Goal: Use online tool/utility: Use online tool/utility

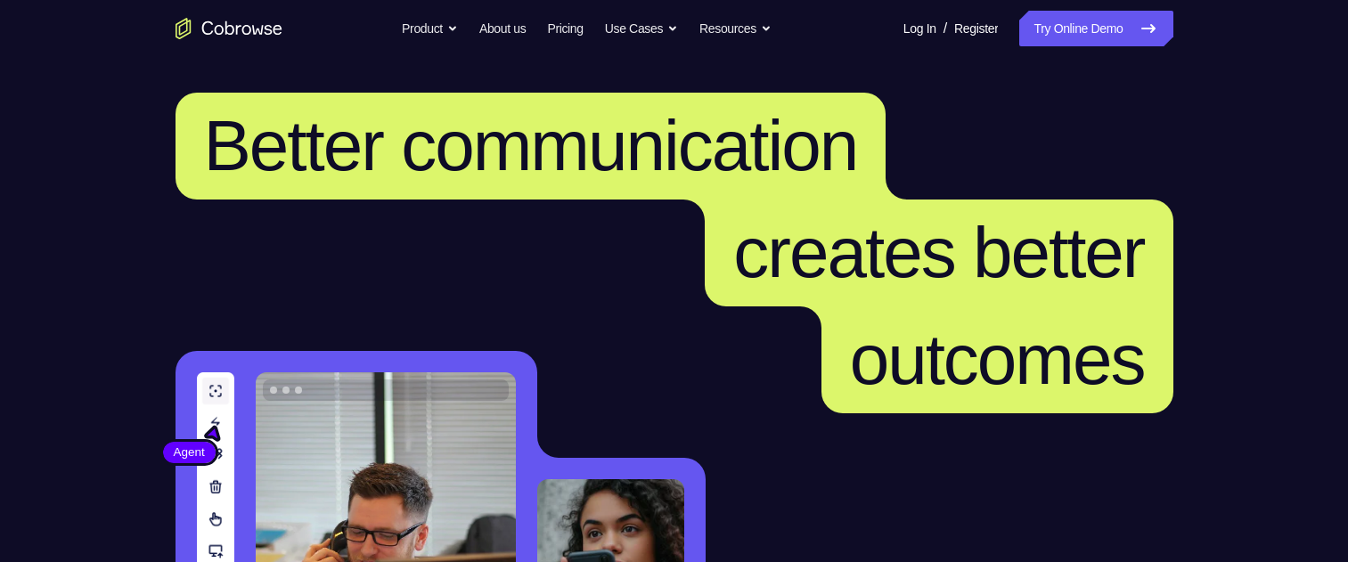
scroll to position [446, 0]
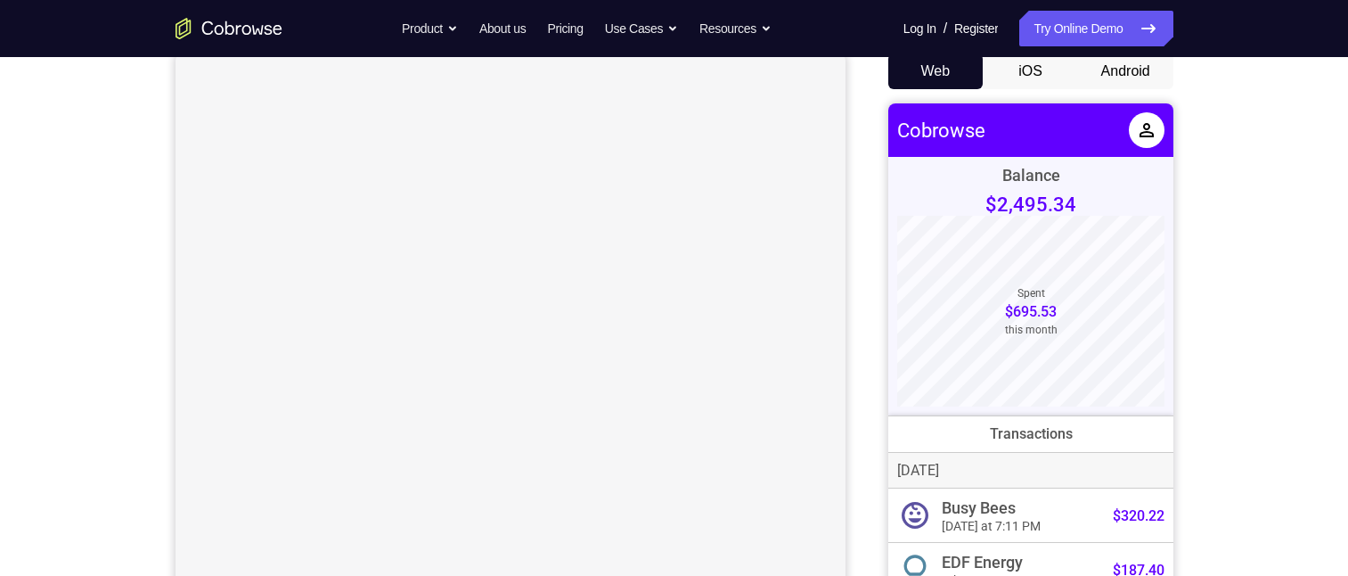
click at [1110, 75] on button "Android" at bounding box center [1125, 71] width 95 height 36
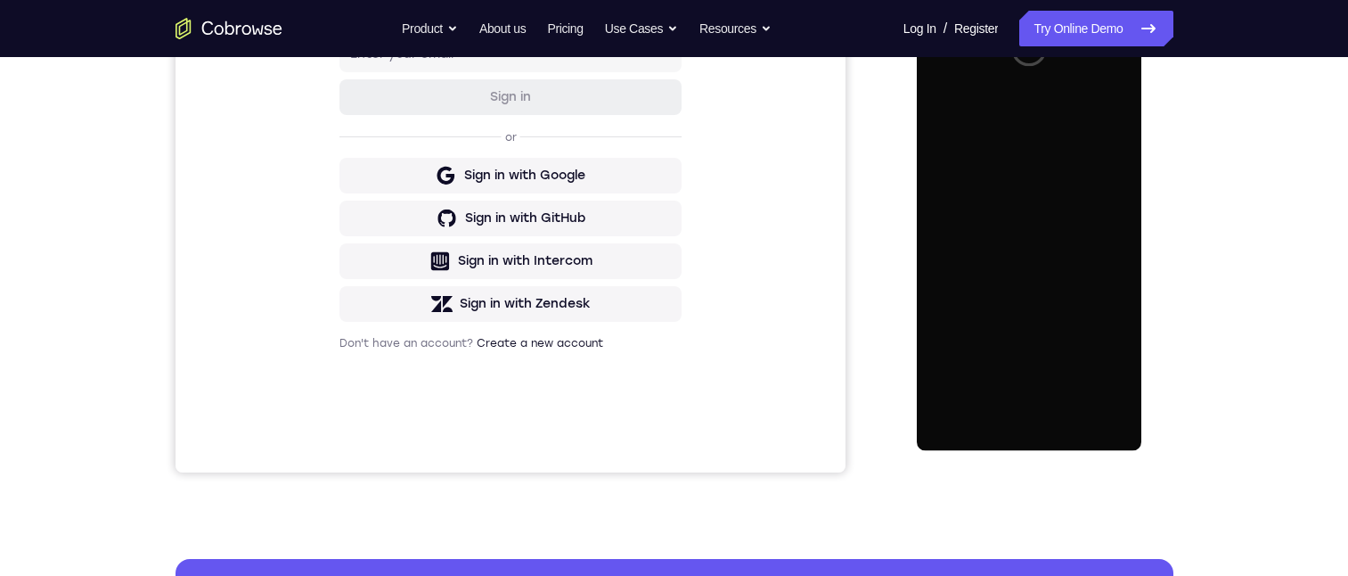
scroll to position [267, 0]
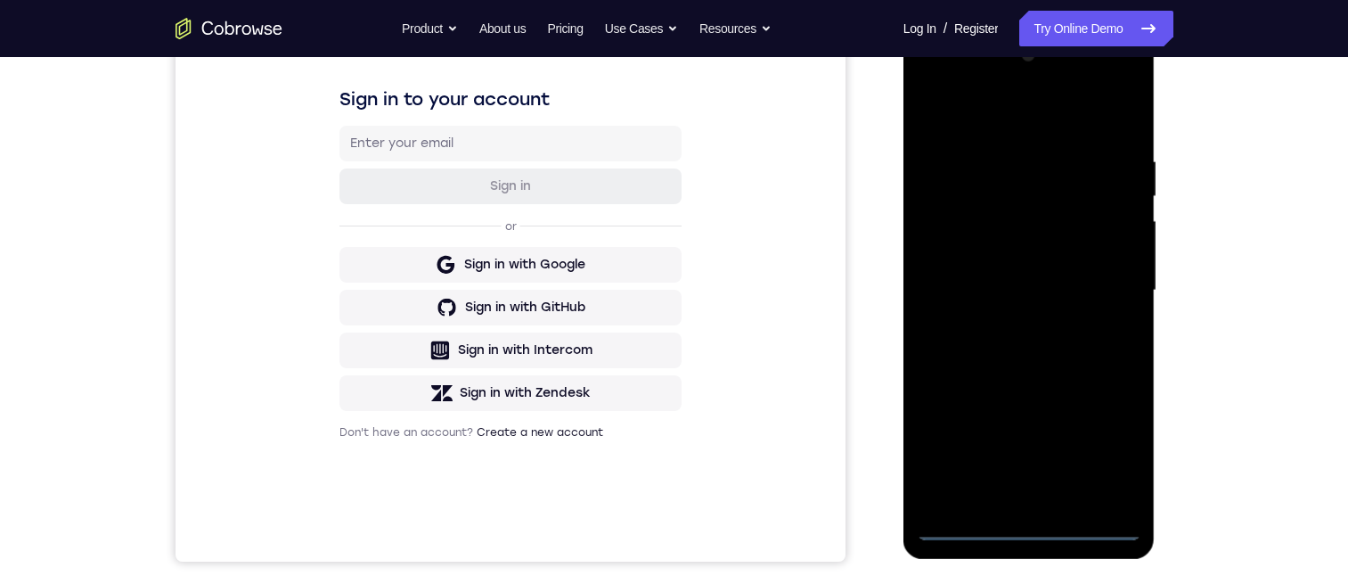
click at [1026, 521] on div at bounding box center [1029, 290] width 225 height 499
click at [1110, 457] on div at bounding box center [1029, 290] width 225 height 499
click at [994, 112] on div at bounding box center [1029, 290] width 225 height 499
click at [1097, 274] on div at bounding box center [1029, 290] width 225 height 499
click at [1013, 495] on div at bounding box center [1029, 290] width 225 height 499
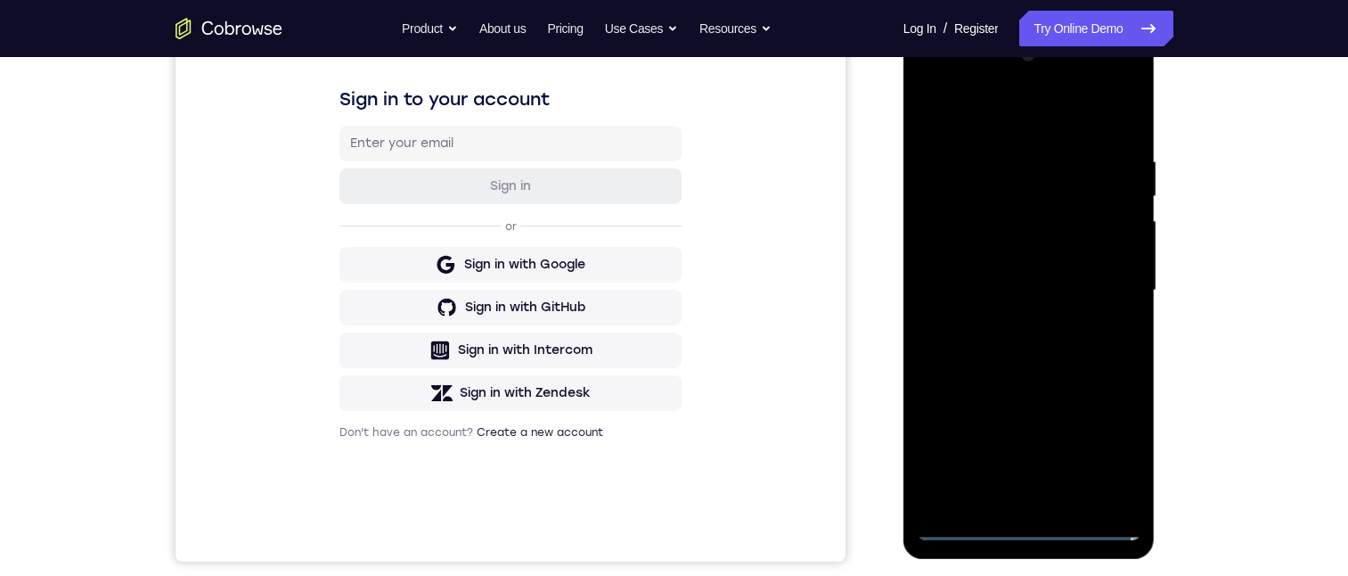
drag, startPoint x: 941, startPoint y: 83, endPoint x: 1804, endPoint y: 113, distance: 864.0
click at [941, 83] on div at bounding box center [1029, 290] width 225 height 499
click at [1104, 282] on div at bounding box center [1029, 290] width 225 height 499
click at [1006, 471] on div at bounding box center [1029, 290] width 225 height 499
click at [1052, 500] on div at bounding box center [1029, 290] width 225 height 499
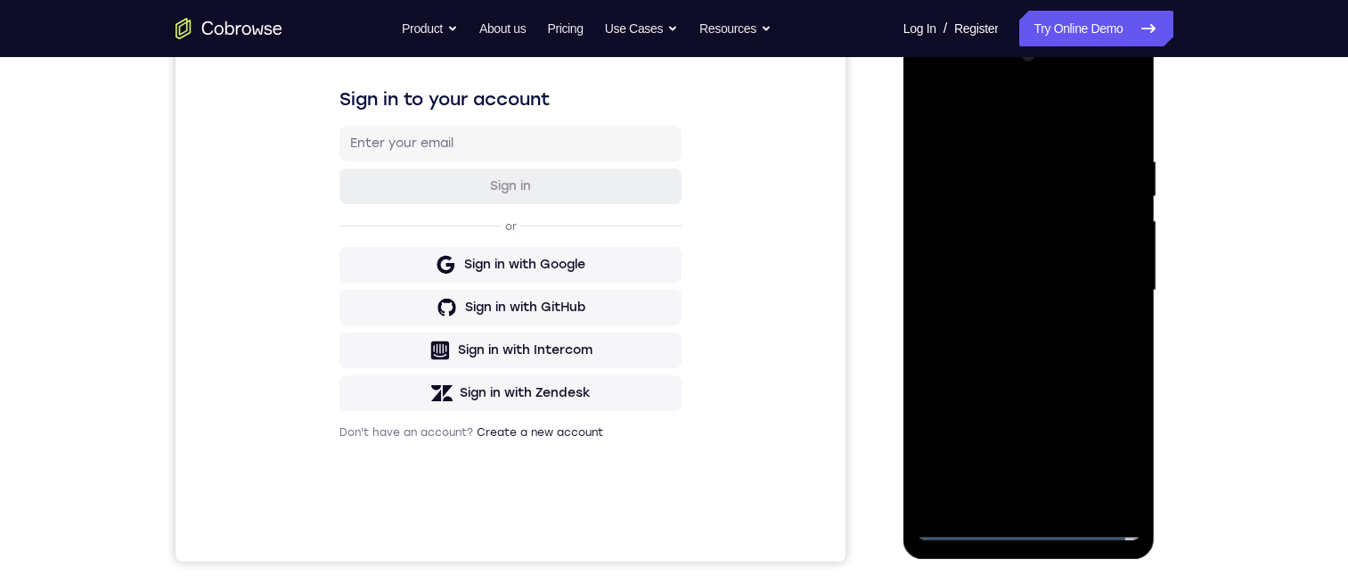
click at [1052, 499] on div at bounding box center [1029, 290] width 225 height 499
click at [1056, 271] on div at bounding box center [1029, 290] width 225 height 499
click at [1048, 240] on div at bounding box center [1029, 290] width 225 height 499
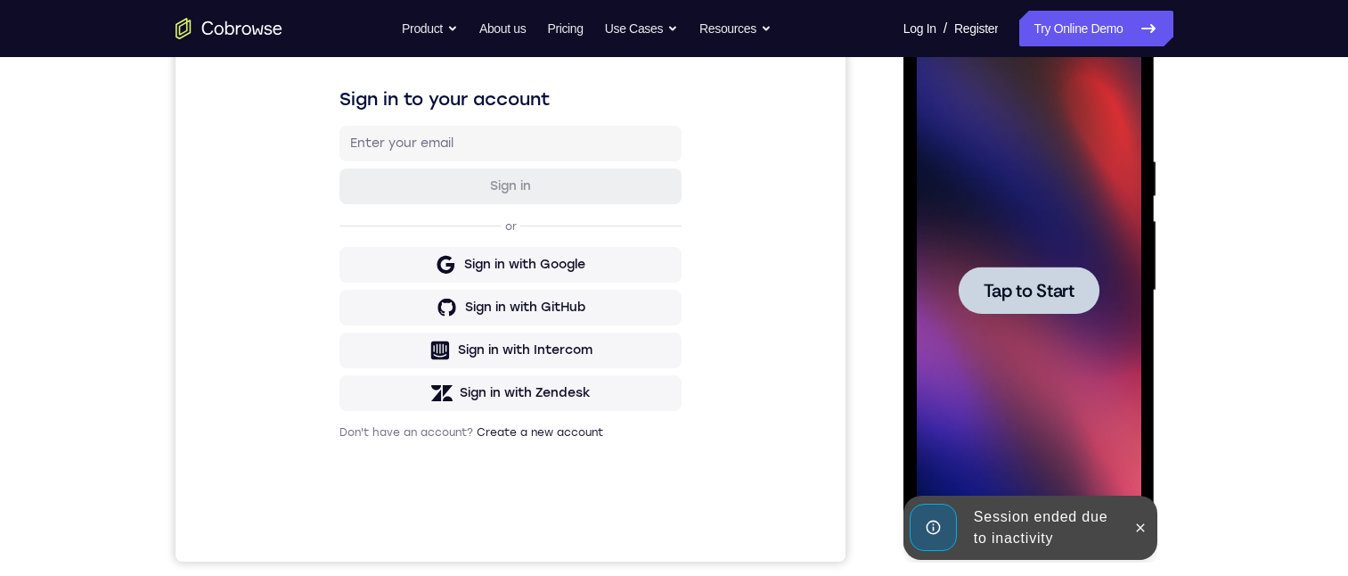
click at [1143, 527] on icon at bounding box center [1140, 527] width 14 height 14
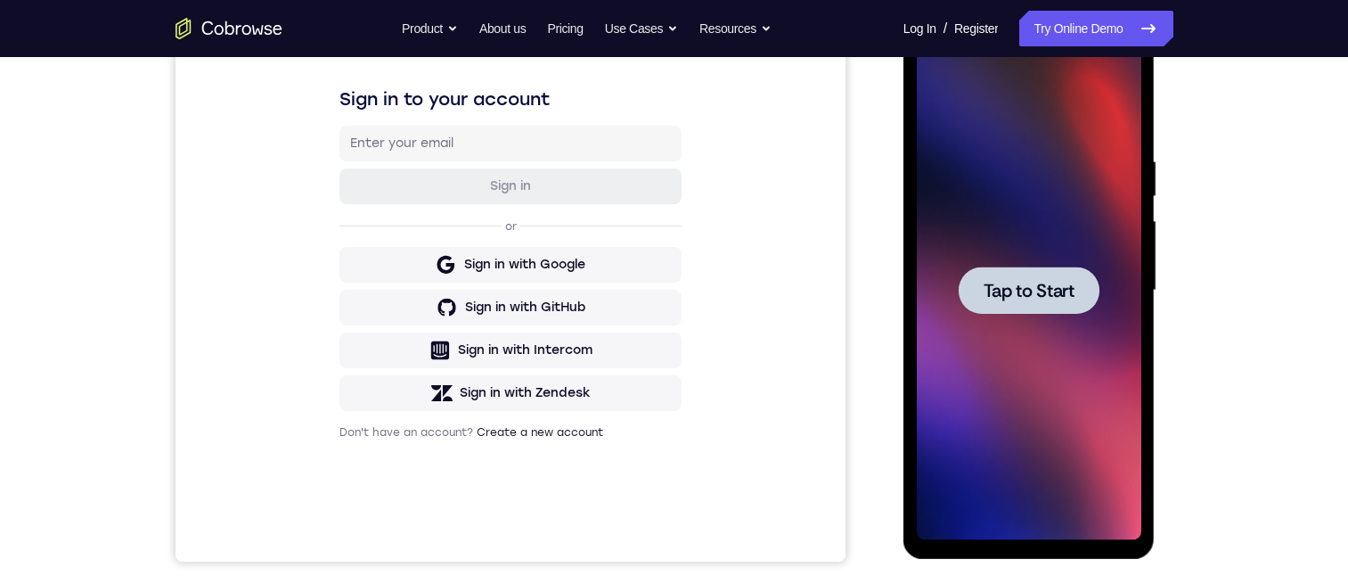
click at [1031, 292] on span "Tap to Start" at bounding box center [1029, 291] width 91 height 18
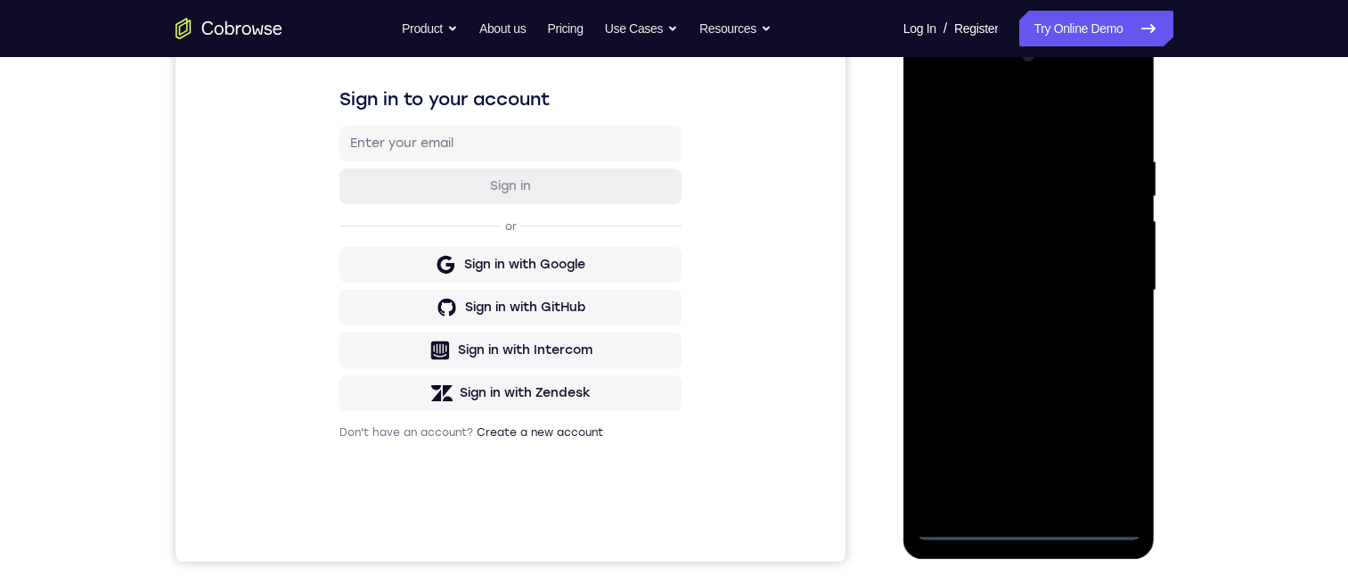
click at [1033, 523] on div at bounding box center [1029, 290] width 225 height 499
click at [1113, 454] on div at bounding box center [1029, 290] width 225 height 499
click at [973, 113] on div at bounding box center [1029, 290] width 225 height 499
click at [1098, 282] on div at bounding box center [1029, 290] width 225 height 499
click at [1005, 322] on div at bounding box center [1029, 290] width 225 height 499
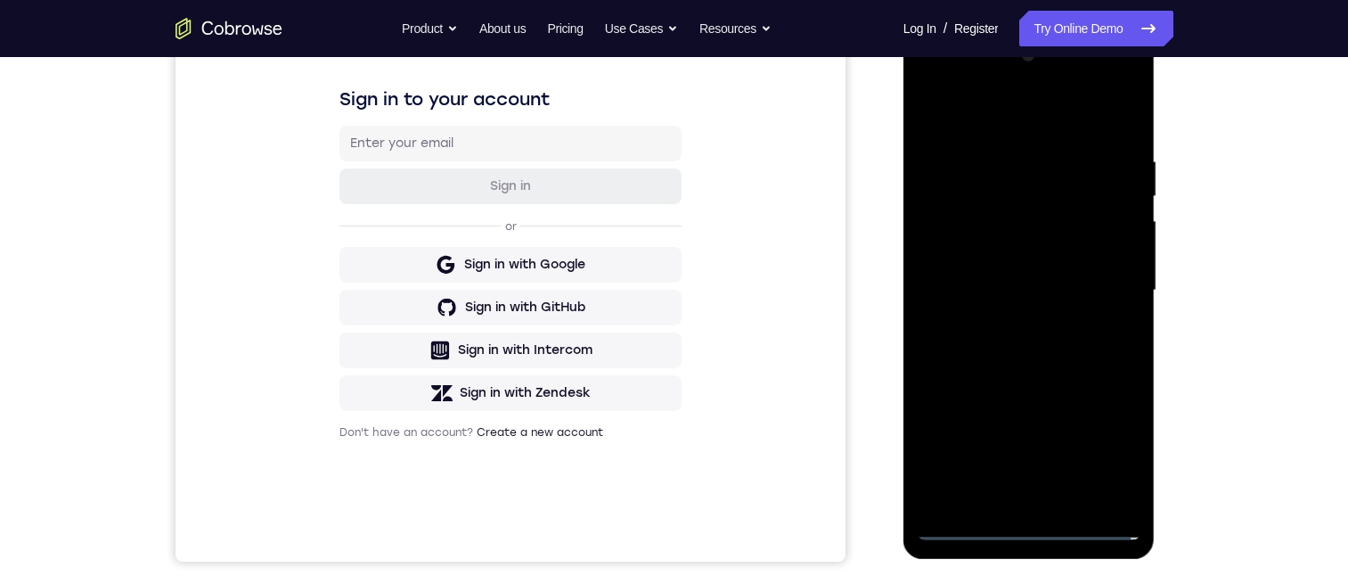
click at [1027, 270] on div at bounding box center [1029, 290] width 225 height 499
click at [1022, 257] on div at bounding box center [1029, 290] width 225 height 499
click at [1116, 252] on div at bounding box center [1029, 290] width 225 height 499
click at [1075, 291] on div at bounding box center [1029, 290] width 225 height 499
drag, startPoint x: 1122, startPoint y: 251, endPoint x: 1109, endPoint y: 301, distance: 51.7
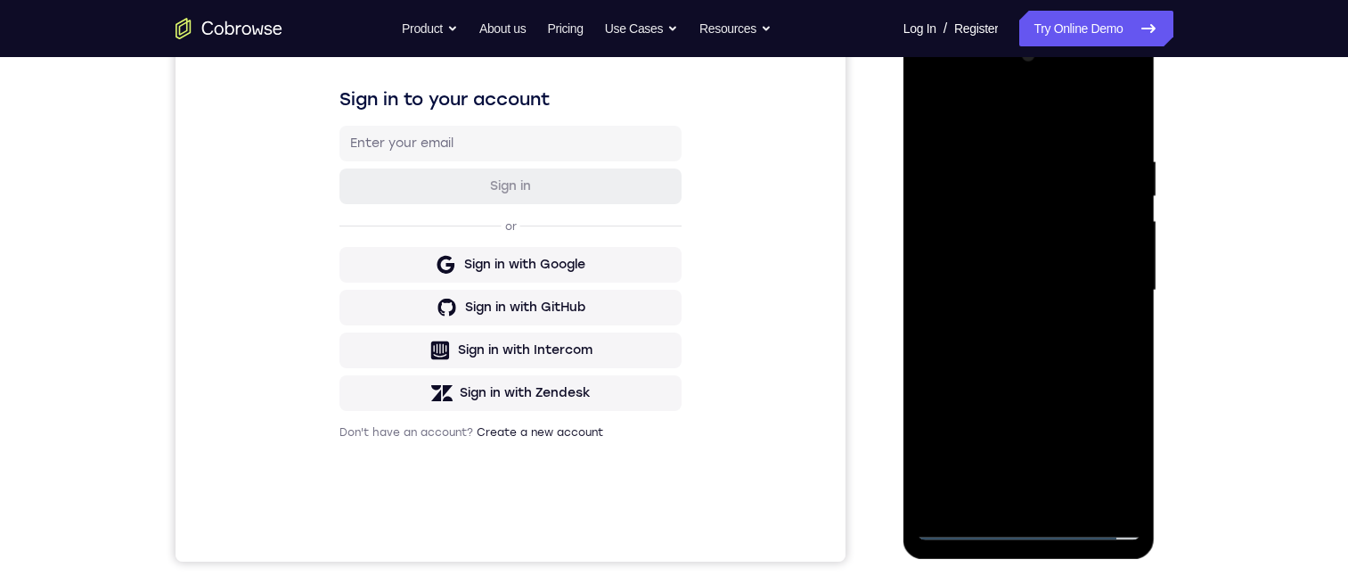
click at [1119, 251] on div at bounding box center [1029, 290] width 225 height 499
click at [1118, 253] on div at bounding box center [1029, 290] width 225 height 499
click at [1071, 290] on div at bounding box center [1029, 290] width 225 height 499
click at [1016, 340] on div at bounding box center [1029, 290] width 225 height 499
click at [1002, 308] on div at bounding box center [1029, 290] width 225 height 499
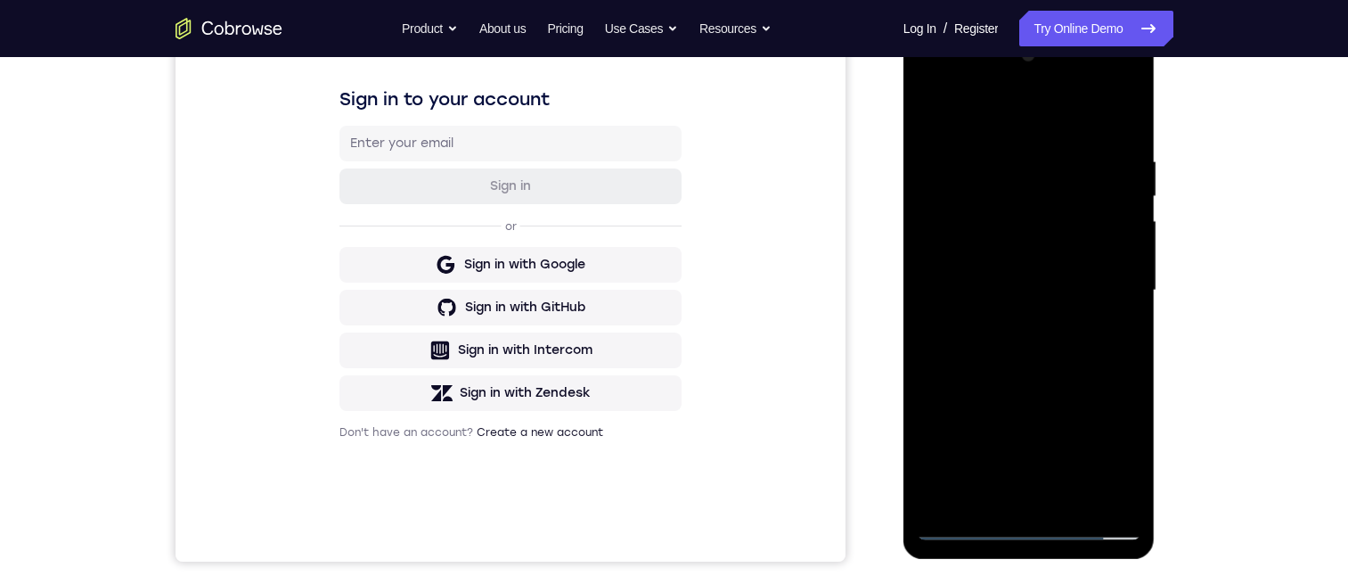
drag, startPoint x: 1062, startPoint y: 323, endPoint x: 1086, endPoint y: 272, distance: 56.2
click at [1062, 322] on div at bounding box center [1029, 290] width 225 height 499
click at [1101, 106] on div at bounding box center [1029, 290] width 225 height 499
click at [1079, 491] on div at bounding box center [1029, 290] width 225 height 499
click at [1033, 381] on div at bounding box center [1029, 290] width 225 height 499
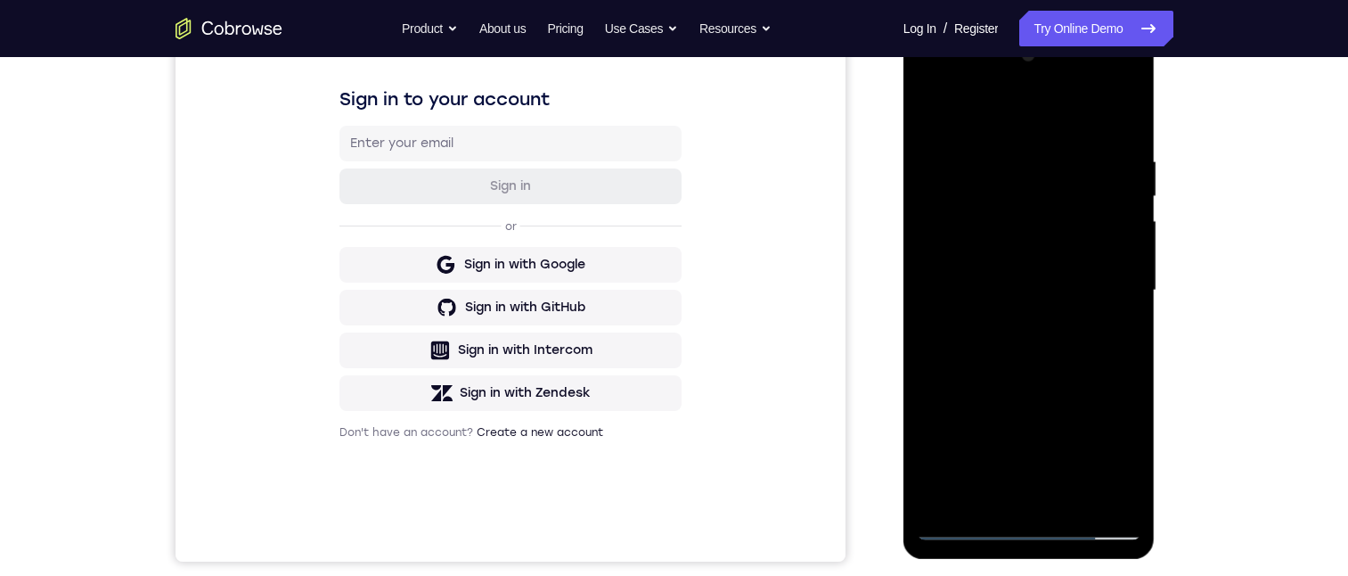
click at [988, 281] on div at bounding box center [1029, 290] width 225 height 499
click at [994, 489] on div at bounding box center [1029, 290] width 225 height 499
click at [1123, 334] on div at bounding box center [1029, 290] width 225 height 499
click at [935, 116] on div at bounding box center [1029, 290] width 225 height 499
drag, startPoint x: 1009, startPoint y: 423, endPoint x: 1017, endPoint y: 319, distance: 104.6
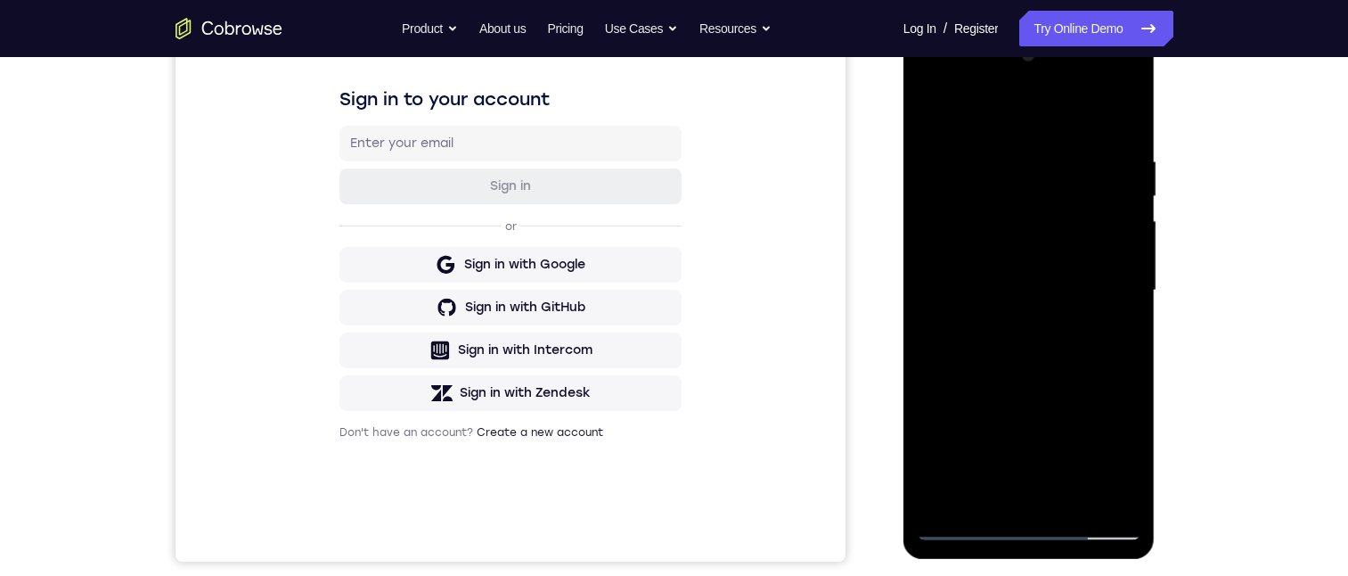
click at [1017, 318] on div at bounding box center [1029, 290] width 225 height 499
drag, startPoint x: 991, startPoint y: 460, endPoint x: 996, endPoint y: 368, distance: 91.9
click at [996, 363] on div at bounding box center [1029, 290] width 225 height 499
drag, startPoint x: 982, startPoint y: 452, endPoint x: 994, endPoint y: 363, distance: 90.0
click at [994, 359] on div at bounding box center [1029, 290] width 225 height 499
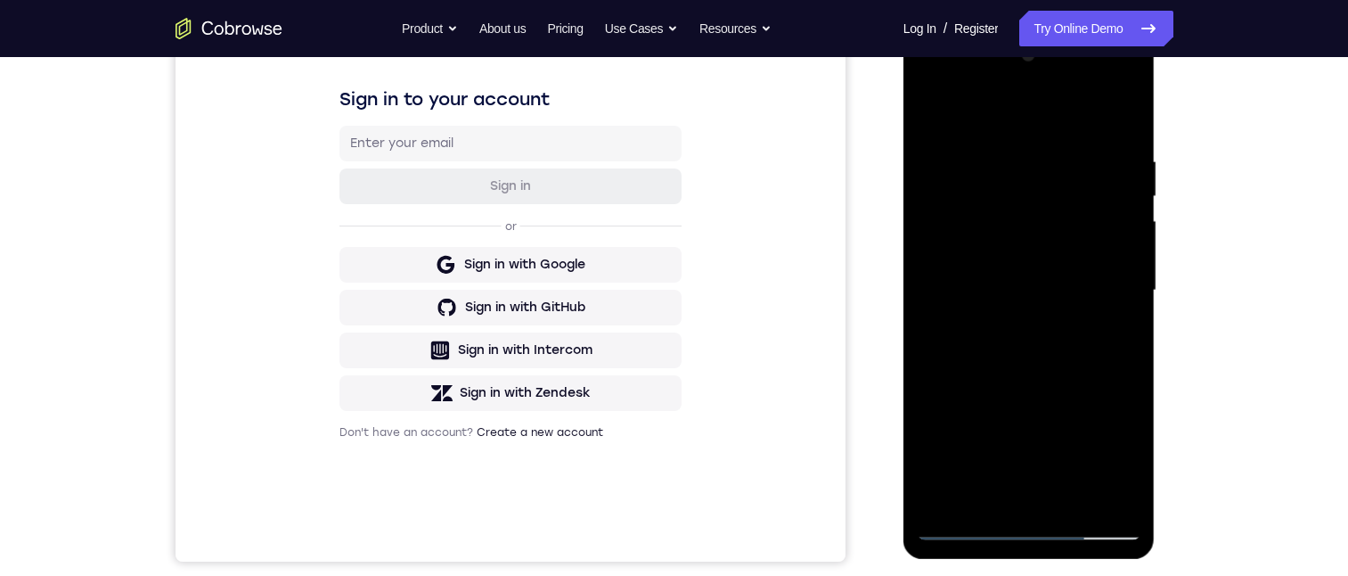
click at [984, 365] on div at bounding box center [1029, 290] width 225 height 499
click at [1116, 333] on div at bounding box center [1029, 290] width 225 height 499
click at [1118, 331] on div at bounding box center [1029, 290] width 225 height 499
click at [1112, 334] on div at bounding box center [1029, 290] width 225 height 499
click at [931, 110] on div at bounding box center [1029, 290] width 225 height 499
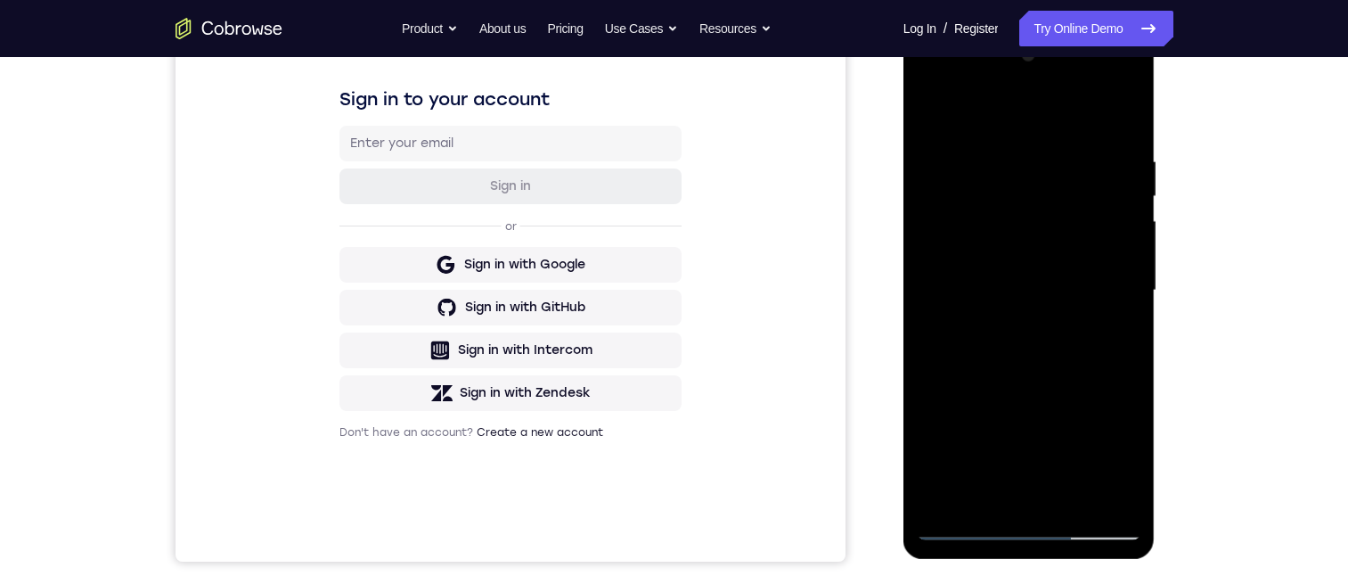
click at [933, 111] on div at bounding box center [1029, 290] width 225 height 499
click at [927, 113] on div at bounding box center [1029, 290] width 225 height 499
drag, startPoint x: 1004, startPoint y: 180, endPoint x: 1019, endPoint y: 274, distance: 94.8
click at [1025, 297] on div at bounding box center [1029, 290] width 225 height 499
click at [1093, 294] on div at bounding box center [1029, 290] width 225 height 499
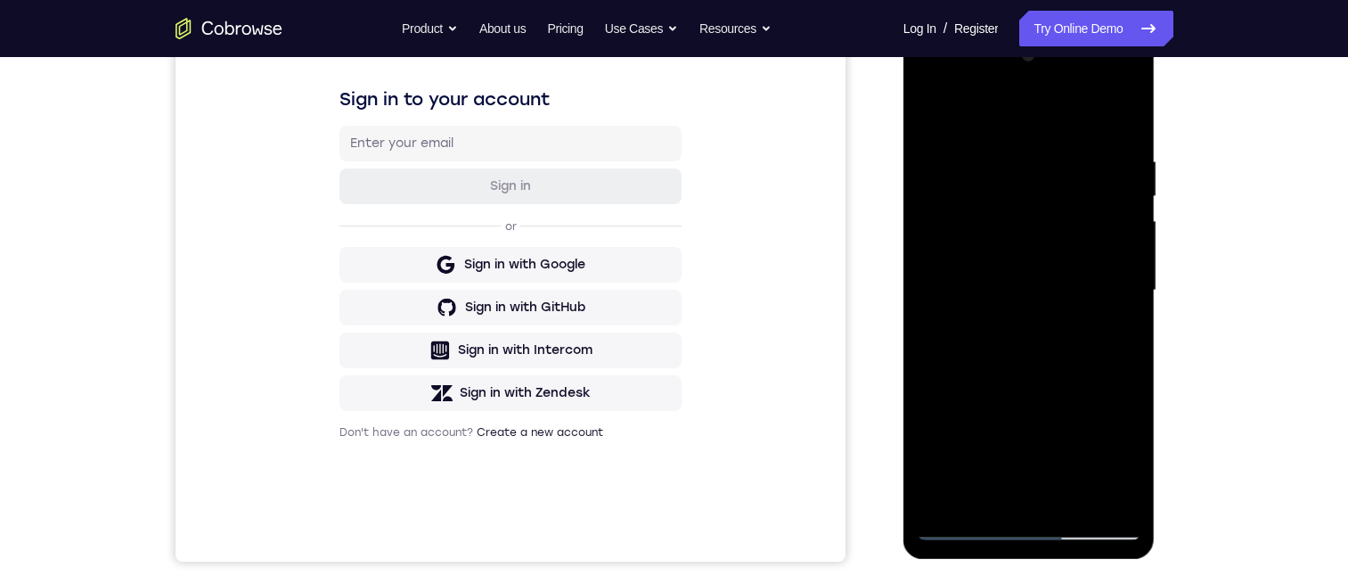
drag, startPoint x: 1023, startPoint y: 316, endPoint x: 1023, endPoint y: 352, distance: 35.6
click at [1023, 356] on div at bounding box center [1029, 290] width 225 height 499
click at [1122, 110] on div at bounding box center [1029, 290] width 225 height 499
click at [1126, 110] on div at bounding box center [1029, 290] width 225 height 499
click at [937, 116] on div at bounding box center [1029, 290] width 225 height 499
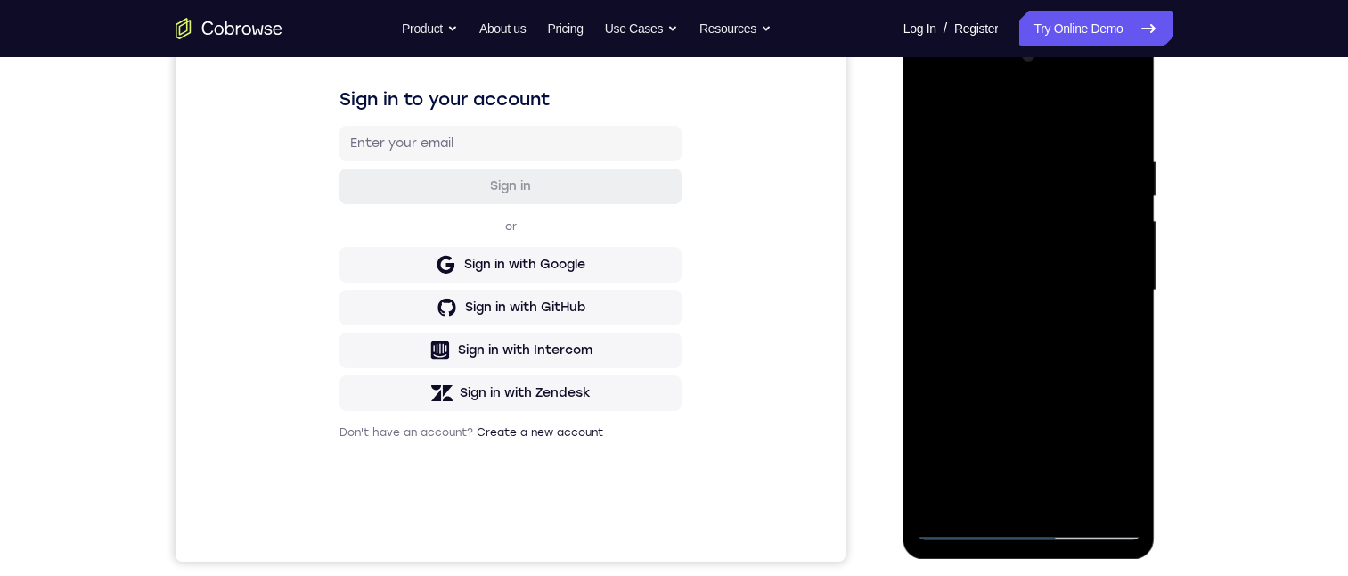
click at [1075, 495] on div at bounding box center [1029, 290] width 225 height 499
drag, startPoint x: 1052, startPoint y: 237, endPoint x: 1044, endPoint y: 258, distance: 21.7
click at [1050, 238] on div at bounding box center [1029, 290] width 225 height 499
click at [931, 113] on div at bounding box center [1029, 290] width 225 height 499
click at [980, 440] on div at bounding box center [1029, 290] width 225 height 499
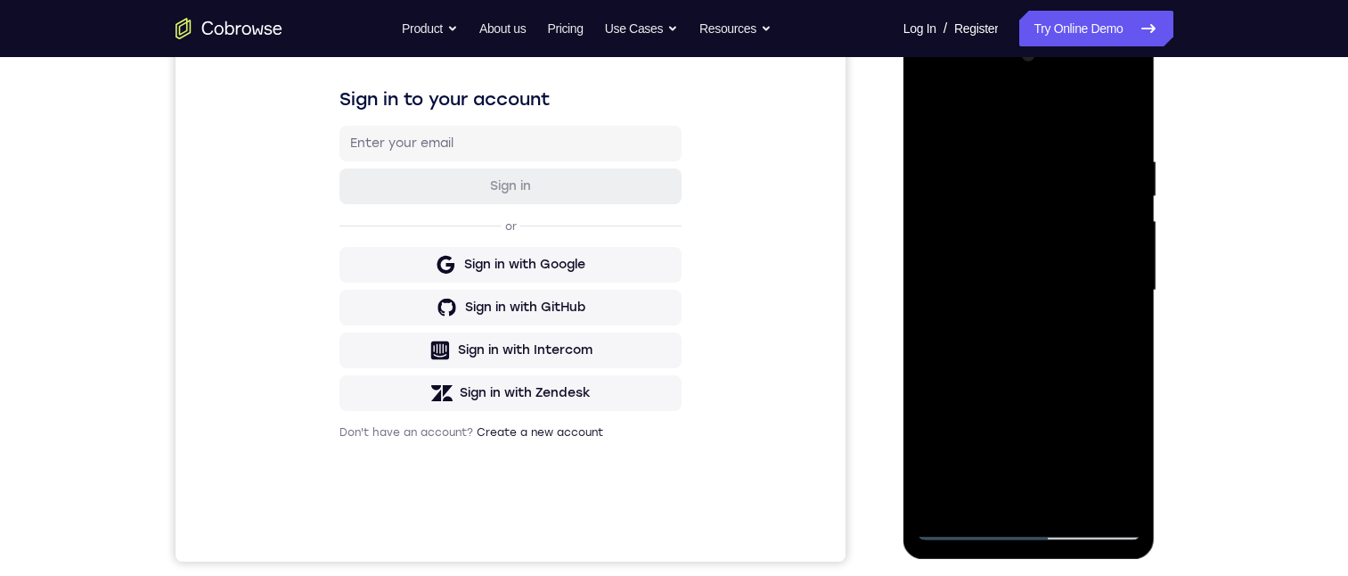
click at [994, 486] on div at bounding box center [1029, 290] width 225 height 499
click at [1106, 334] on div at bounding box center [1029, 290] width 225 height 499
click at [932, 117] on div at bounding box center [1029, 290] width 225 height 499
click at [999, 437] on div at bounding box center [1029, 290] width 225 height 499
click at [930, 116] on div at bounding box center [1029, 290] width 225 height 499
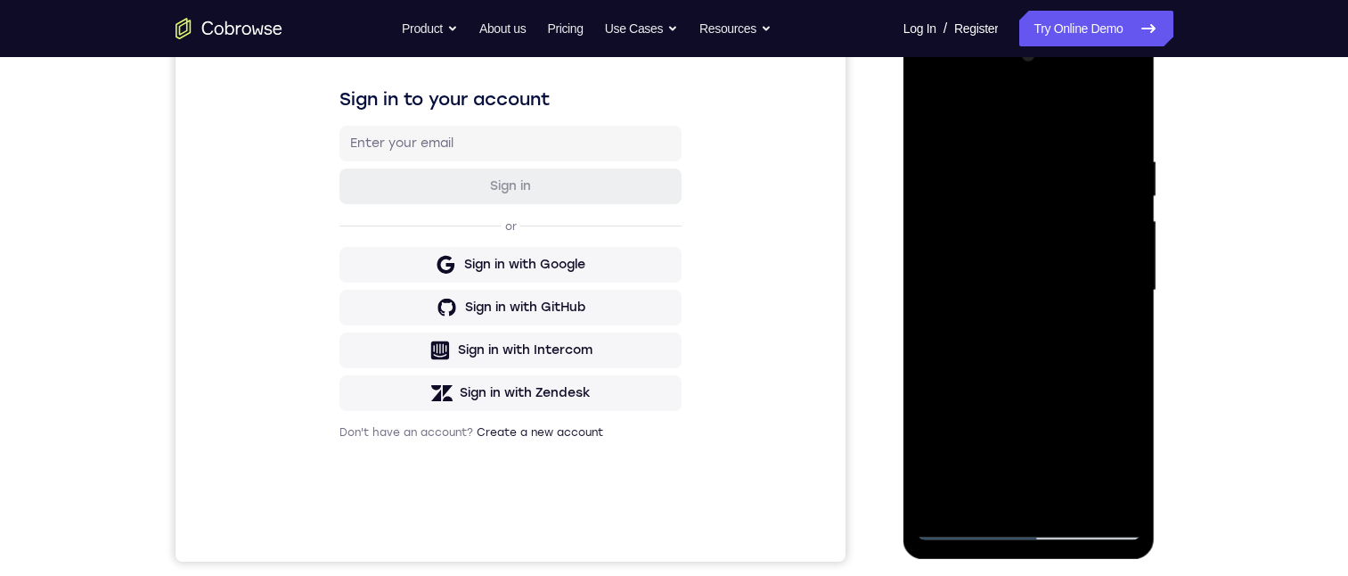
drag, startPoint x: 1007, startPoint y: 404, endPoint x: 994, endPoint y: 364, distance: 41.1
click at [1007, 363] on div at bounding box center [1029, 290] width 225 height 499
drag, startPoint x: 993, startPoint y: 302, endPoint x: 985, endPoint y: 340, distance: 38.3
click at [994, 300] on div at bounding box center [1029, 290] width 225 height 499
click at [987, 484] on div at bounding box center [1029, 290] width 225 height 499
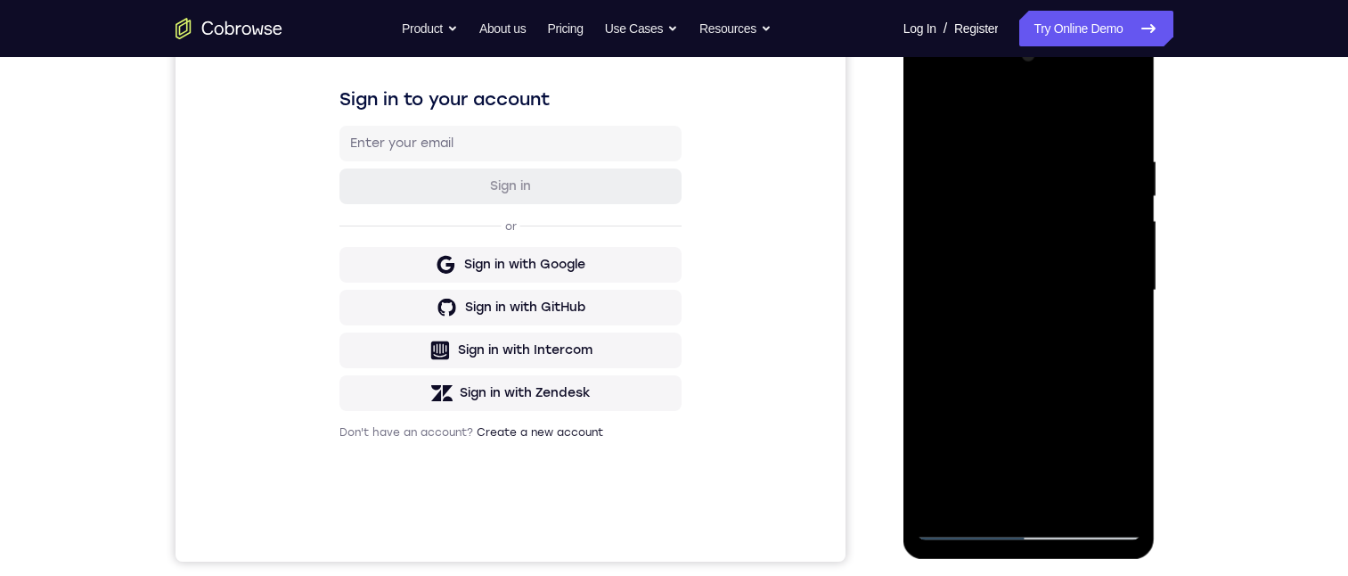
click at [1093, 228] on div at bounding box center [1029, 290] width 225 height 499
click at [1110, 378] on div at bounding box center [1029, 290] width 225 height 499
click at [1110, 135] on div at bounding box center [1029, 290] width 225 height 499
click at [930, 112] on div at bounding box center [1029, 290] width 225 height 499
drag, startPoint x: 1011, startPoint y: 283, endPoint x: 1009, endPoint y: 360, distance: 76.7
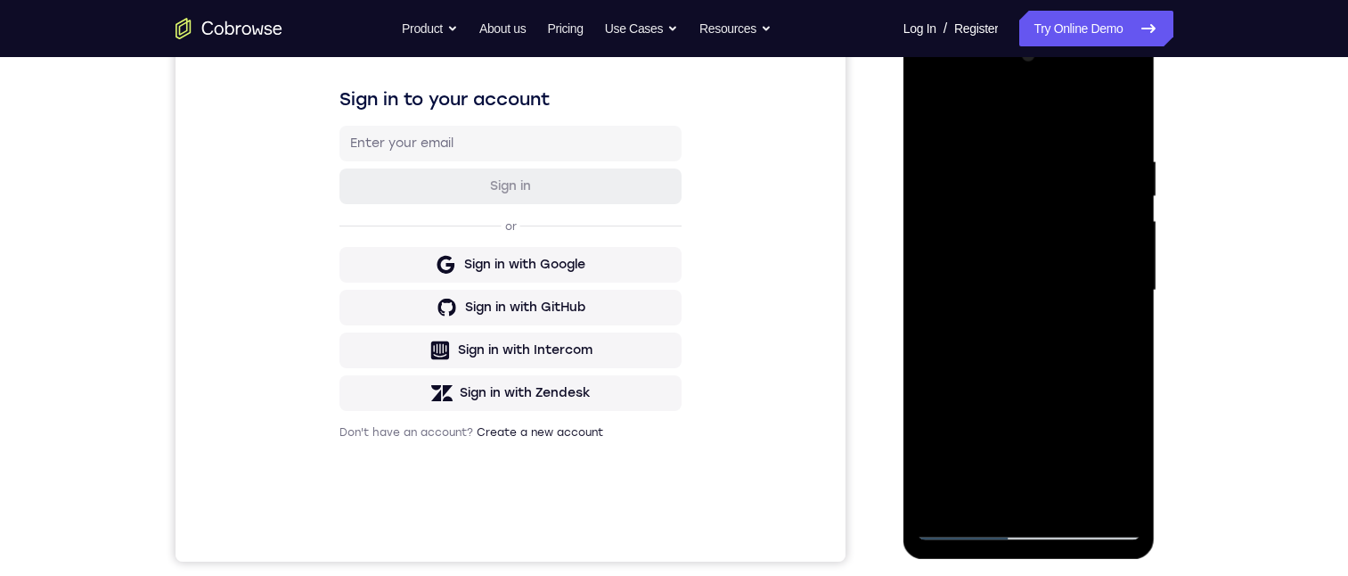
click at [1012, 371] on div at bounding box center [1029, 290] width 225 height 499
click at [1003, 262] on div at bounding box center [1029, 290] width 225 height 499
click at [991, 493] on div at bounding box center [1029, 290] width 225 height 499
click at [932, 109] on div at bounding box center [1029, 290] width 225 height 499
click at [1012, 382] on div at bounding box center [1029, 290] width 225 height 499
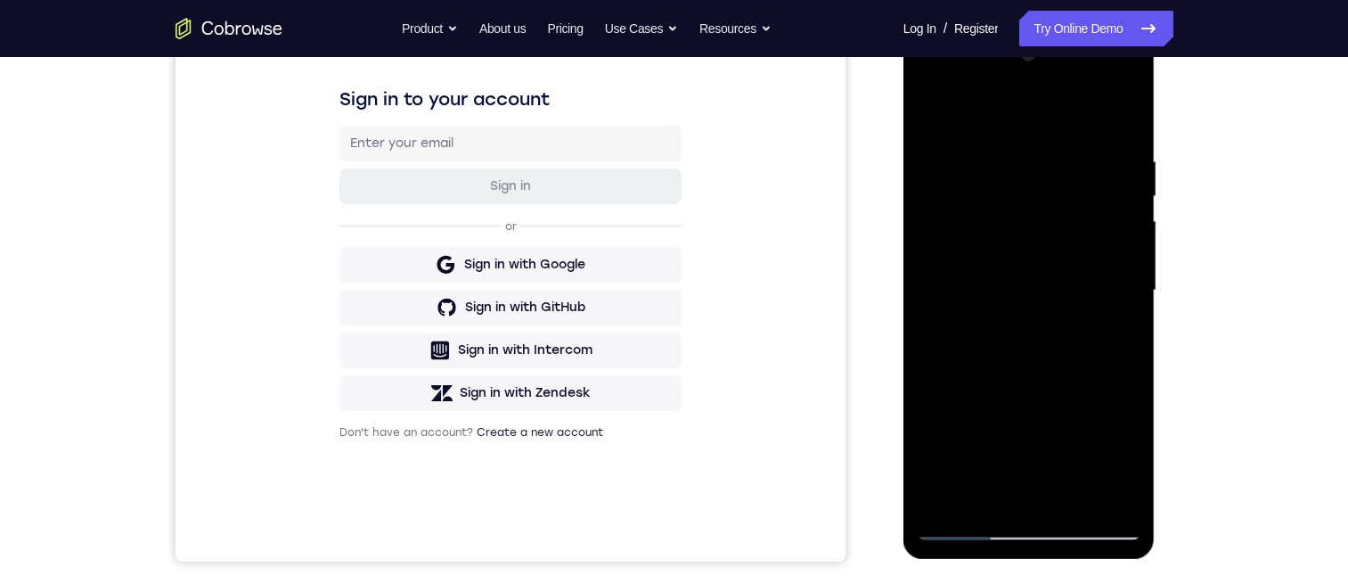
click at [930, 117] on div at bounding box center [1029, 290] width 225 height 499
drag, startPoint x: 1025, startPoint y: 450, endPoint x: 1035, endPoint y: 341, distance: 109.2
click at [1038, 338] on div at bounding box center [1029, 290] width 225 height 499
click at [1002, 349] on div at bounding box center [1029, 290] width 225 height 499
click at [996, 492] on div at bounding box center [1029, 290] width 225 height 499
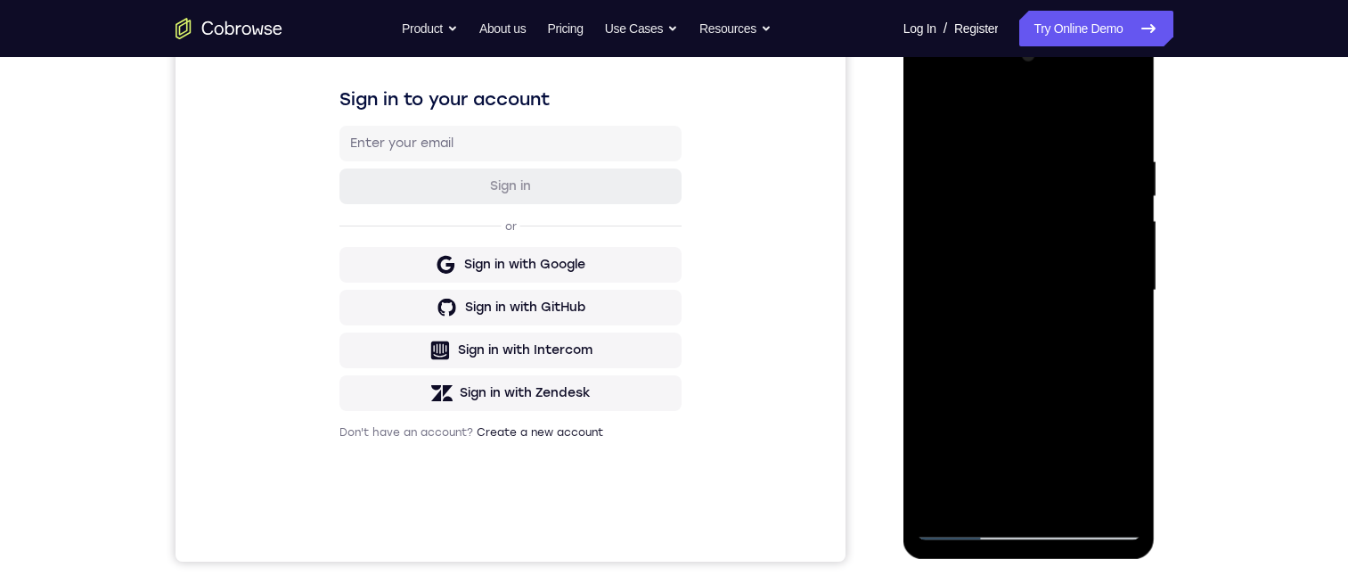
click at [1125, 459] on div at bounding box center [1029, 290] width 225 height 499
click at [933, 108] on div at bounding box center [1029, 290] width 225 height 499
click at [1007, 406] on div at bounding box center [1029, 290] width 225 height 499
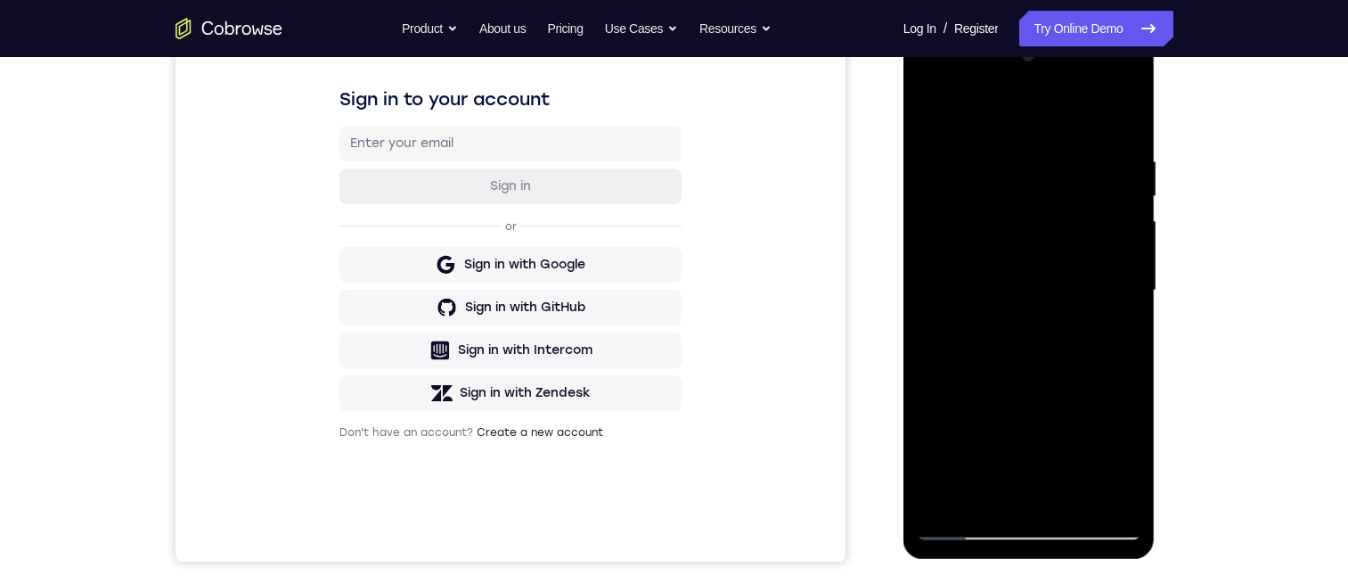
drag, startPoint x: 1014, startPoint y: 397, endPoint x: 1009, endPoint y: 412, distance: 15.2
click at [1014, 400] on div at bounding box center [1029, 290] width 225 height 499
drag, startPoint x: 1002, startPoint y: 459, endPoint x: 1009, endPoint y: 280, distance: 179.2
click at [1008, 309] on div at bounding box center [1029, 290] width 225 height 499
click at [994, 413] on div at bounding box center [1029, 290] width 225 height 499
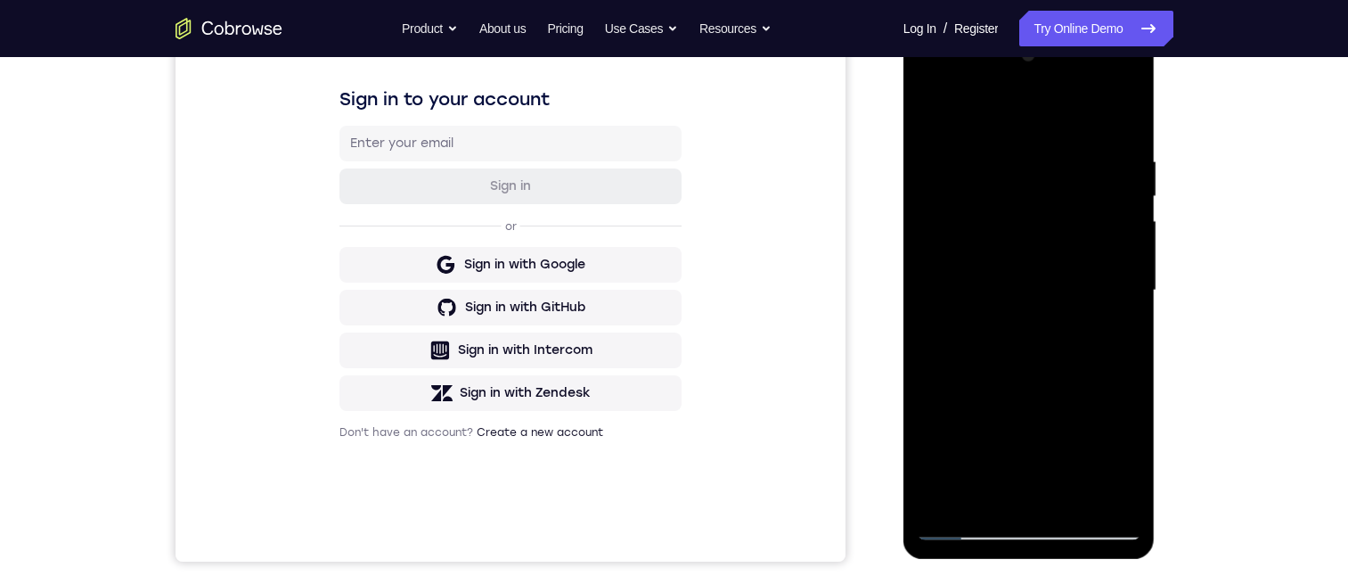
click at [977, 492] on div at bounding box center [1029, 290] width 225 height 499
click at [926, 112] on div at bounding box center [1029, 290] width 225 height 499
drag, startPoint x: 999, startPoint y: 454, endPoint x: 995, endPoint y: 443, distance: 11.3
click at [999, 453] on div at bounding box center [1029, 290] width 225 height 499
click at [936, 117] on div at bounding box center [1029, 290] width 225 height 499
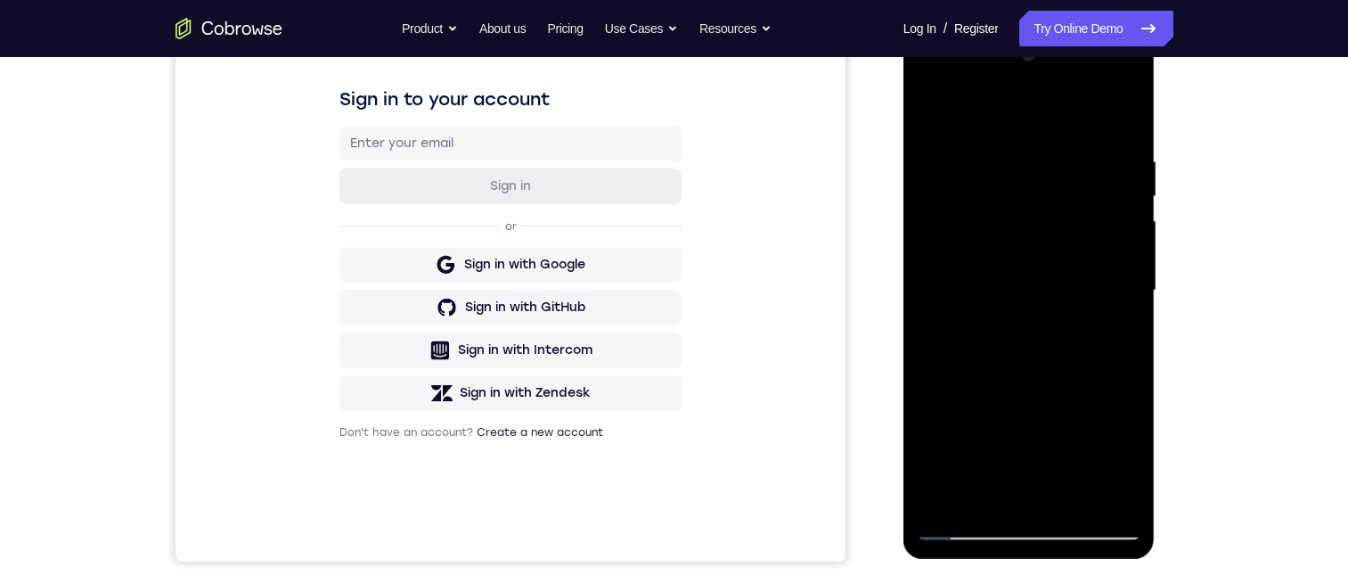
click at [1007, 370] on div at bounding box center [1029, 290] width 225 height 499
click at [992, 490] on div at bounding box center [1029, 290] width 225 height 499
click at [956, 115] on div at bounding box center [1029, 290] width 225 height 499
click at [950, 162] on div at bounding box center [1029, 290] width 225 height 499
click at [933, 111] on div at bounding box center [1029, 290] width 225 height 499
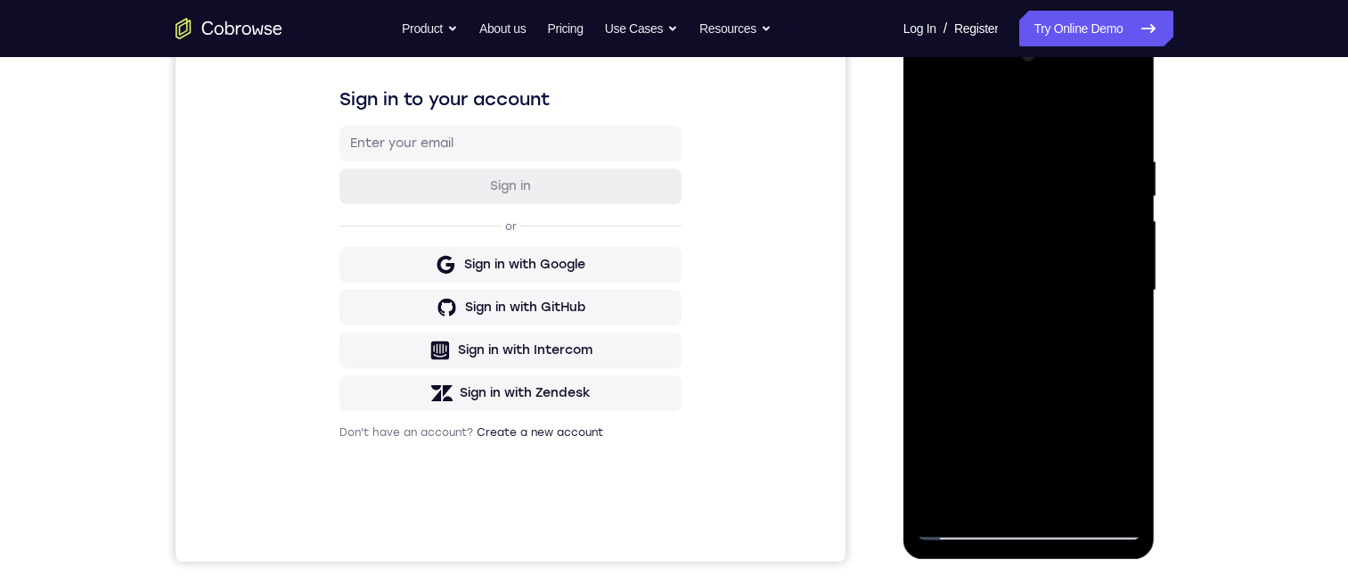
click at [933, 114] on div at bounding box center [1029, 290] width 225 height 499
drag, startPoint x: 991, startPoint y: 441, endPoint x: 989, endPoint y: 264, distance: 177.3
click at [990, 268] on div at bounding box center [1029, 290] width 225 height 499
click at [989, 402] on div at bounding box center [1029, 290] width 225 height 499
click at [1002, 487] on div at bounding box center [1029, 290] width 225 height 499
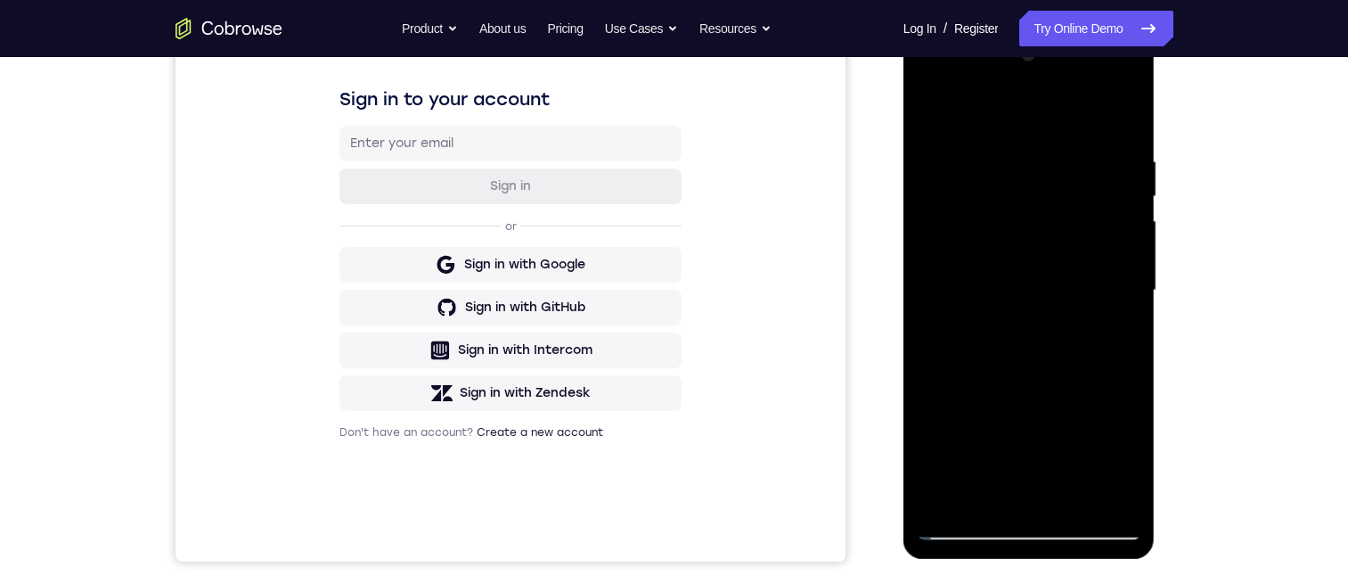
click at [934, 117] on div at bounding box center [1029, 290] width 225 height 499
click at [984, 441] on div at bounding box center [1029, 290] width 225 height 499
click at [996, 490] on div at bounding box center [1029, 290] width 225 height 499
click at [1123, 454] on div at bounding box center [1029, 290] width 225 height 499
click at [932, 119] on div at bounding box center [1029, 290] width 225 height 499
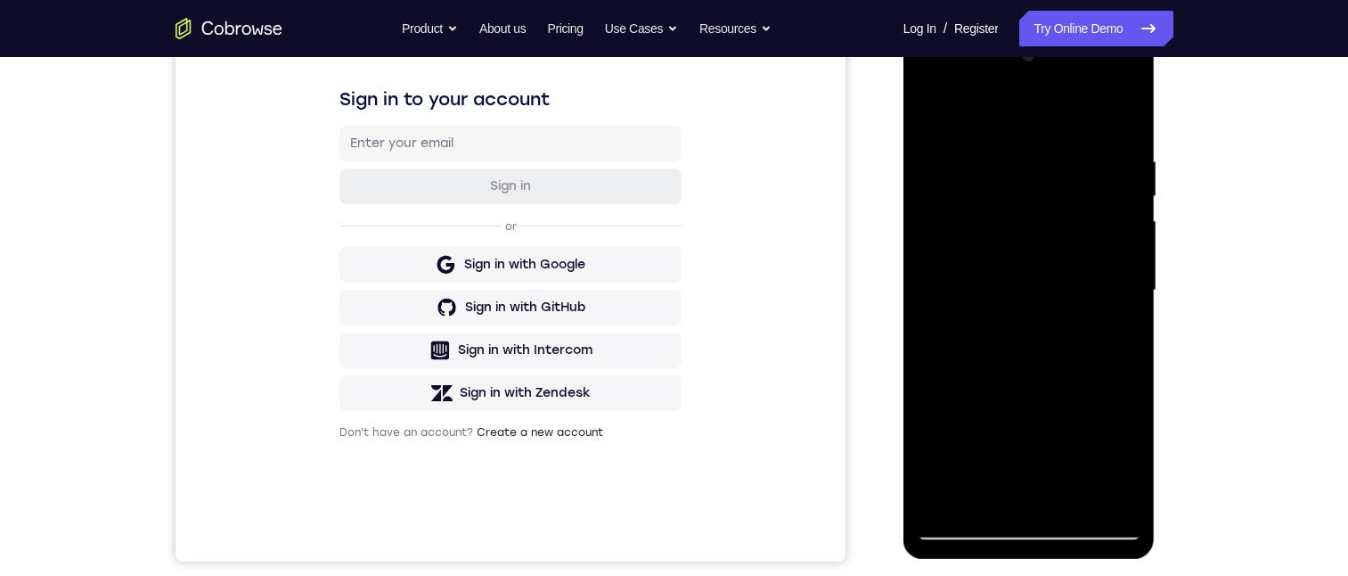
drag, startPoint x: 990, startPoint y: 448, endPoint x: 1002, endPoint y: 373, distance: 75.7
click at [1002, 368] on div at bounding box center [1029, 290] width 225 height 499
click at [1009, 408] on div at bounding box center [1029, 290] width 225 height 499
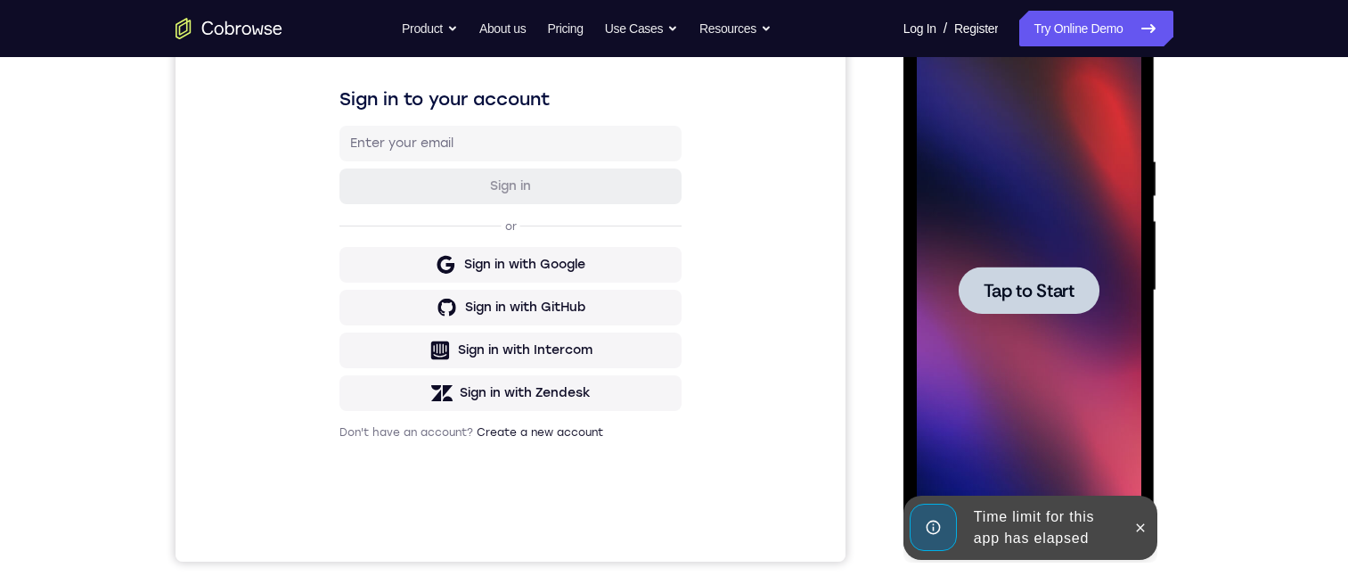
click at [1144, 525] on icon at bounding box center [1140, 527] width 14 height 14
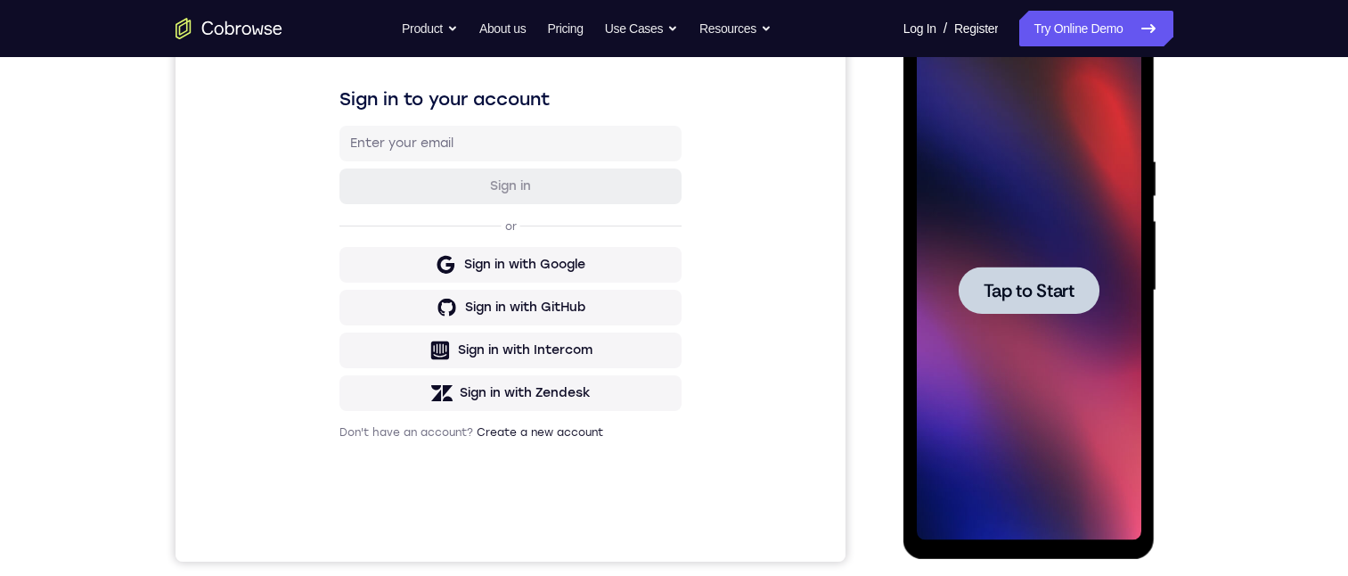
click at [1051, 289] on span "Tap to Start" at bounding box center [1029, 291] width 91 height 18
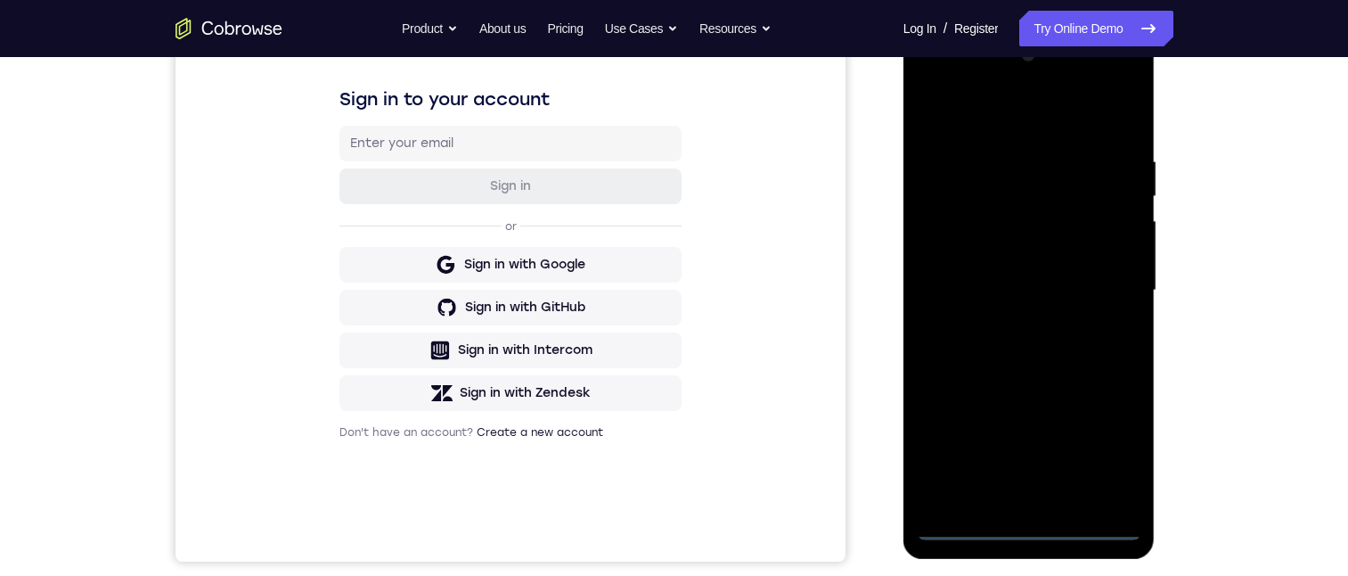
click at [1034, 526] on div at bounding box center [1029, 290] width 225 height 499
click at [1113, 448] on div at bounding box center [1029, 290] width 225 height 499
click at [978, 113] on div at bounding box center [1029, 290] width 225 height 499
click at [1100, 282] on div at bounding box center [1029, 290] width 225 height 499
click at [1010, 323] on div at bounding box center [1029, 290] width 225 height 499
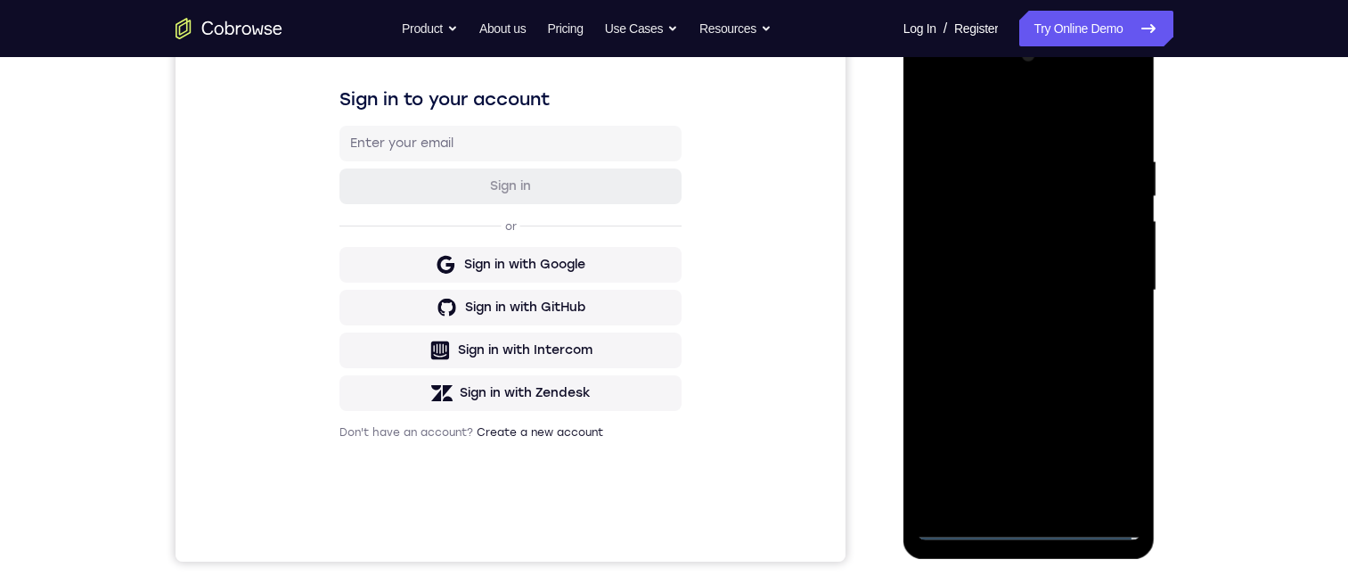
click at [1030, 269] on div at bounding box center [1029, 290] width 225 height 499
click at [1025, 245] on div at bounding box center [1029, 290] width 225 height 499
click at [1117, 261] on div at bounding box center [1029, 290] width 225 height 499
click at [1121, 260] on div at bounding box center [1029, 290] width 225 height 499
click at [1119, 259] on div at bounding box center [1029, 290] width 225 height 499
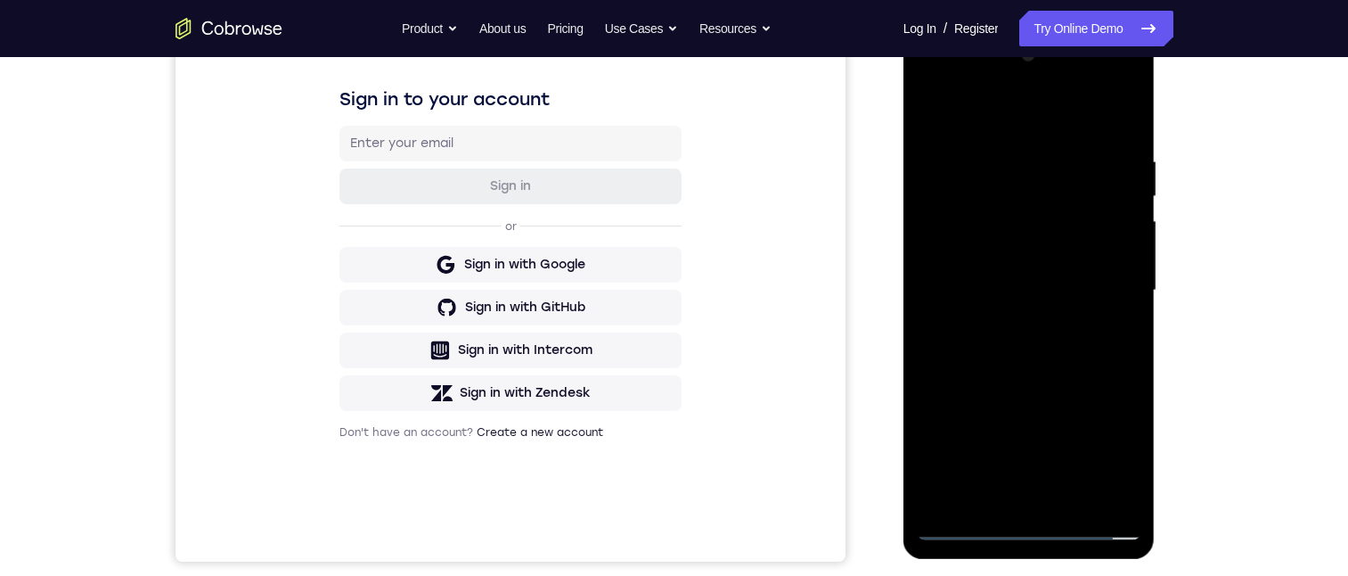
click at [1092, 287] on div at bounding box center [1029, 290] width 225 height 499
click at [956, 315] on div at bounding box center [1029, 290] width 225 height 499
click at [1034, 336] on div at bounding box center [1029, 290] width 225 height 499
click at [957, 321] on div at bounding box center [1029, 290] width 225 height 499
click at [993, 289] on div at bounding box center [1029, 290] width 225 height 499
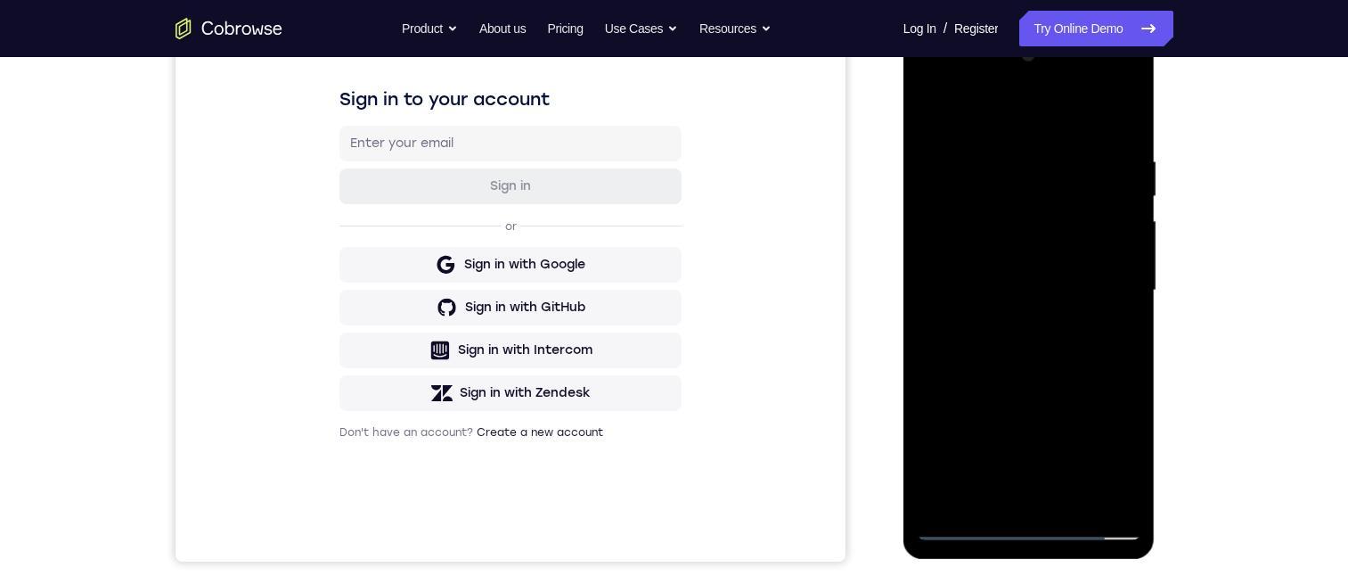
click at [1032, 353] on div at bounding box center [1029, 290] width 225 height 499
click at [1028, 344] on div at bounding box center [1029, 290] width 225 height 499
drag, startPoint x: 1033, startPoint y: 294, endPoint x: 1044, endPoint y: 372, distance: 79.3
click at [1036, 389] on div at bounding box center [1029, 290] width 225 height 499
click at [1098, 109] on div at bounding box center [1029, 290] width 225 height 499
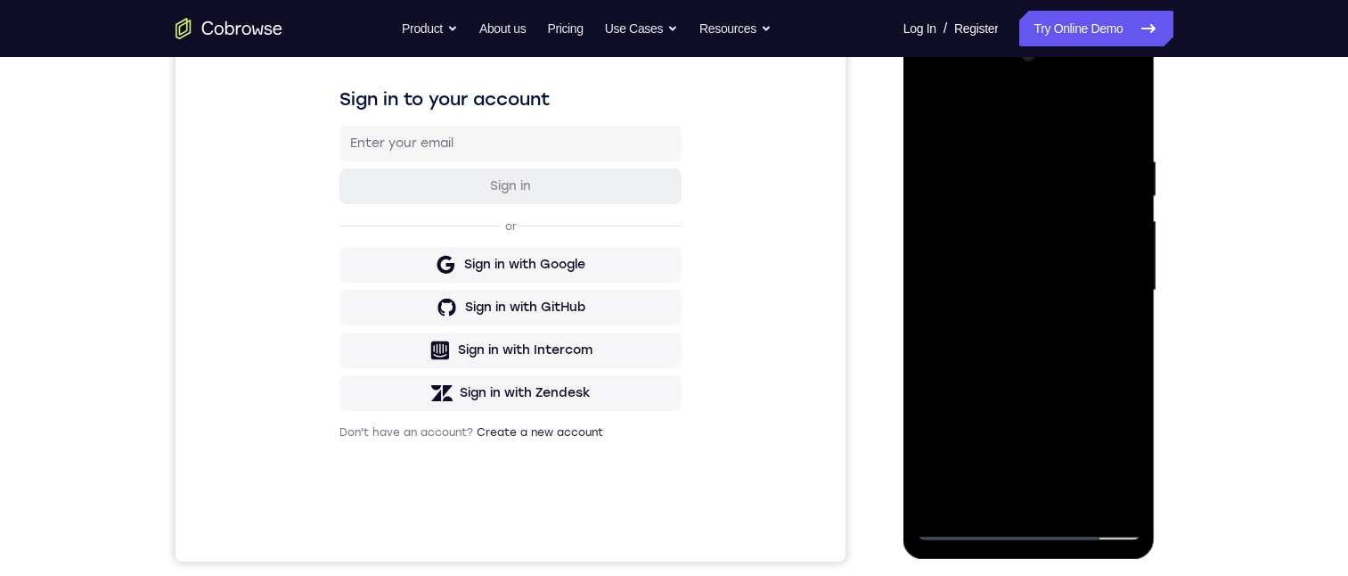
click at [928, 81] on div at bounding box center [1029, 290] width 225 height 499
click at [963, 243] on div at bounding box center [1029, 290] width 225 height 499
click at [1027, 335] on div at bounding box center [1029, 290] width 225 height 499
click at [1017, 239] on div at bounding box center [1029, 290] width 225 height 499
click at [1006, 479] on div at bounding box center [1029, 290] width 225 height 499
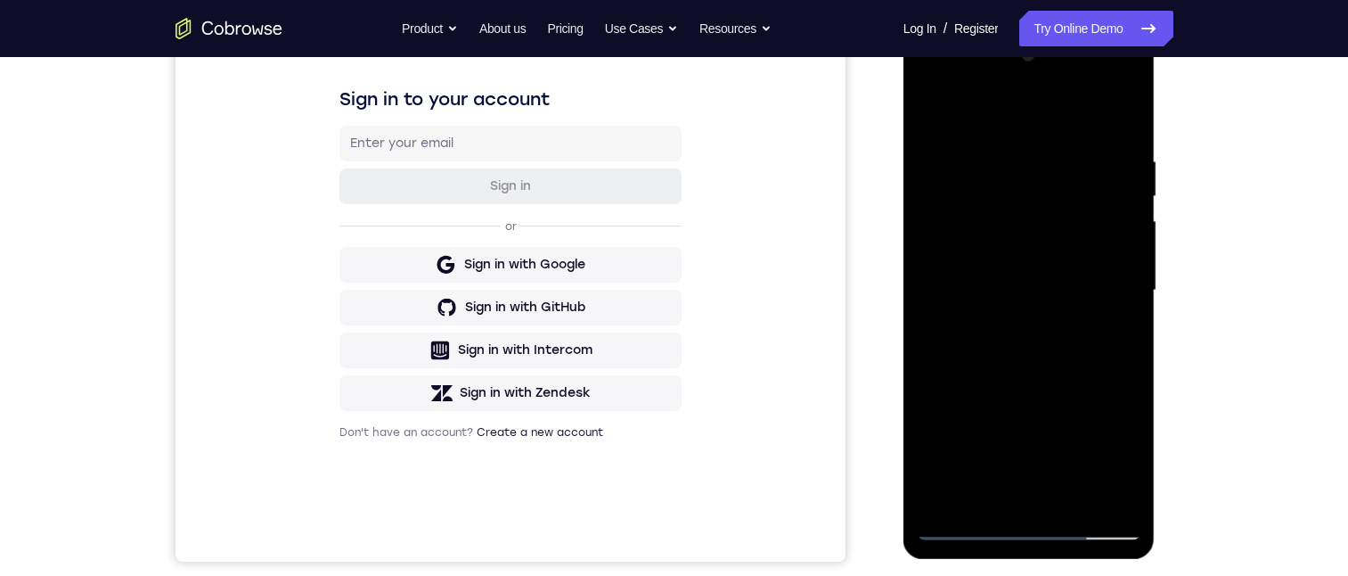
click at [1015, 279] on div at bounding box center [1029, 290] width 225 height 499
click at [1004, 156] on div at bounding box center [1029, 290] width 225 height 499
click at [1052, 358] on div at bounding box center [1029, 290] width 225 height 499
click at [1007, 157] on div at bounding box center [1029, 290] width 225 height 499
click at [1123, 118] on div at bounding box center [1029, 290] width 225 height 499
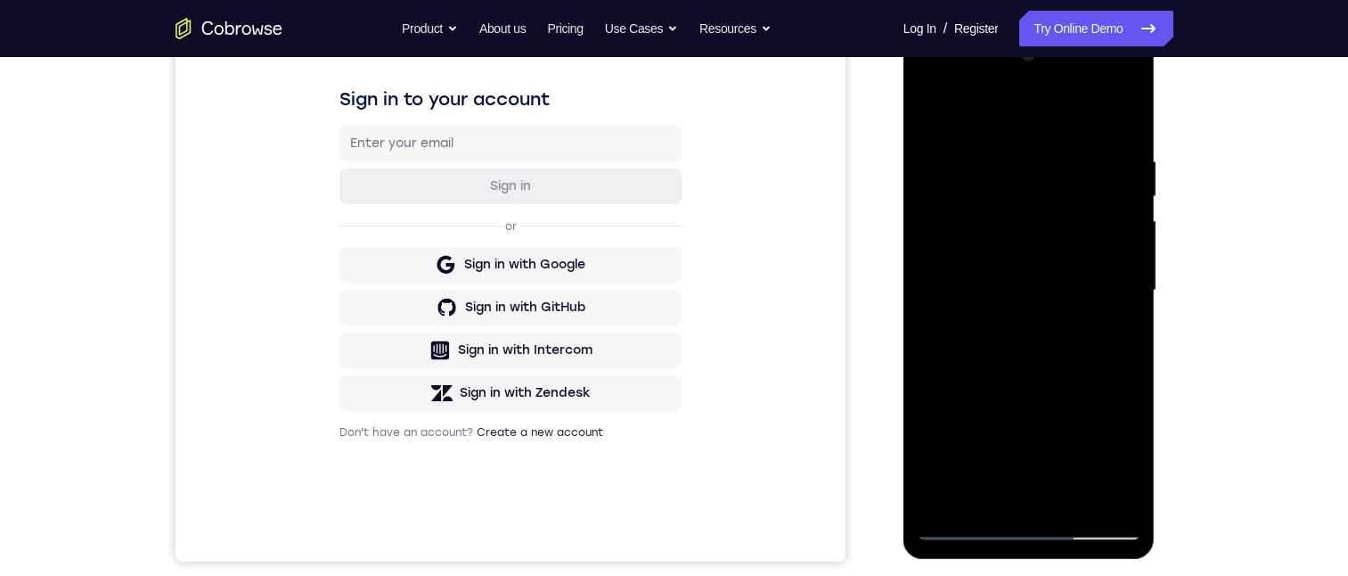
click at [1052, 151] on div at bounding box center [1029, 290] width 225 height 499
click at [1121, 119] on div at bounding box center [1029, 290] width 225 height 499
click at [1116, 503] on div at bounding box center [1029, 290] width 225 height 499
drag, startPoint x: 1037, startPoint y: 234, endPoint x: 1035, endPoint y: 377, distance: 142.6
click at [1036, 376] on div at bounding box center [1029, 290] width 225 height 499
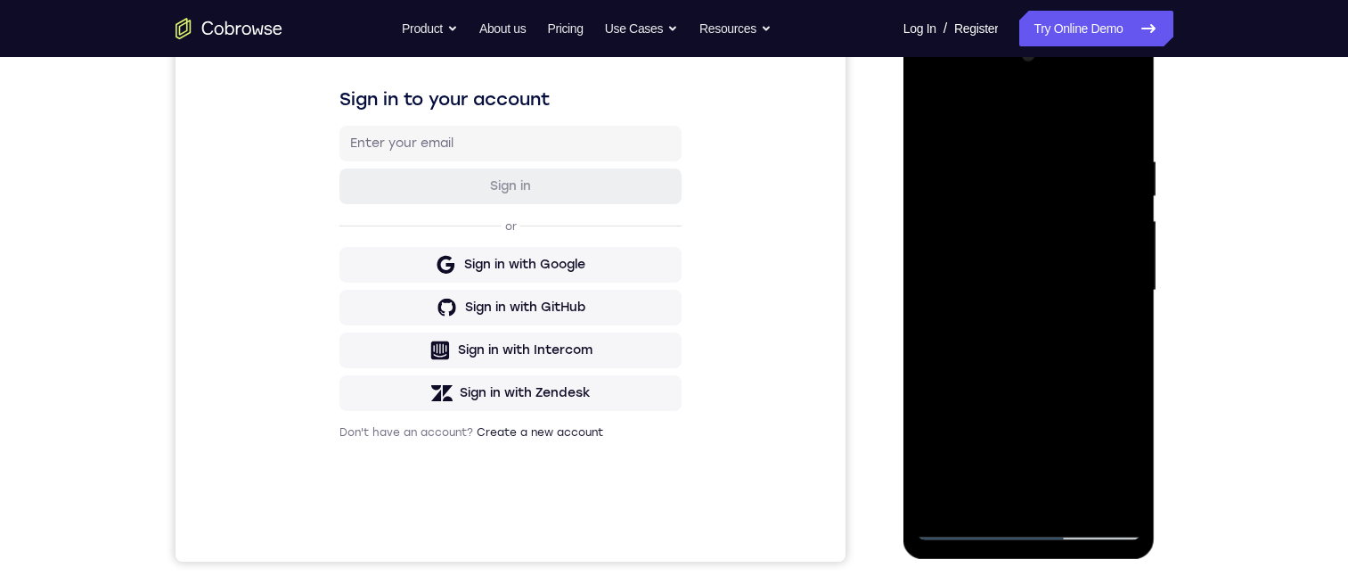
click at [947, 499] on div at bounding box center [1029, 290] width 225 height 499
click at [1132, 372] on div at bounding box center [1029, 290] width 225 height 499
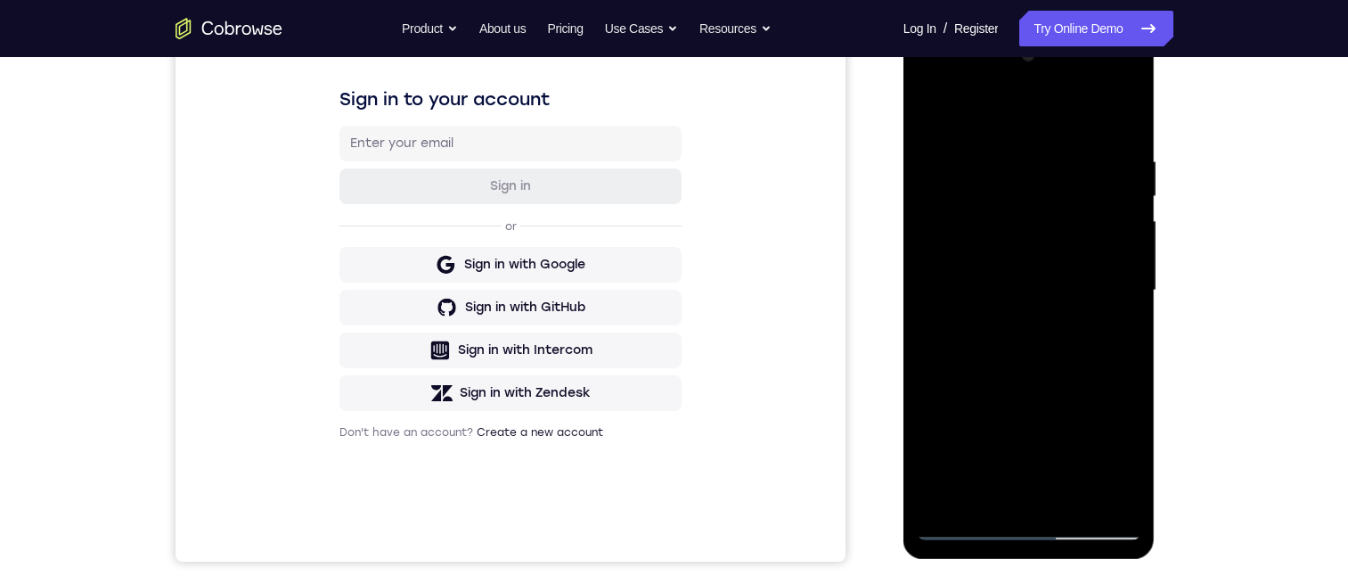
drag, startPoint x: 1043, startPoint y: 418, endPoint x: 1052, endPoint y: 299, distance: 118.8
click at [1066, 258] on div at bounding box center [1029, 290] width 225 height 499
click at [933, 359] on div at bounding box center [1029, 290] width 225 height 499
drag, startPoint x: 1027, startPoint y: 260, endPoint x: 1018, endPoint y: 469, distance: 208.7
click at [1027, 402] on div at bounding box center [1029, 290] width 225 height 499
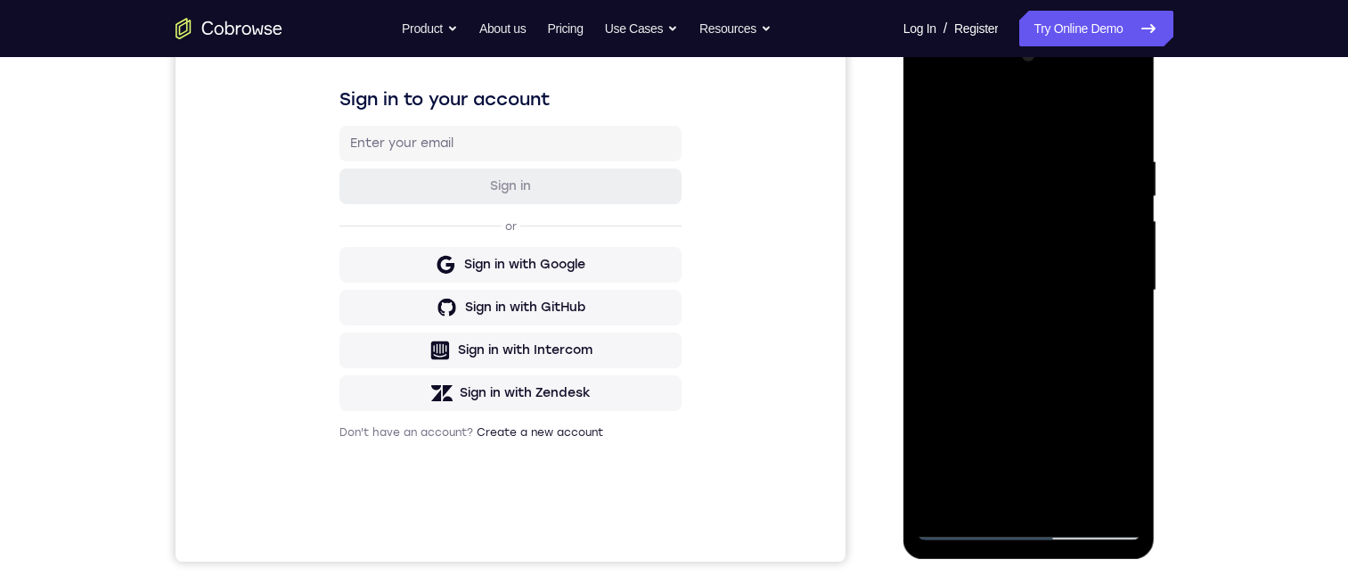
click at [991, 495] on div at bounding box center [1029, 290] width 225 height 499
click at [988, 107] on div at bounding box center [1029, 290] width 225 height 499
click at [979, 142] on div at bounding box center [1029, 290] width 225 height 499
drag, startPoint x: 970, startPoint y: 174, endPoint x: 1000, endPoint y: 363, distance: 191.3
click at [1000, 363] on div at bounding box center [1029, 290] width 225 height 499
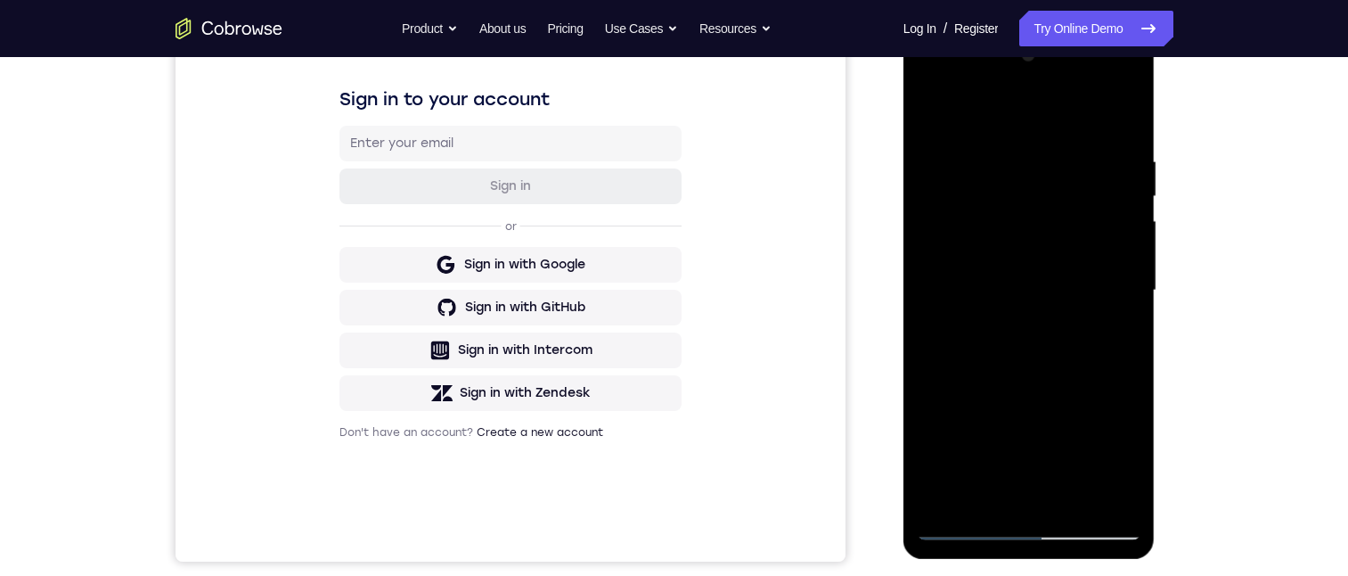
click at [932, 121] on div at bounding box center [1029, 290] width 225 height 499
click at [937, 110] on div at bounding box center [1029, 290] width 225 height 499
click at [998, 139] on div at bounding box center [1029, 290] width 225 height 499
drag, startPoint x: 994, startPoint y: 393, endPoint x: 1002, endPoint y: 260, distance: 133.1
click at [1001, 264] on div at bounding box center [1029, 290] width 225 height 499
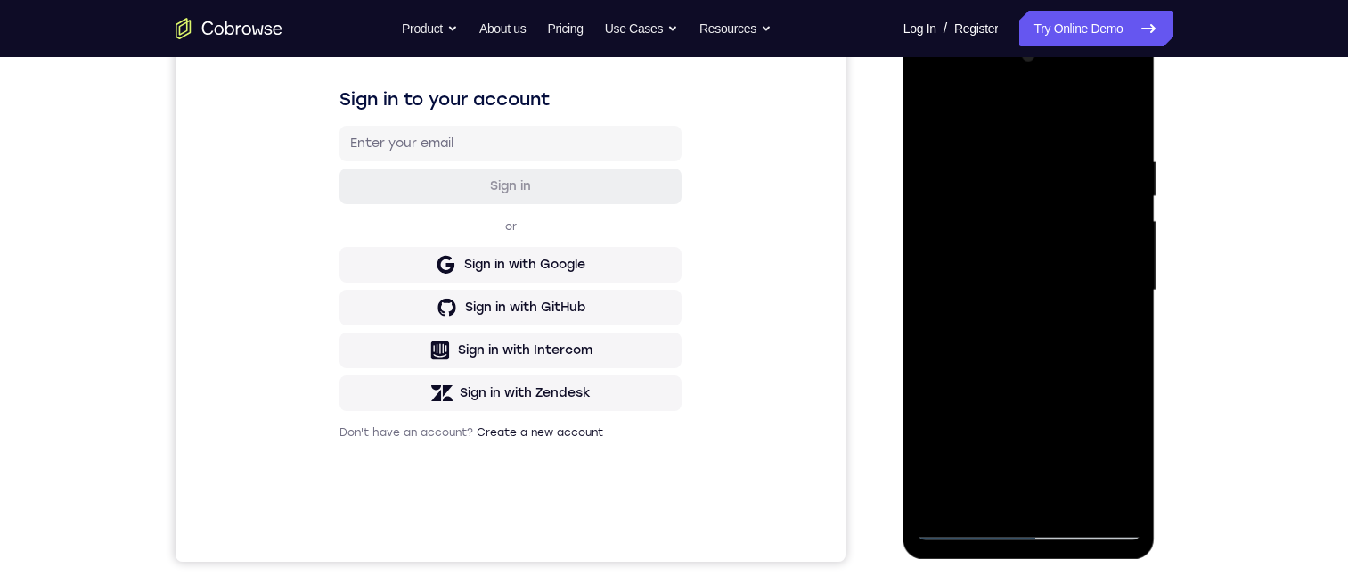
click at [982, 310] on div at bounding box center [1029, 290] width 225 height 499
click at [1129, 199] on div at bounding box center [1029, 290] width 225 height 499
drag, startPoint x: 1082, startPoint y: 204, endPoint x: 1084, endPoint y: 287, distance: 82.9
click at [1083, 287] on div at bounding box center [1029, 290] width 225 height 499
click at [1129, 276] on div at bounding box center [1029, 290] width 225 height 499
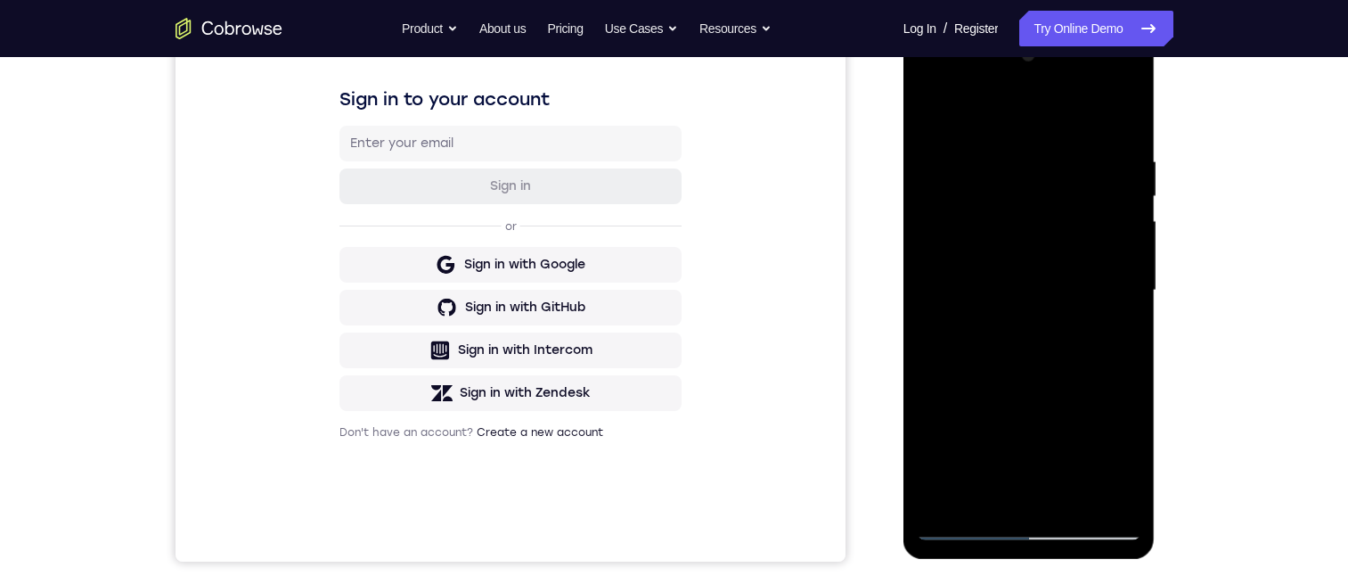
click at [1129, 280] on div at bounding box center [1029, 290] width 225 height 499
click at [1130, 280] on div at bounding box center [1029, 290] width 225 height 499
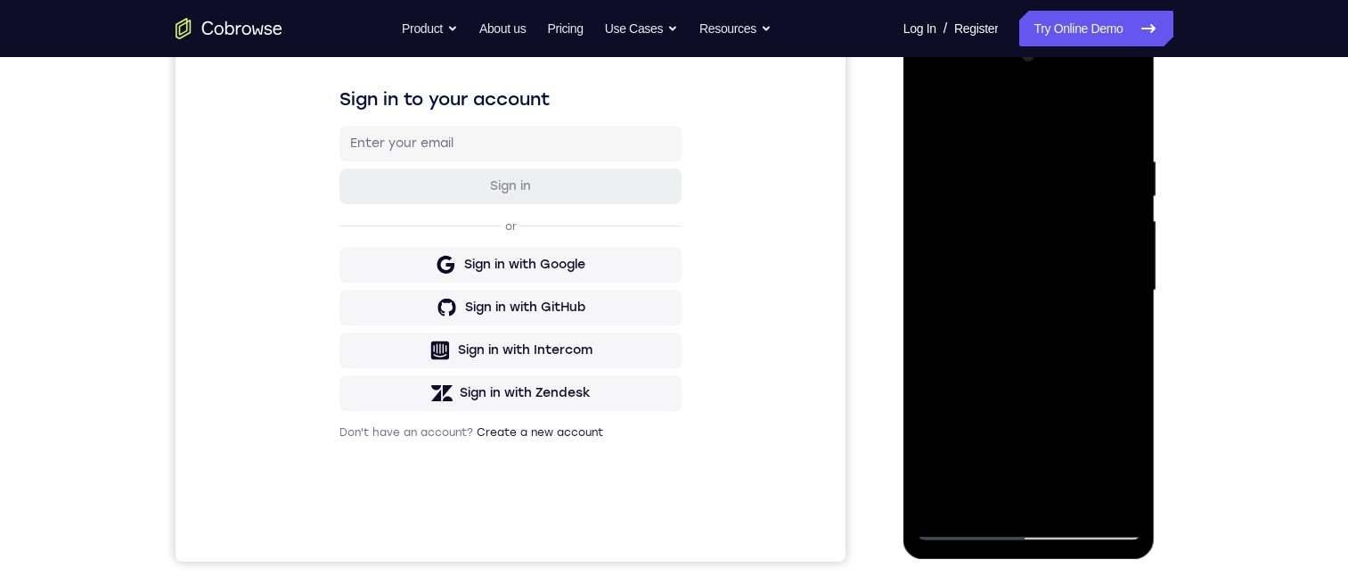
click at [1130, 280] on div at bounding box center [1029, 290] width 225 height 499
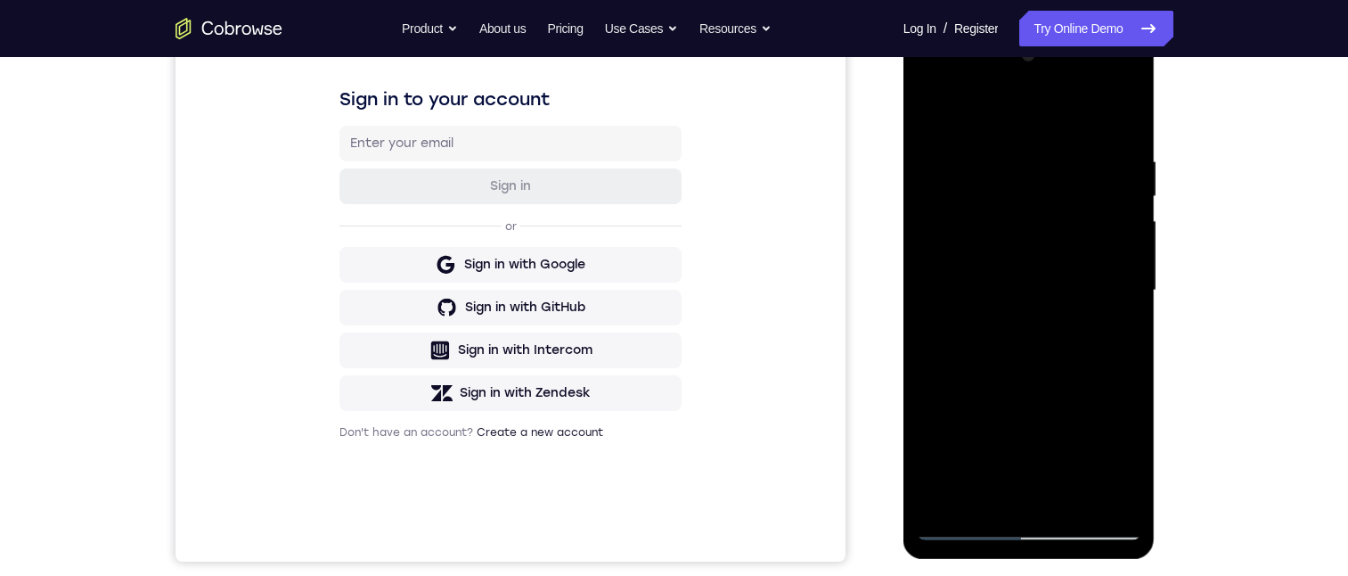
click at [1130, 280] on div at bounding box center [1029, 290] width 225 height 499
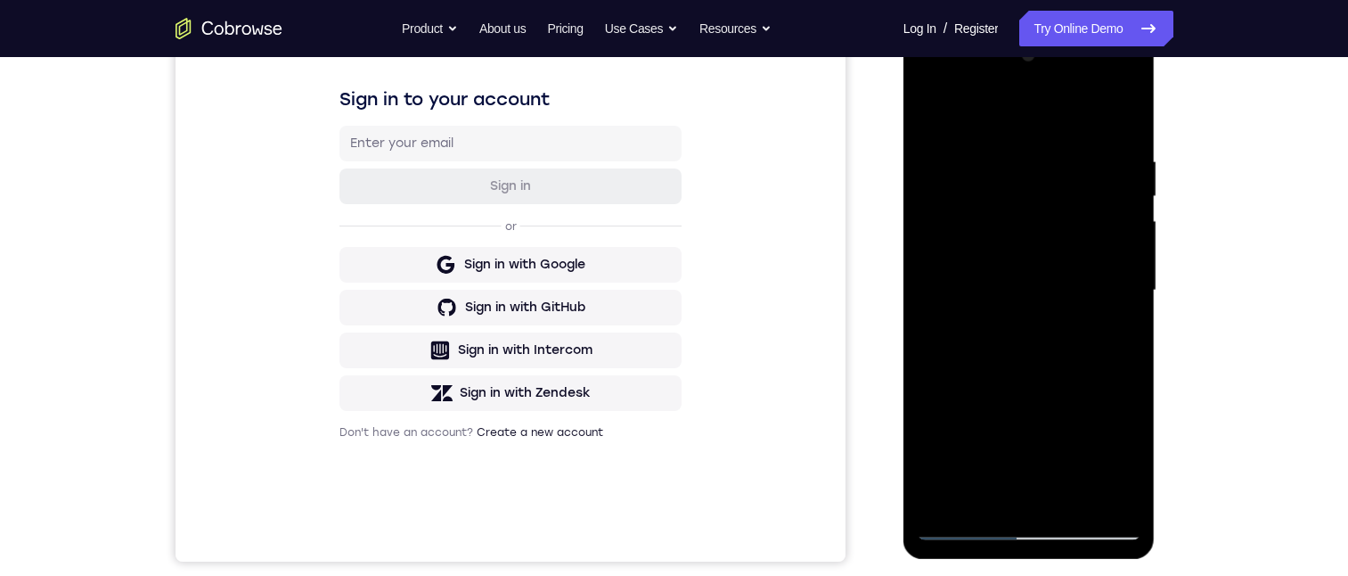
click at [1130, 280] on div at bounding box center [1029, 290] width 225 height 499
drag, startPoint x: 1086, startPoint y: 419, endPoint x: 1091, endPoint y: 209, distance: 210.3
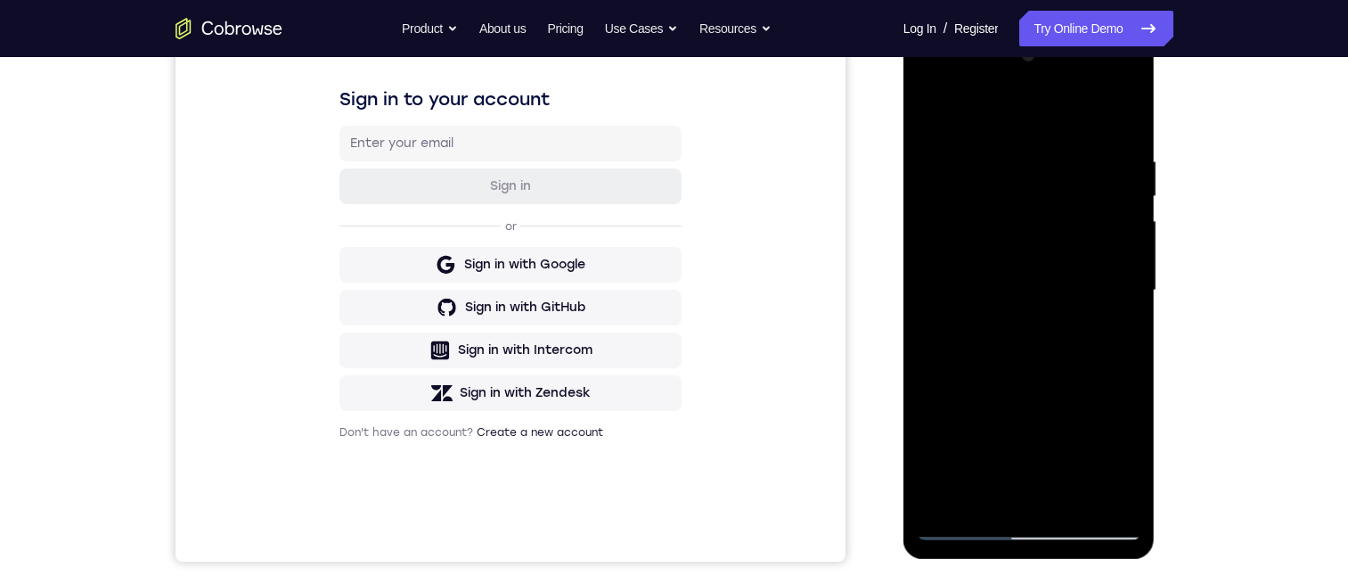
click at [1092, 217] on div at bounding box center [1029, 290] width 225 height 499
click at [928, 115] on div at bounding box center [1029, 290] width 225 height 499
click at [1042, 305] on div at bounding box center [1029, 290] width 225 height 499
drag, startPoint x: 1057, startPoint y: 231, endPoint x: 1084, endPoint y: 383, distance: 154.7
click at [1084, 383] on div at bounding box center [1029, 290] width 225 height 499
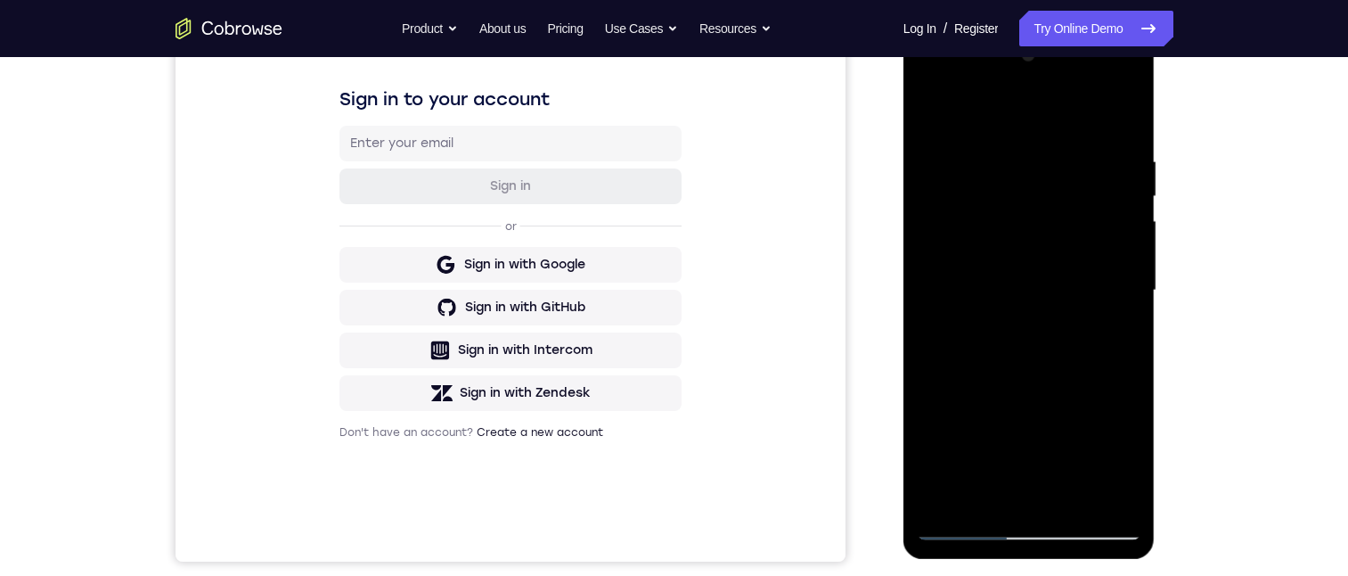
click at [1135, 220] on div at bounding box center [1029, 290] width 225 height 499
click at [1132, 220] on div at bounding box center [1029, 290] width 225 height 499
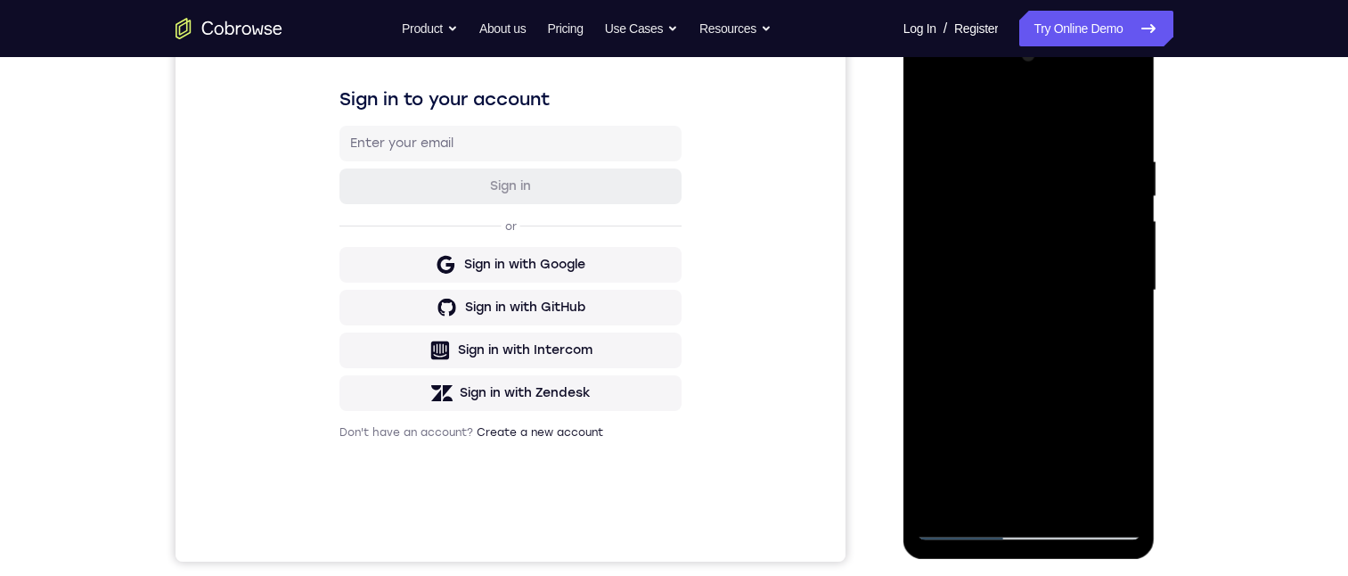
click at [1132, 220] on div at bounding box center [1029, 290] width 225 height 499
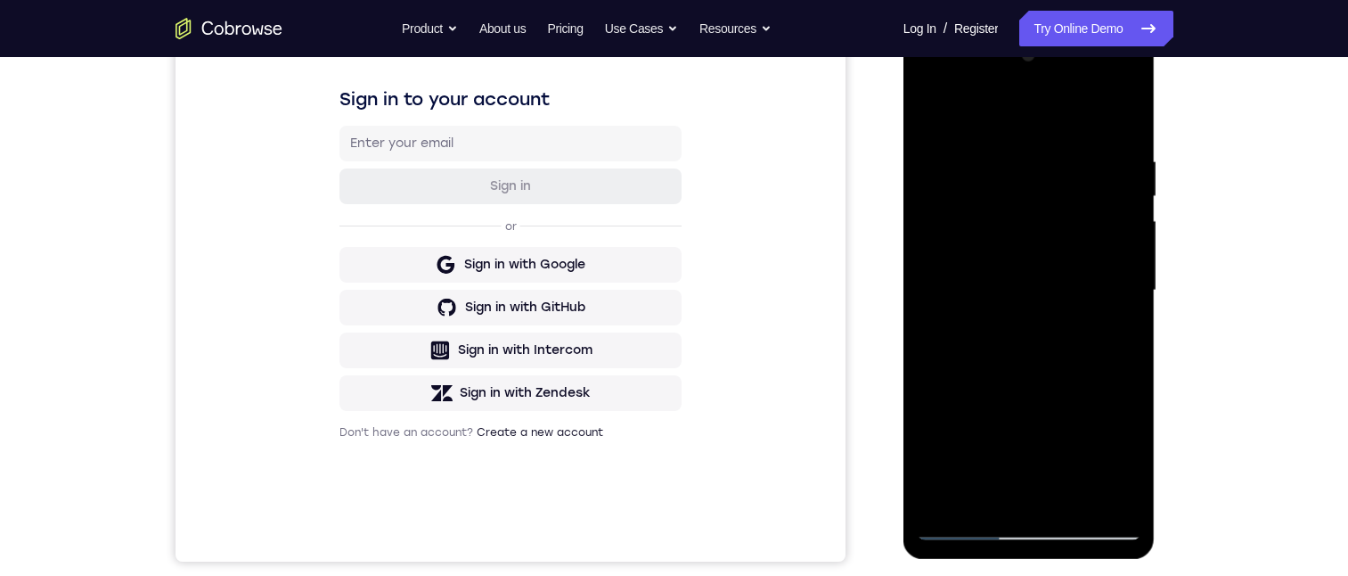
click at [1132, 220] on div at bounding box center [1029, 290] width 225 height 499
click at [935, 109] on div at bounding box center [1029, 290] width 225 height 499
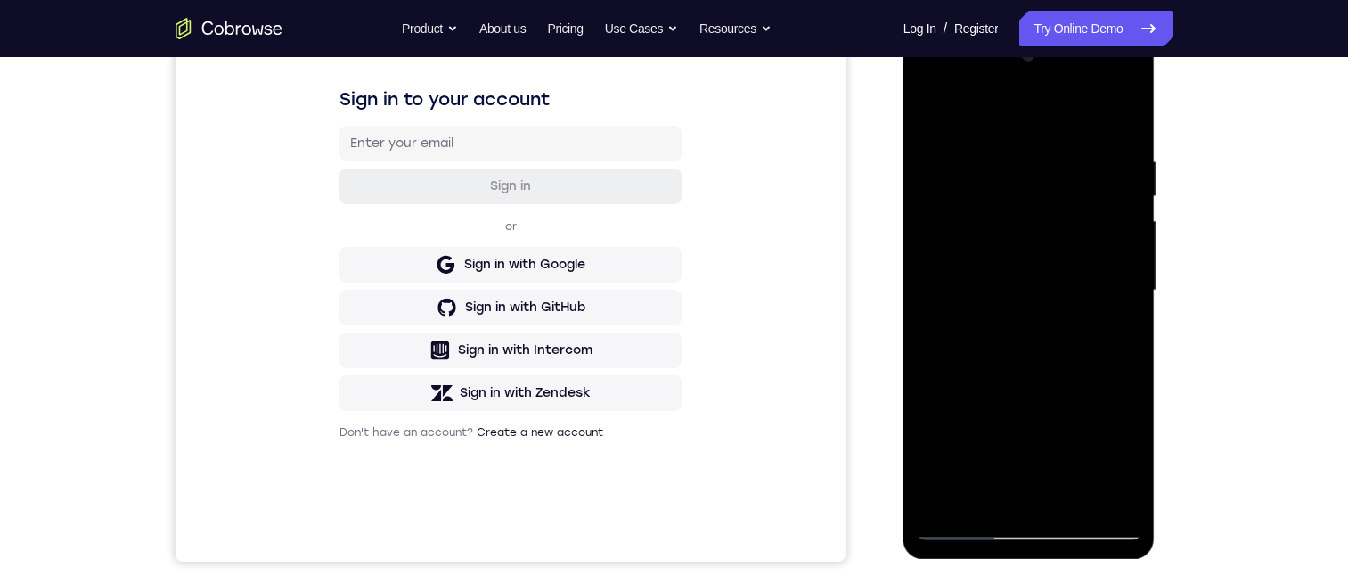
drag, startPoint x: 1076, startPoint y: 438, endPoint x: 1095, endPoint y: 282, distance: 157.1
click at [1095, 293] on div at bounding box center [1029, 290] width 225 height 499
click at [944, 118] on div at bounding box center [1029, 290] width 225 height 499
click at [931, 109] on div at bounding box center [1029, 290] width 225 height 499
click at [1126, 107] on div at bounding box center [1029, 290] width 225 height 499
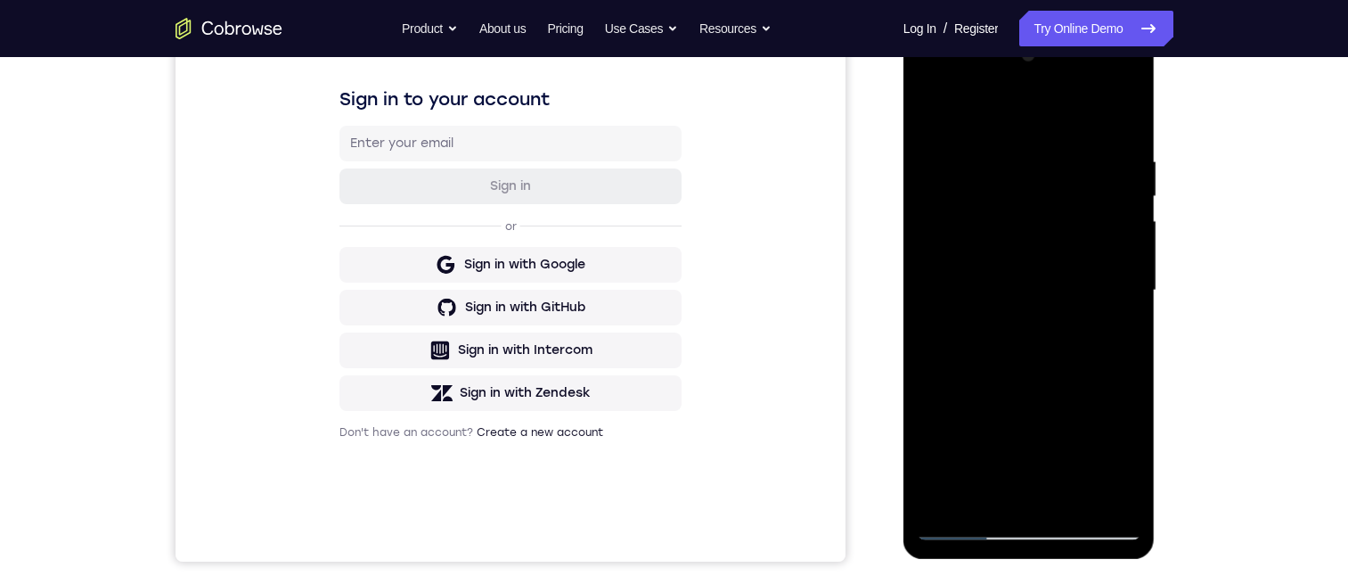
click at [966, 521] on div at bounding box center [1029, 290] width 225 height 499
click at [969, 521] on div at bounding box center [1029, 290] width 225 height 499
click at [943, 499] on div at bounding box center [1029, 290] width 225 height 499
click at [1012, 156] on div at bounding box center [1029, 290] width 225 height 499
click at [1121, 110] on div at bounding box center [1029, 290] width 225 height 499
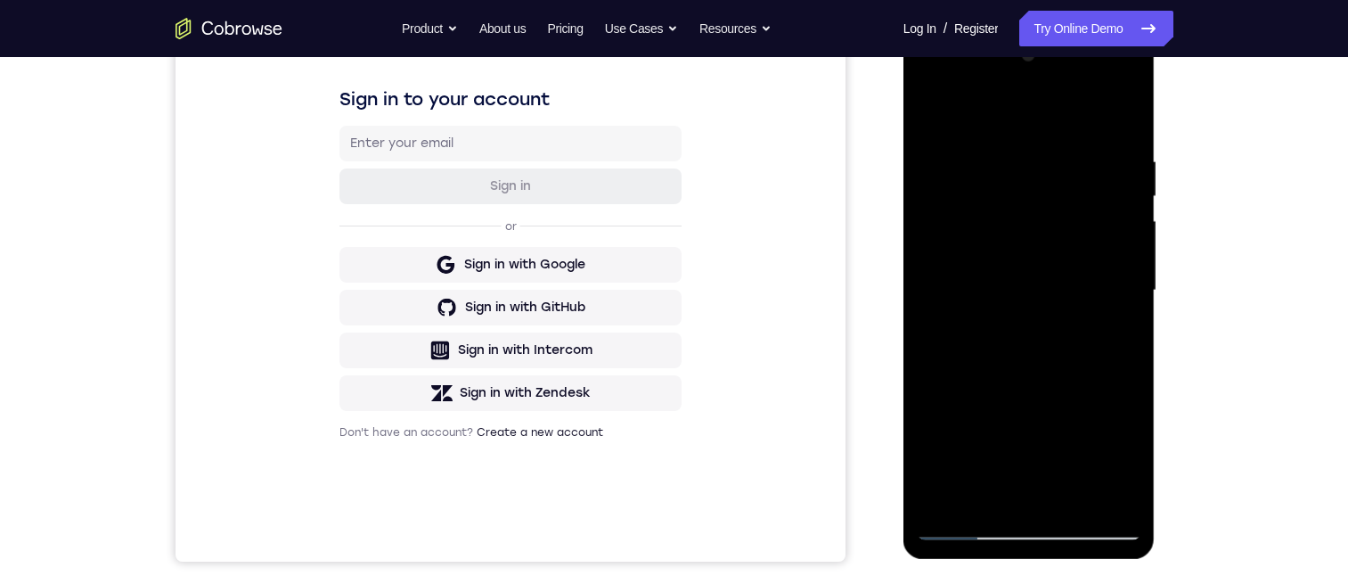
click at [1052, 151] on div at bounding box center [1029, 290] width 225 height 499
click at [1127, 116] on div at bounding box center [1029, 290] width 225 height 499
click at [1117, 144] on div at bounding box center [1029, 290] width 225 height 499
click at [1116, 184] on div at bounding box center [1029, 290] width 225 height 499
click at [1125, 116] on div at bounding box center [1029, 290] width 225 height 499
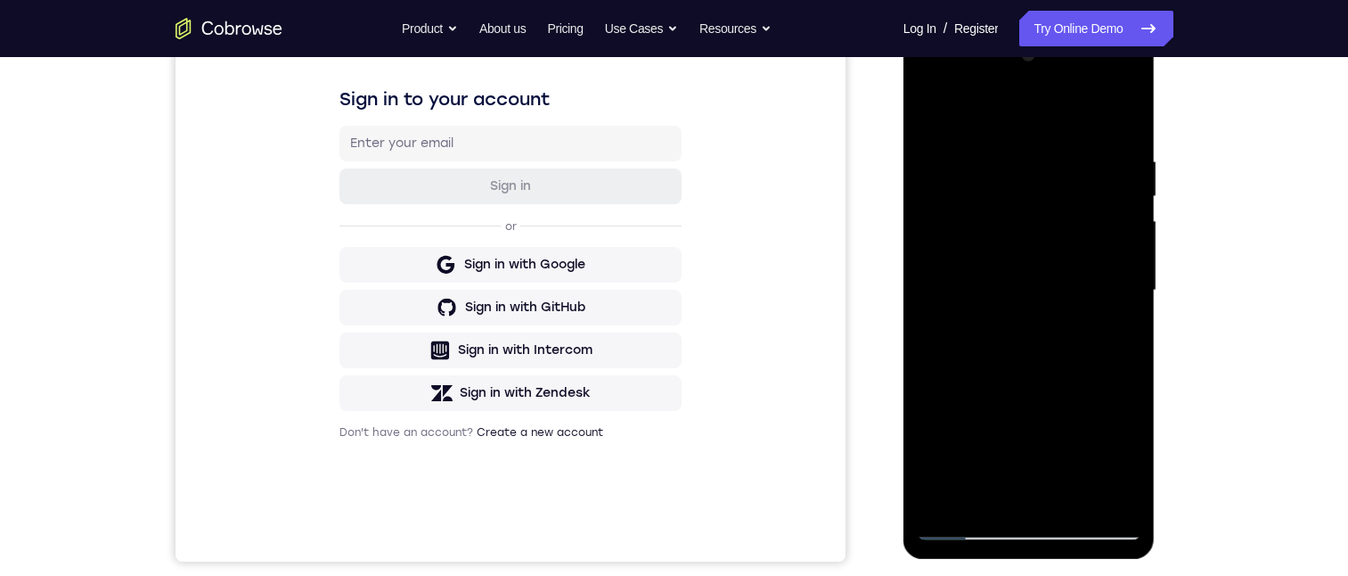
click at [1068, 497] on div at bounding box center [1029, 290] width 225 height 499
click at [1039, 385] on div at bounding box center [1029, 290] width 225 height 499
drag, startPoint x: 1027, startPoint y: 416, endPoint x: 1028, endPoint y: 291, distance: 125.7
click at [1043, 238] on div at bounding box center [1029, 290] width 225 height 499
drag, startPoint x: 1035, startPoint y: 300, endPoint x: 1036, endPoint y: 352, distance: 51.7
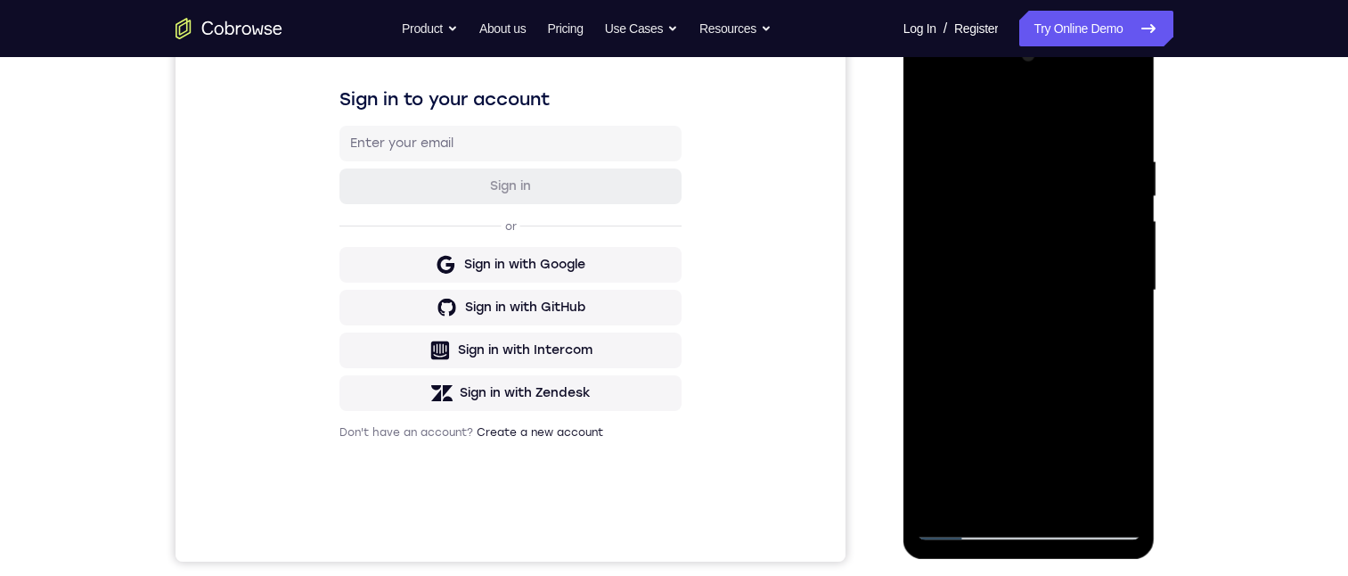
click at [1035, 284] on div at bounding box center [1029, 290] width 225 height 499
drag, startPoint x: 1035, startPoint y: 448, endPoint x: 1035, endPoint y: 330, distance: 118.5
click at [1035, 372] on div at bounding box center [1029, 290] width 225 height 499
drag, startPoint x: 1031, startPoint y: 460, endPoint x: 1033, endPoint y: 306, distance: 154.2
click at [1034, 356] on div at bounding box center [1029, 290] width 225 height 499
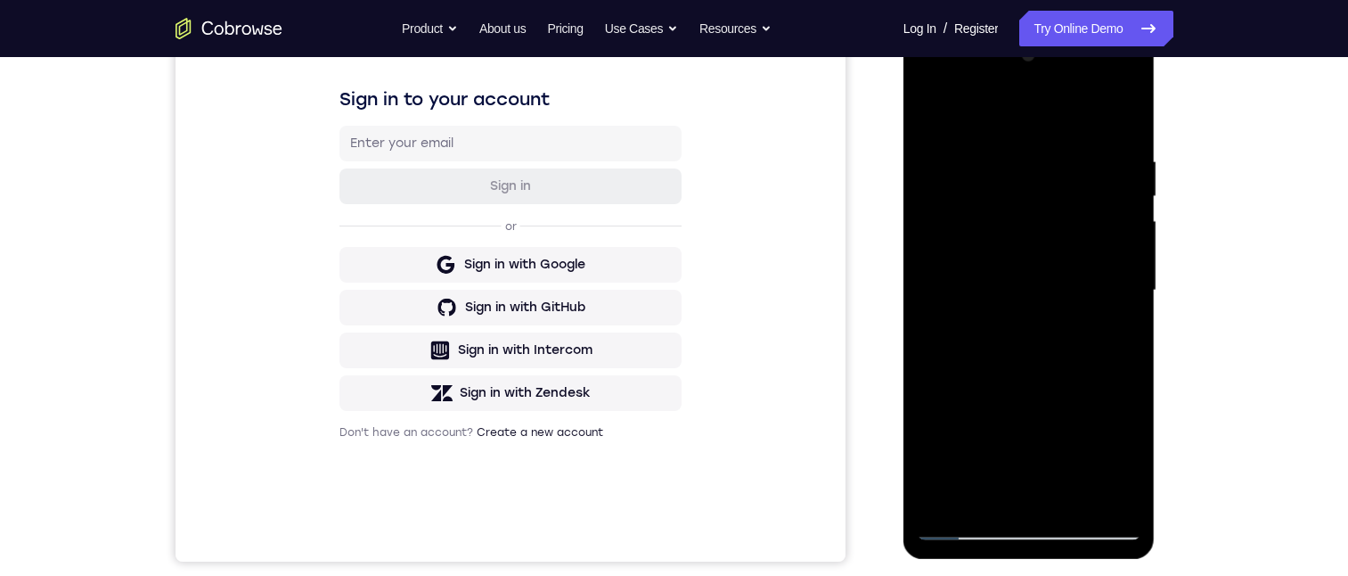
drag, startPoint x: 1030, startPoint y: 446, endPoint x: 1030, endPoint y: 328, distance: 117.6
click at [1032, 335] on div at bounding box center [1029, 290] width 225 height 499
drag, startPoint x: 1040, startPoint y: 397, endPoint x: 1041, endPoint y: 308, distance: 88.2
click at [1042, 331] on div at bounding box center [1029, 290] width 225 height 499
drag, startPoint x: 1042, startPoint y: 462, endPoint x: 1030, endPoint y: 341, distance: 121.7
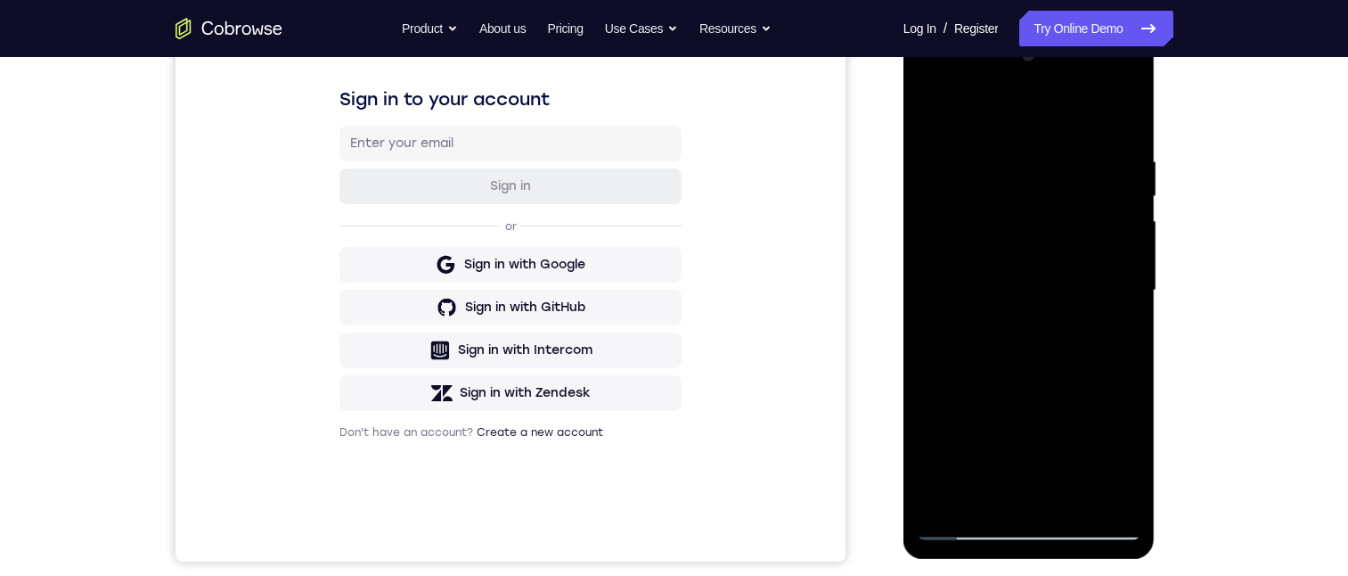
click at [1033, 382] on div at bounding box center [1029, 290] width 225 height 499
drag, startPoint x: 1017, startPoint y: 438, endPoint x: 1016, endPoint y: 318, distance: 119.4
click at [1017, 339] on div at bounding box center [1029, 290] width 225 height 499
drag, startPoint x: 1028, startPoint y: 471, endPoint x: 1030, endPoint y: 356, distance: 115.0
click at [1030, 375] on div at bounding box center [1029, 290] width 225 height 499
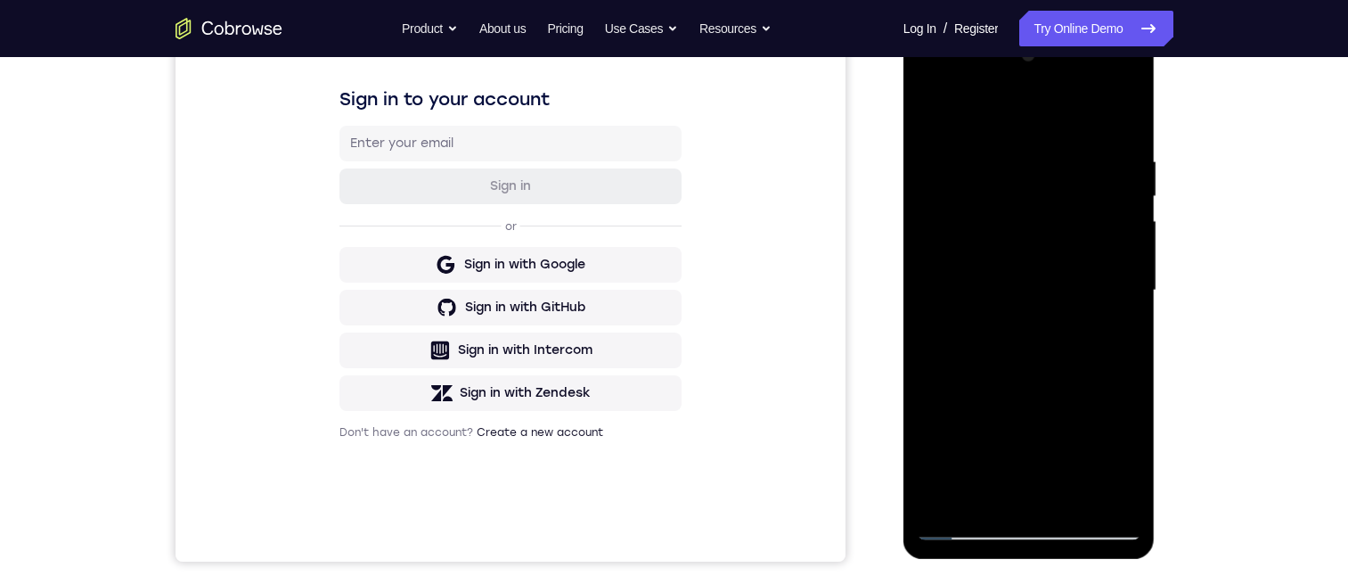
drag, startPoint x: 1027, startPoint y: 476, endPoint x: 998, endPoint y: 313, distance: 165.7
click at [1007, 338] on div at bounding box center [1029, 290] width 225 height 499
drag, startPoint x: 1019, startPoint y: 445, endPoint x: 1022, endPoint y: 334, distance: 110.5
click at [1021, 345] on div at bounding box center [1029, 290] width 225 height 499
drag, startPoint x: 1023, startPoint y: 382, endPoint x: 1028, endPoint y: 347, distance: 36.0
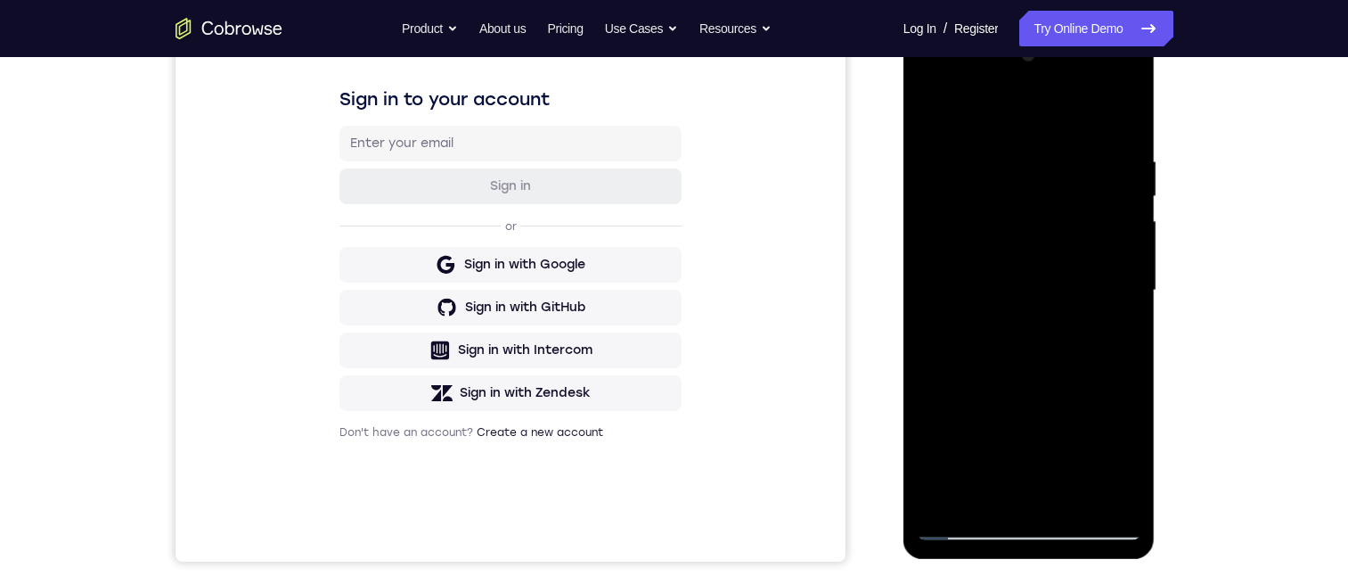
click at [1023, 377] on div at bounding box center [1029, 290] width 225 height 499
click at [1007, 282] on div at bounding box center [1029, 290] width 225 height 499
drag, startPoint x: 1058, startPoint y: 302, endPoint x: 1098, endPoint y: 375, distance: 83.4
click at [1098, 375] on div at bounding box center [1029, 290] width 225 height 499
click at [936, 106] on div at bounding box center [1029, 290] width 225 height 499
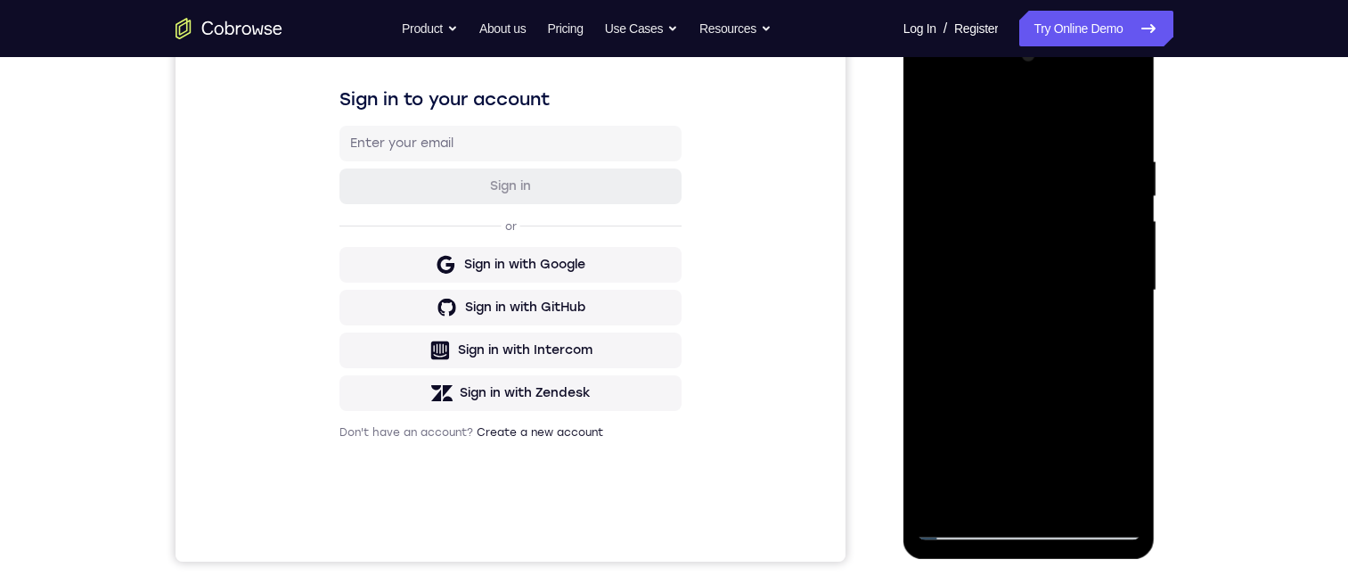
drag, startPoint x: 977, startPoint y: 470, endPoint x: 994, endPoint y: 331, distance: 139.3
click at [993, 337] on div at bounding box center [1029, 290] width 225 height 499
drag, startPoint x: 986, startPoint y: 474, endPoint x: 999, endPoint y: 393, distance: 82.2
click at [995, 396] on div at bounding box center [1029, 290] width 225 height 499
drag, startPoint x: 1012, startPoint y: 481, endPoint x: 1019, endPoint y: 373, distance: 108.1
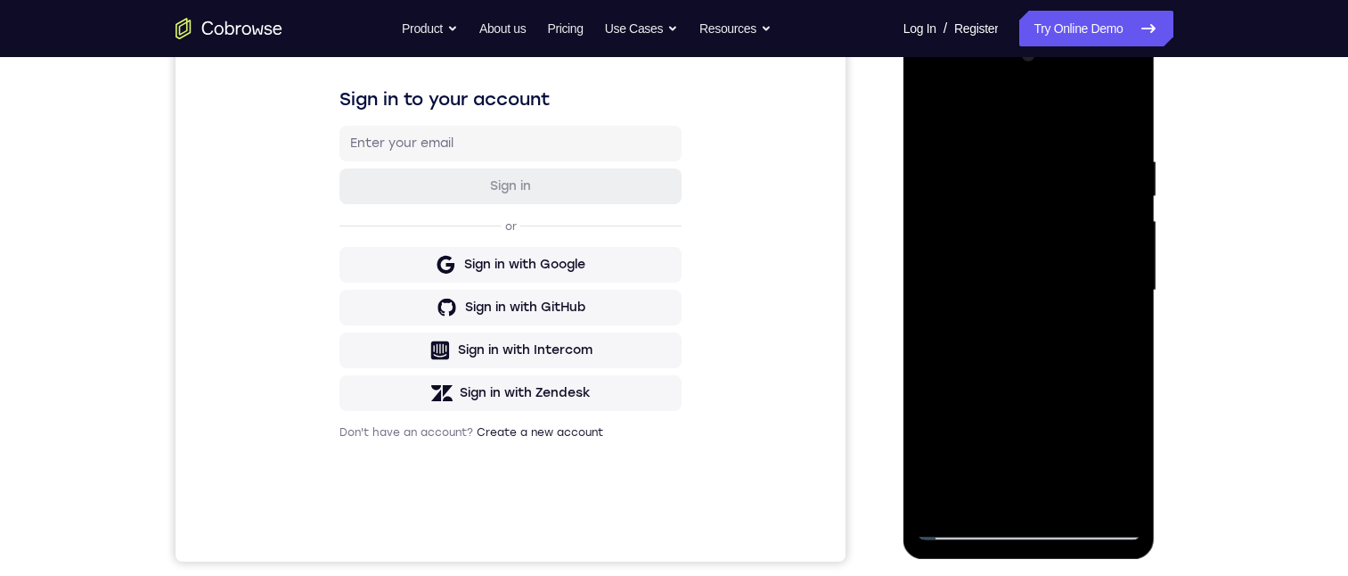
click at [1019, 393] on div at bounding box center [1029, 290] width 225 height 499
drag, startPoint x: 1002, startPoint y: 465, endPoint x: 1004, endPoint y: 338, distance: 127.5
click at [1002, 357] on div at bounding box center [1029, 290] width 225 height 499
click at [994, 365] on div at bounding box center [1029, 290] width 225 height 499
click at [934, 106] on div at bounding box center [1029, 290] width 225 height 499
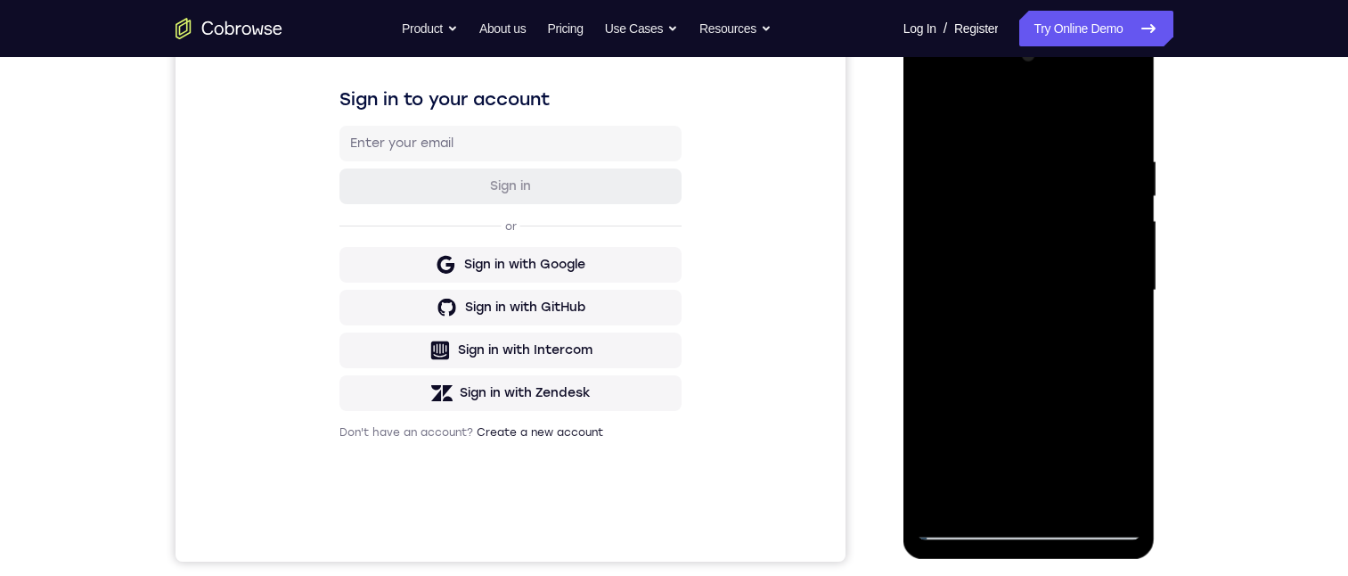
click at [1007, 491] on div at bounding box center [1029, 290] width 225 height 499
click at [931, 109] on div at bounding box center [1029, 290] width 225 height 499
click at [1071, 497] on div at bounding box center [1029, 290] width 225 height 499
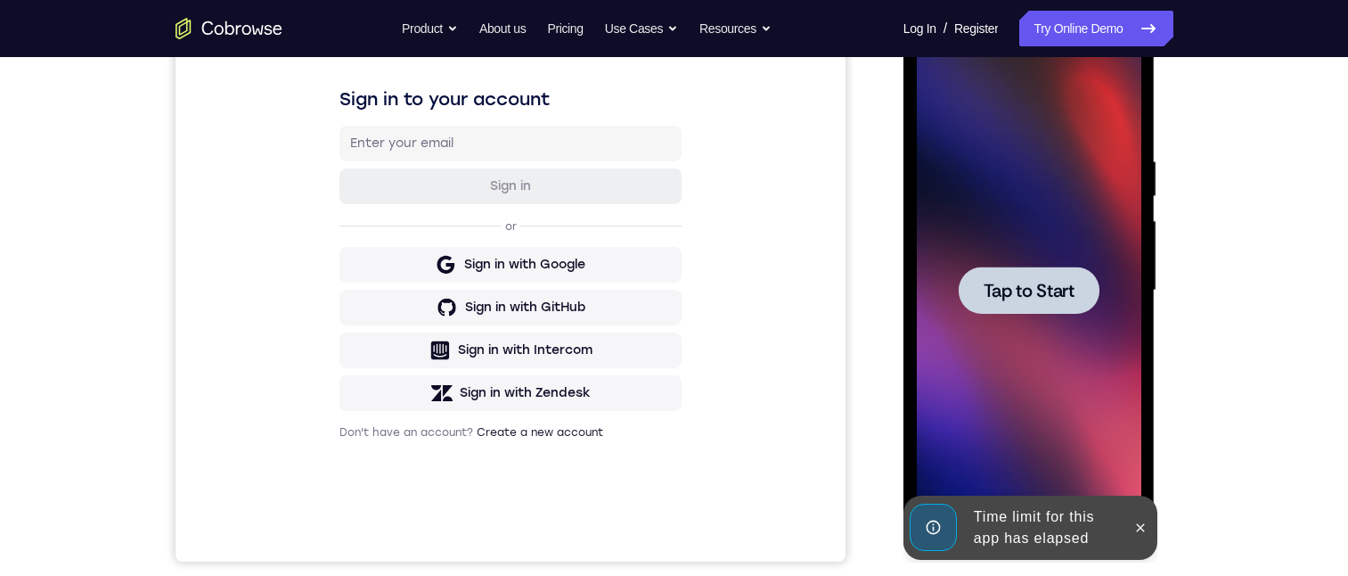
click at [1021, 295] on span "Tap to Start" at bounding box center [1029, 291] width 91 height 18
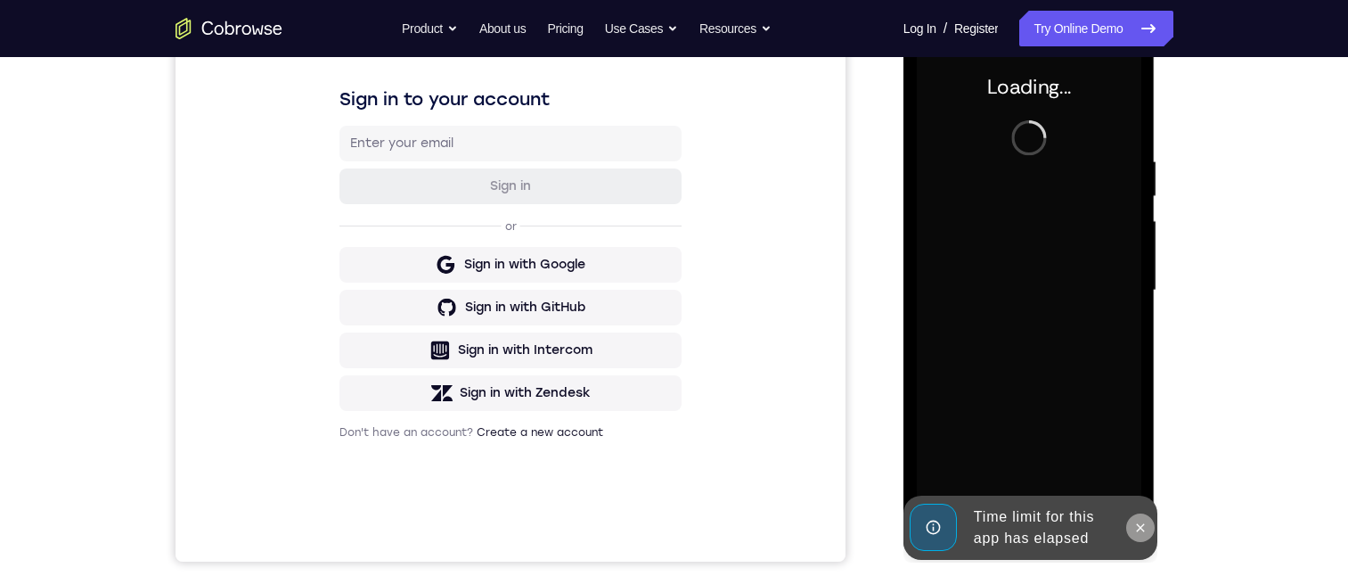
click at [1145, 523] on icon at bounding box center [1140, 527] width 14 height 14
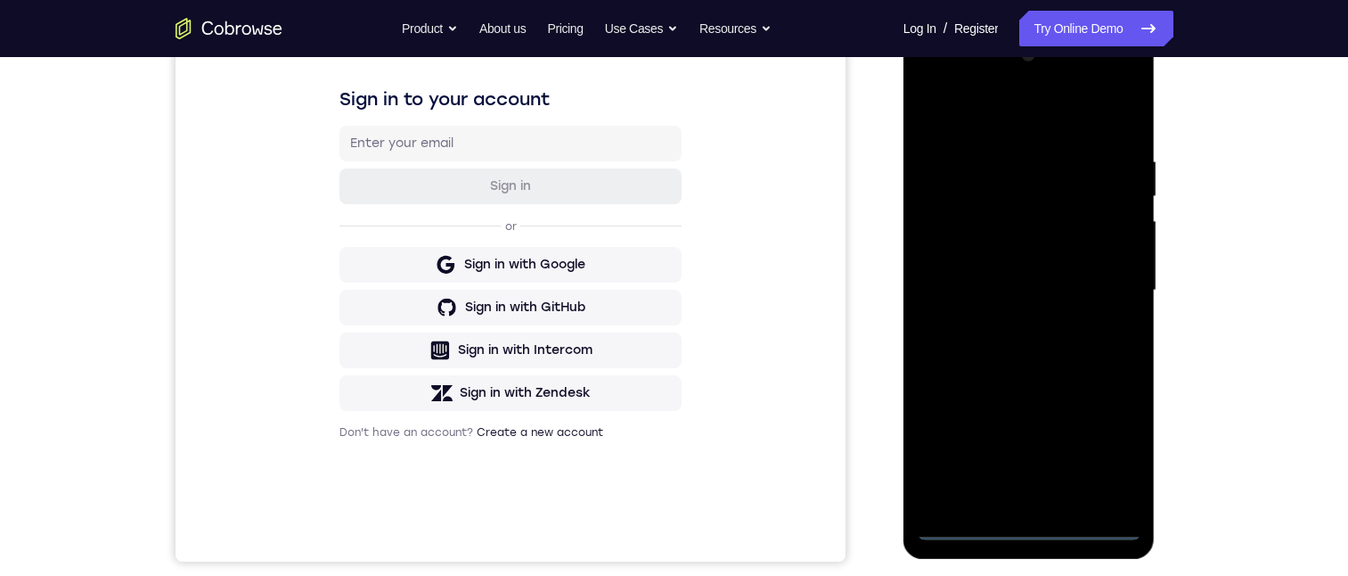
click at [1035, 526] on div at bounding box center [1029, 290] width 225 height 499
drag, startPoint x: 1113, startPoint y: 465, endPoint x: 1126, endPoint y: 459, distance: 14.8
click at [1114, 464] on div at bounding box center [1029, 290] width 225 height 499
click at [1037, 119] on div at bounding box center [1029, 290] width 225 height 499
click at [1099, 278] on div at bounding box center [1029, 290] width 225 height 499
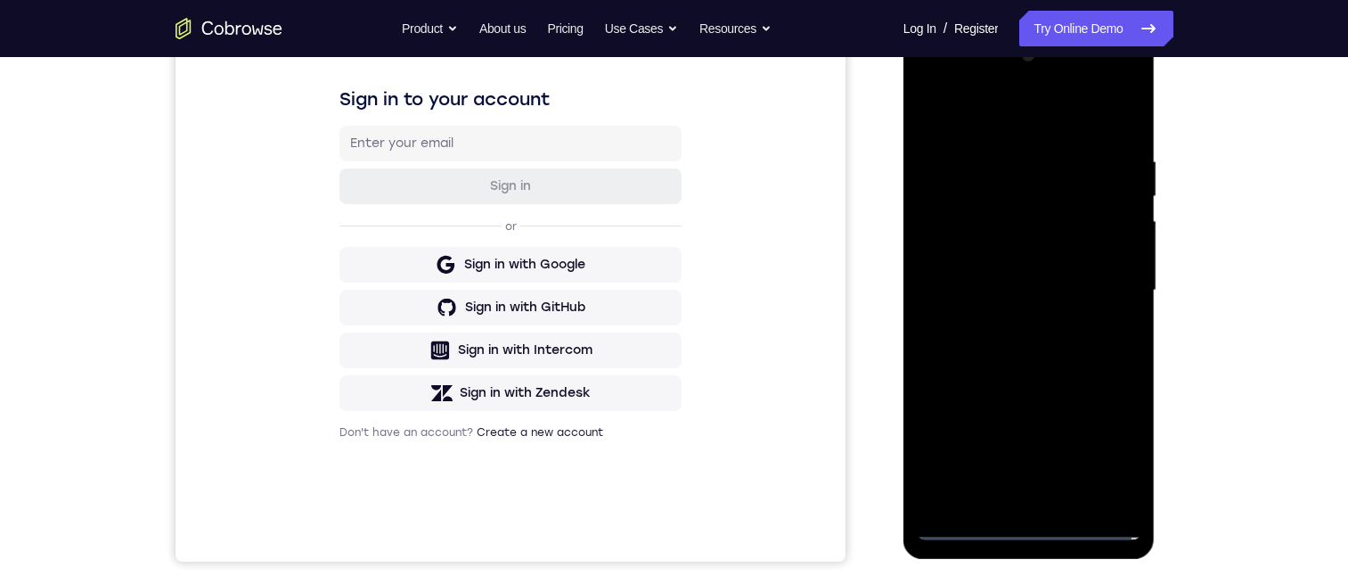
click at [997, 316] on div at bounding box center [1029, 290] width 225 height 499
click at [1049, 268] on div at bounding box center [1029, 290] width 225 height 499
click at [1062, 238] on div at bounding box center [1029, 290] width 225 height 499
click at [1059, 291] on div at bounding box center [1029, 290] width 225 height 499
click at [1080, 501] on div at bounding box center [1029, 290] width 225 height 499
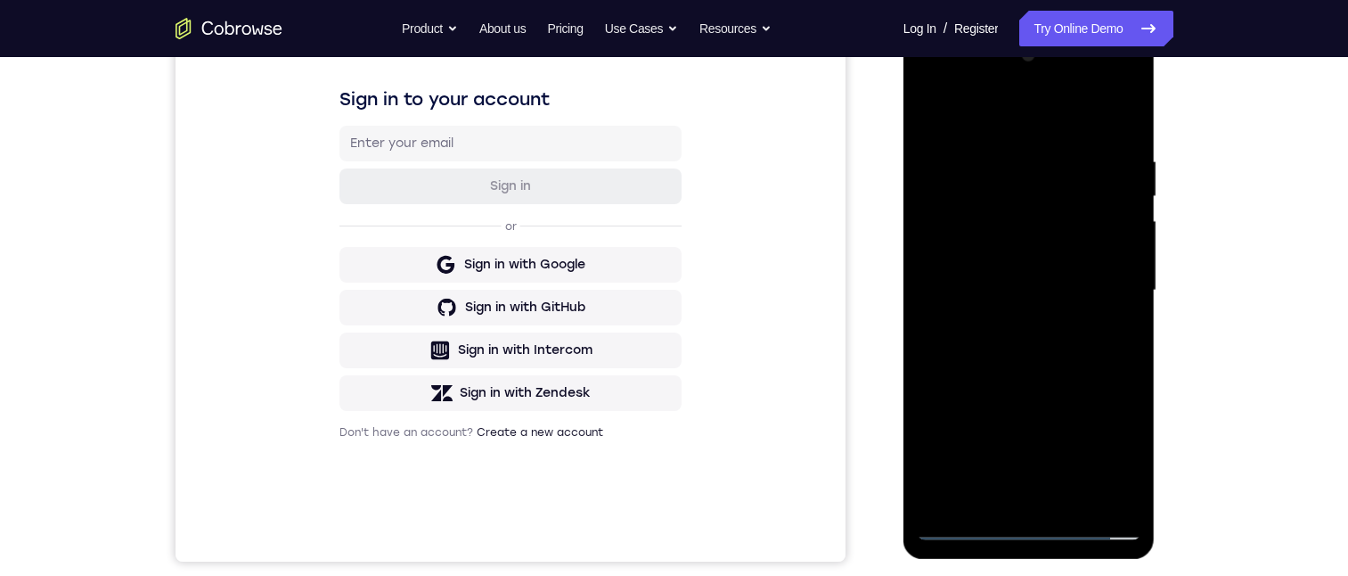
click at [1046, 326] on div at bounding box center [1029, 290] width 225 height 499
click at [1073, 495] on div at bounding box center [1029, 290] width 225 height 499
click at [1028, 389] on div at bounding box center [1029, 290] width 225 height 499
click at [1014, 190] on div at bounding box center [1029, 290] width 225 height 499
click at [1107, 114] on div at bounding box center [1029, 290] width 225 height 499
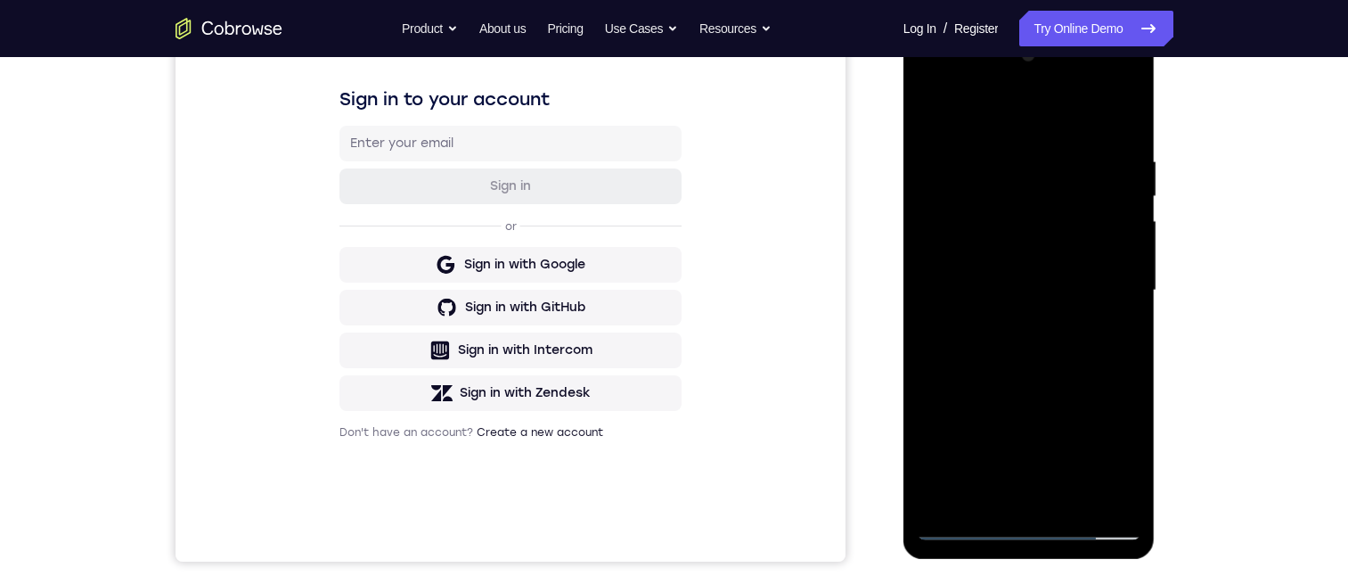
click at [930, 110] on div at bounding box center [1029, 290] width 225 height 499
drag, startPoint x: 1087, startPoint y: 191, endPoint x: 1019, endPoint y: 207, distance: 70.5
click at [1019, 207] on div at bounding box center [1029, 290] width 225 height 499
drag, startPoint x: 1029, startPoint y: 435, endPoint x: 1044, endPoint y: 240, distance: 195.7
click at [1044, 239] on div at bounding box center [1029, 290] width 225 height 499
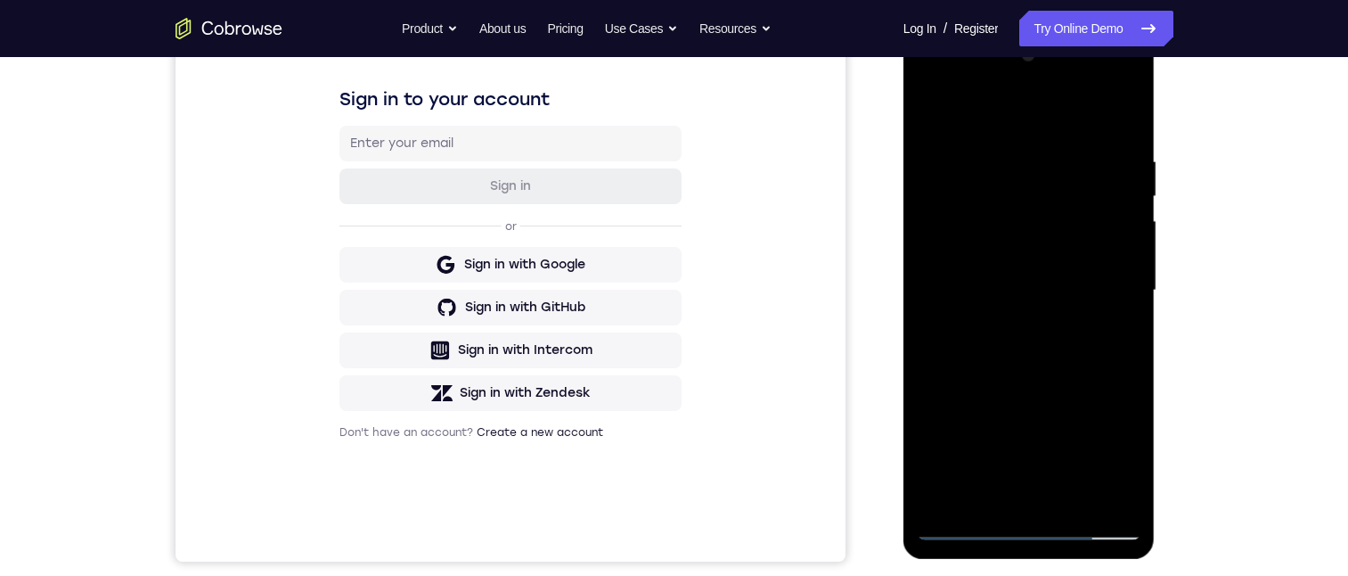
drag, startPoint x: 1010, startPoint y: 440, endPoint x: 1000, endPoint y: 295, distance: 145.6
click at [1000, 304] on div at bounding box center [1029, 290] width 225 height 499
click at [988, 127] on div at bounding box center [1029, 290] width 225 height 499
click at [982, 192] on div at bounding box center [1029, 290] width 225 height 499
drag, startPoint x: 992, startPoint y: 487, endPoint x: 991, endPoint y: 461, distance: 26.7
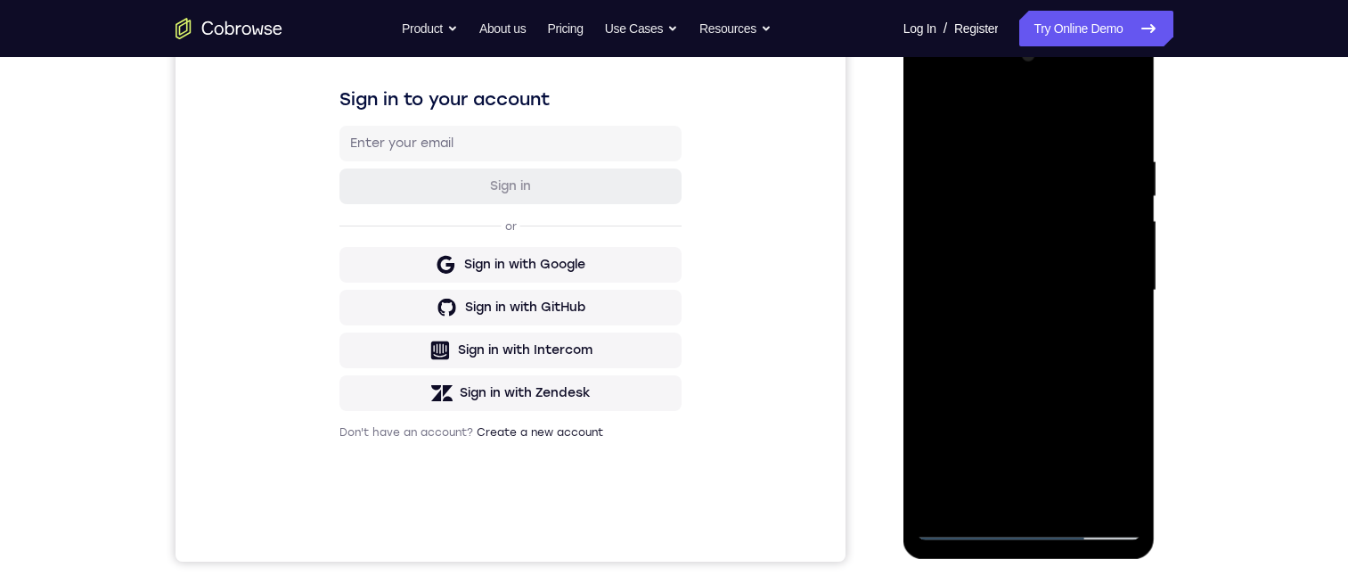
click at [992, 486] on div at bounding box center [1029, 290] width 225 height 499
click at [938, 115] on div at bounding box center [1029, 290] width 225 height 499
click at [1002, 133] on div at bounding box center [1029, 290] width 225 height 499
click at [936, 104] on div at bounding box center [1029, 290] width 225 height 499
click at [1015, 145] on div at bounding box center [1029, 290] width 225 height 499
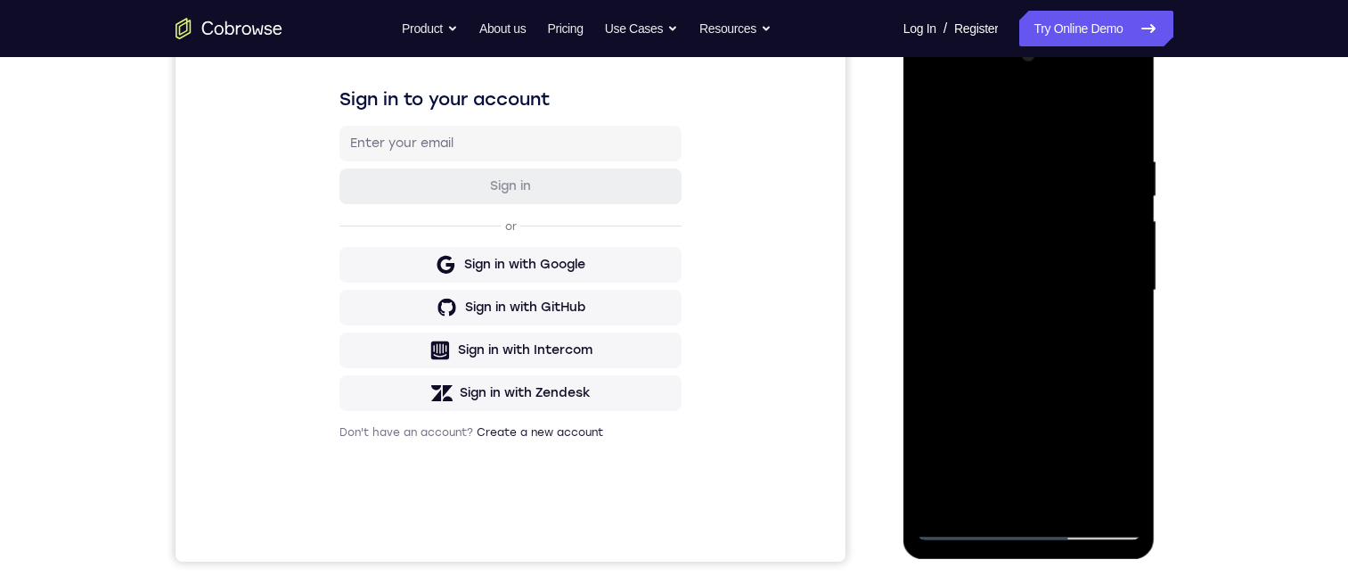
click at [1126, 282] on div at bounding box center [1029, 290] width 225 height 499
click at [1118, 207] on div at bounding box center [1029, 290] width 225 height 499
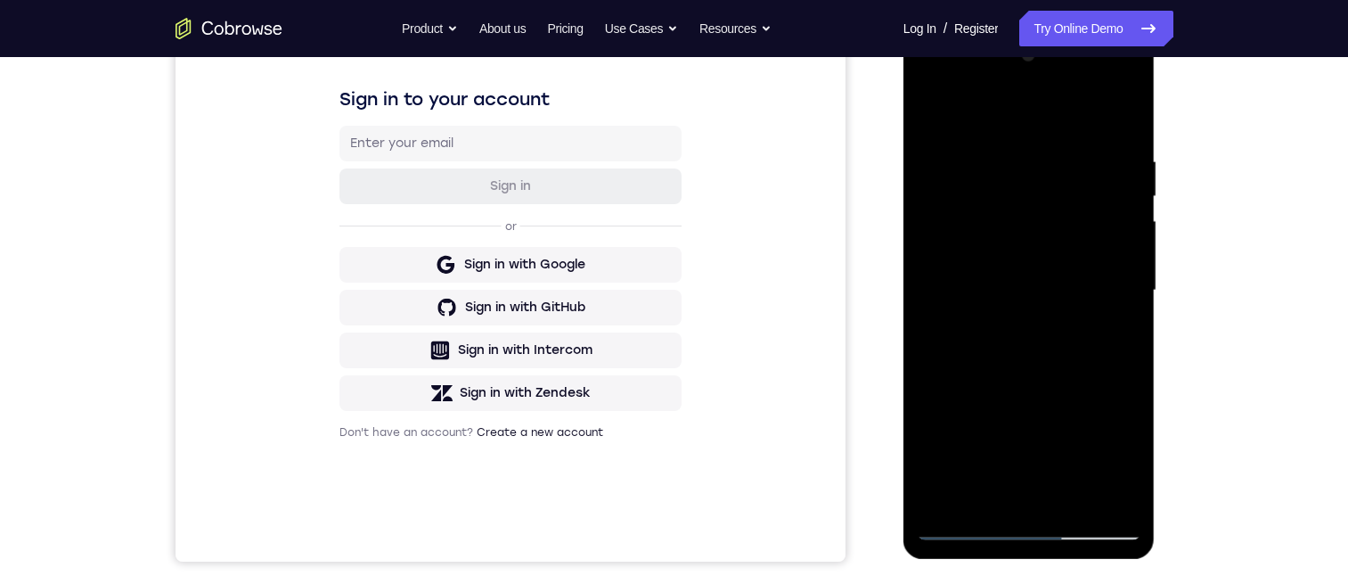
click at [1124, 118] on div at bounding box center [1029, 290] width 225 height 499
click at [1070, 499] on div at bounding box center [1029, 290] width 225 height 499
drag, startPoint x: 1007, startPoint y: 441, endPoint x: 1004, endPoint y: 283, distance: 157.7
click at [1007, 285] on div at bounding box center [1029, 290] width 225 height 499
drag, startPoint x: 988, startPoint y: 439, endPoint x: 994, endPoint y: 299, distance: 140.9
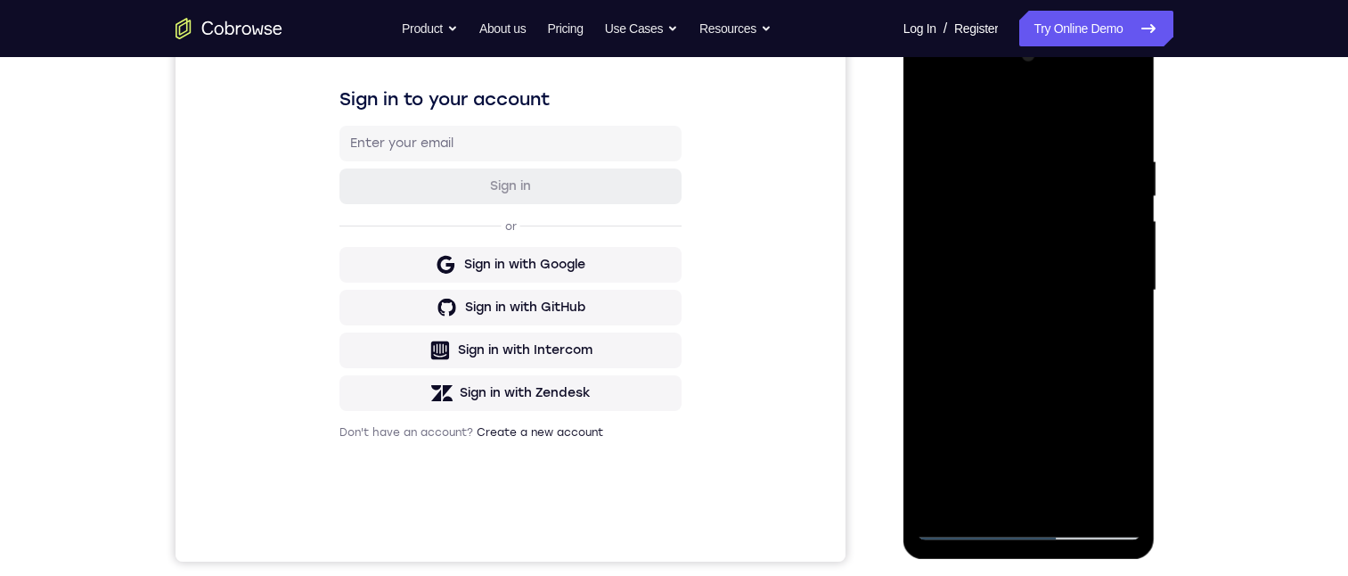
click at [994, 299] on div at bounding box center [1029, 290] width 225 height 499
drag, startPoint x: 975, startPoint y: 446, endPoint x: 979, endPoint y: 362, distance: 83.9
click at [977, 380] on div at bounding box center [1029, 290] width 225 height 499
drag, startPoint x: 978, startPoint y: 476, endPoint x: 978, endPoint y: 370, distance: 106.0
click at [978, 377] on div at bounding box center [1029, 290] width 225 height 499
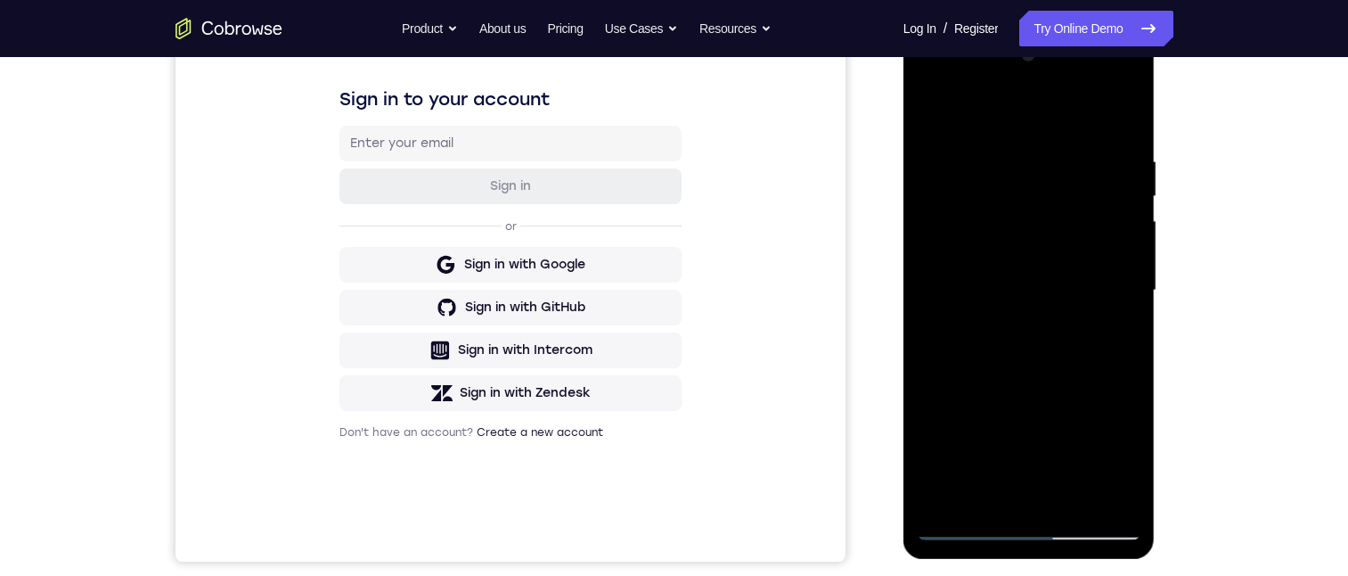
click at [985, 388] on div at bounding box center [1029, 290] width 225 height 499
drag, startPoint x: 991, startPoint y: 430, endPoint x: 992, endPoint y: 372, distance: 57.9
click at [991, 381] on div at bounding box center [1029, 290] width 225 height 499
drag, startPoint x: 1009, startPoint y: 483, endPoint x: 983, endPoint y: 357, distance: 128.3
click at [989, 381] on div at bounding box center [1029, 290] width 225 height 499
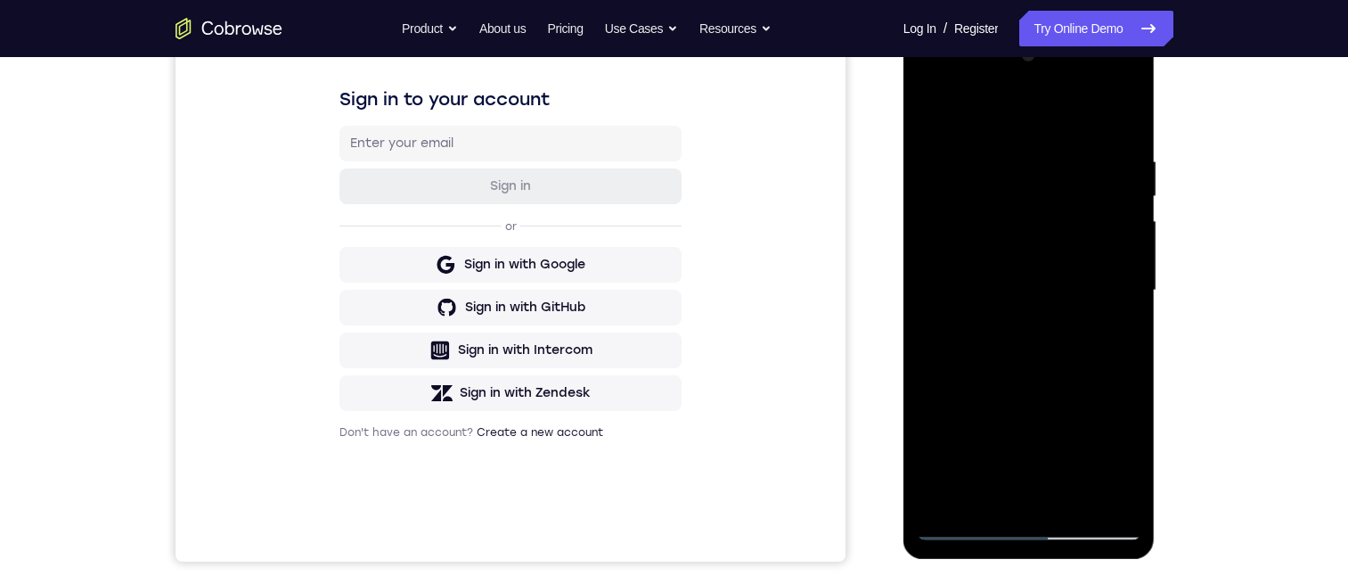
drag, startPoint x: 994, startPoint y: 463, endPoint x: 994, endPoint y: 378, distance: 85.5
click at [994, 398] on div at bounding box center [1029, 290] width 225 height 499
click at [985, 292] on div at bounding box center [1029, 290] width 225 height 499
click at [987, 495] on div at bounding box center [1029, 290] width 225 height 499
click at [937, 110] on div at bounding box center [1029, 290] width 225 height 499
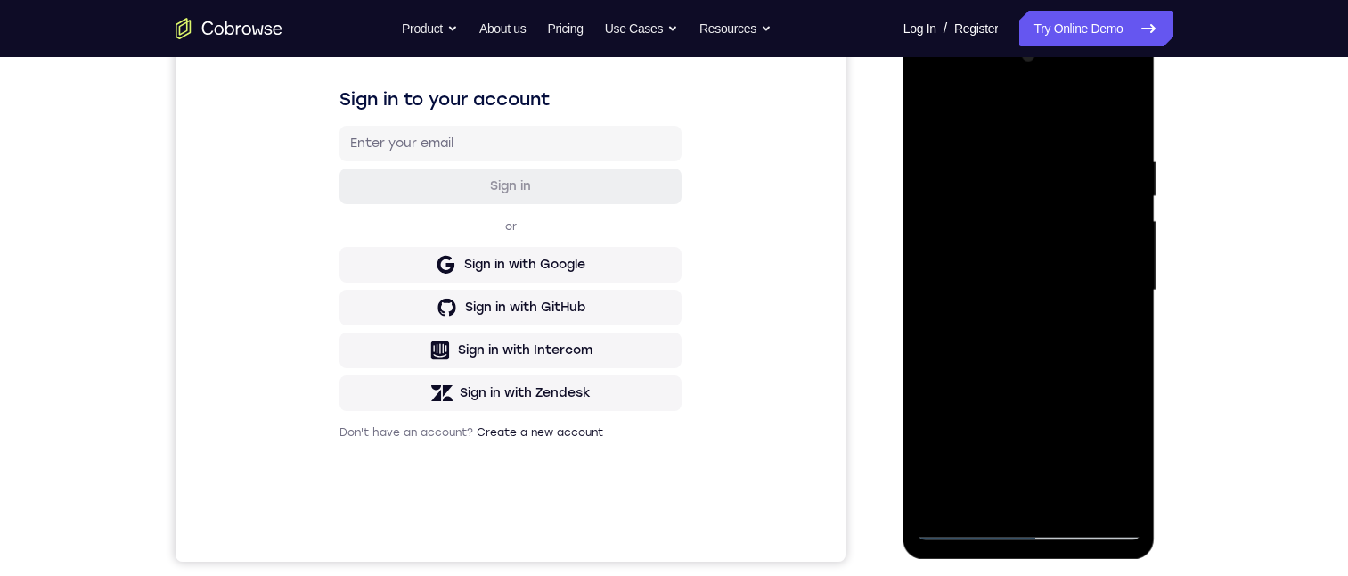
drag, startPoint x: 1015, startPoint y: 446, endPoint x: 1016, endPoint y: 366, distance: 79.3
click at [1015, 384] on div at bounding box center [1029, 290] width 225 height 499
drag, startPoint x: 1011, startPoint y: 430, endPoint x: 1016, endPoint y: 389, distance: 40.3
click at [1016, 394] on div at bounding box center [1029, 290] width 225 height 499
click at [1002, 341] on div at bounding box center [1029, 290] width 225 height 499
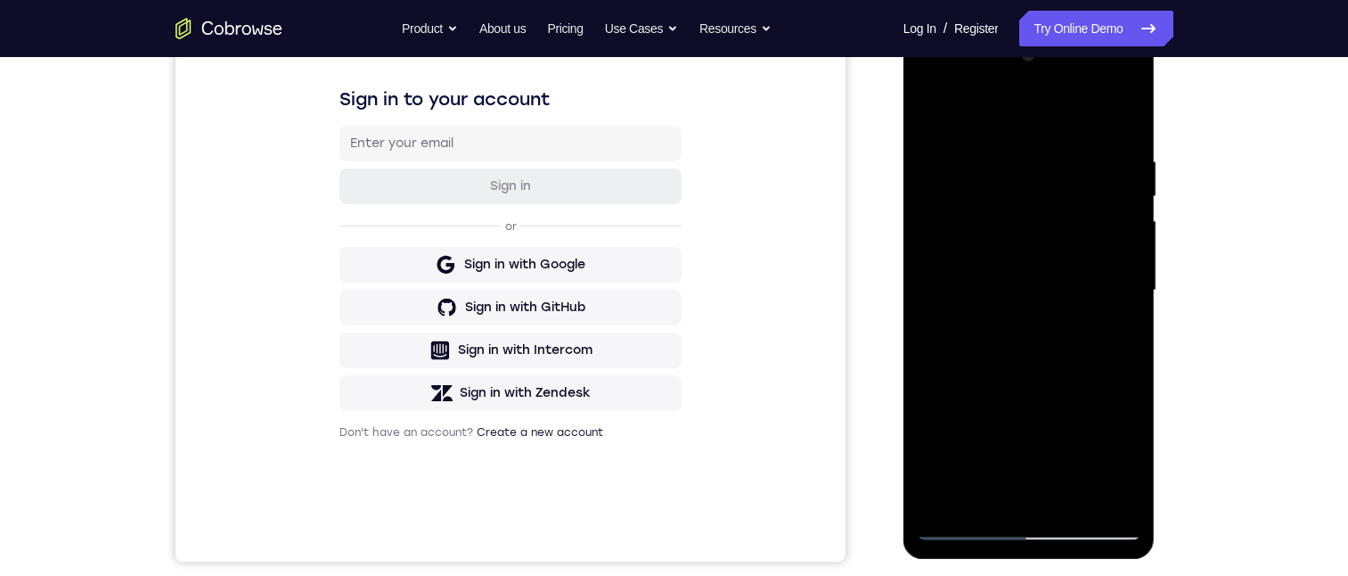
click at [929, 110] on div at bounding box center [1029, 290] width 225 height 499
drag, startPoint x: 977, startPoint y: 454, endPoint x: 978, endPoint y: 339, distance: 115.8
click at [978, 339] on div at bounding box center [1029, 290] width 225 height 499
drag, startPoint x: 978, startPoint y: 472, endPoint x: 978, endPoint y: 324, distance: 147.9
click at [978, 322] on div at bounding box center [1029, 290] width 225 height 499
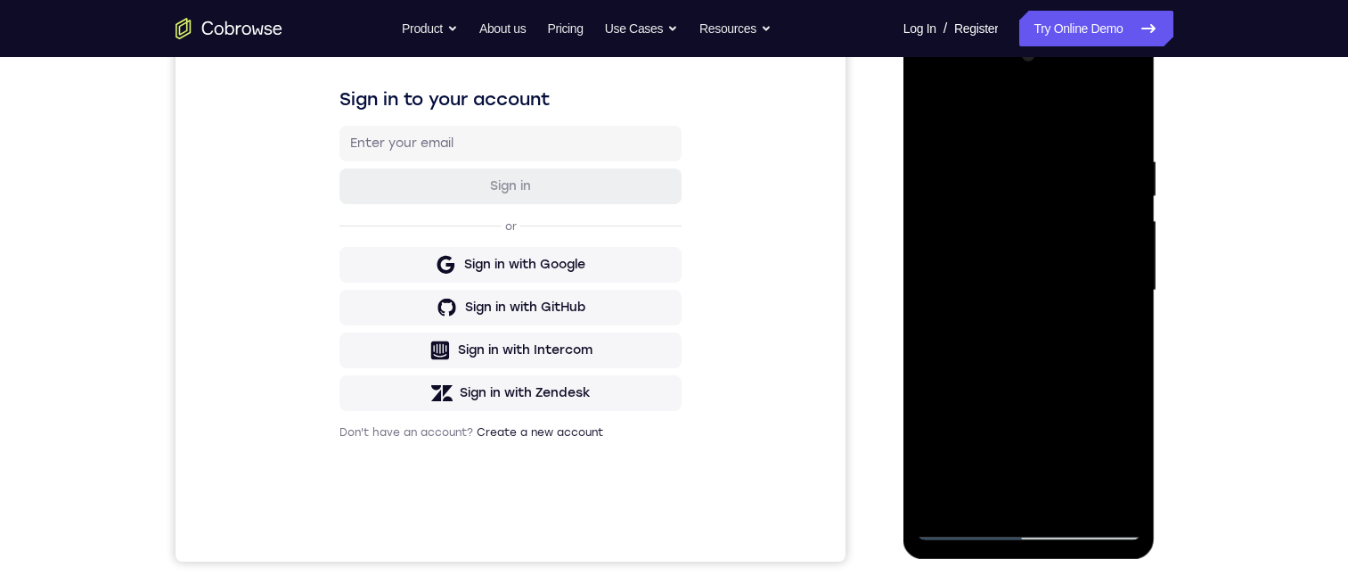
click at [991, 453] on div at bounding box center [1029, 290] width 225 height 499
click at [934, 117] on div at bounding box center [1029, 290] width 225 height 499
drag, startPoint x: 1018, startPoint y: 429, endPoint x: 1010, endPoint y: 387, distance: 42.6
click at [1039, 299] on div at bounding box center [1029, 290] width 225 height 499
drag, startPoint x: 994, startPoint y: 484, endPoint x: 1020, endPoint y: 360, distance: 126.5
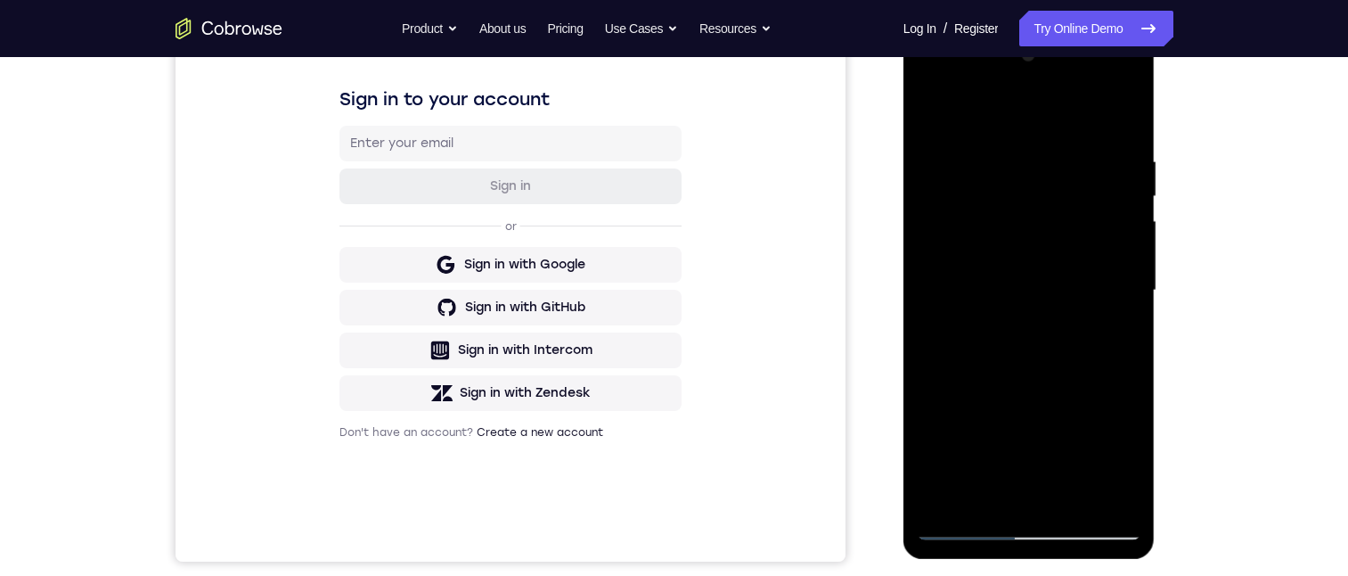
click at [1020, 361] on div at bounding box center [1029, 290] width 225 height 499
drag, startPoint x: 987, startPoint y: 446, endPoint x: 997, endPoint y: 304, distance: 142.9
click at [996, 323] on div at bounding box center [1029, 290] width 225 height 499
click at [978, 124] on div at bounding box center [1029, 290] width 225 height 499
drag, startPoint x: 971, startPoint y: 291, endPoint x: 993, endPoint y: 185, distance: 108.2
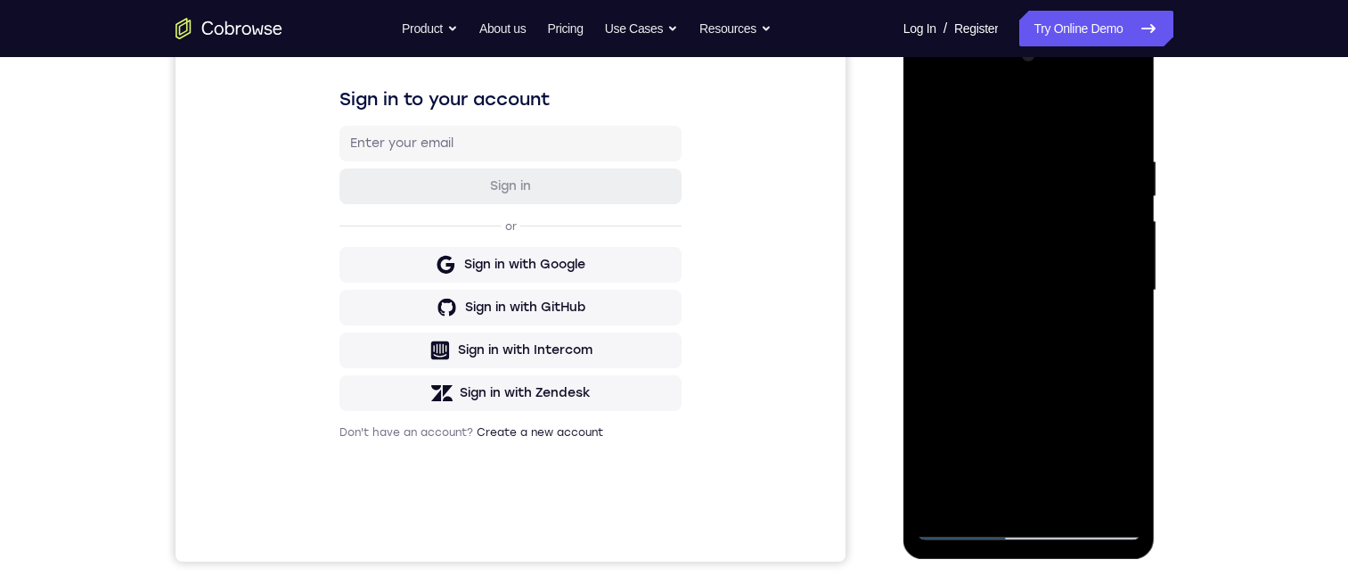
click at [993, 184] on div at bounding box center [1029, 290] width 225 height 499
drag, startPoint x: 972, startPoint y: 299, endPoint x: 982, endPoint y: 198, distance: 102.1
click at [982, 194] on div at bounding box center [1029, 290] width 225 height 499
click at [974, 236] on div at bounding box center [1029, 290] width 225 height 499
click at [994, 487] on div at bounding box center [1029, 290] width 225 height 499
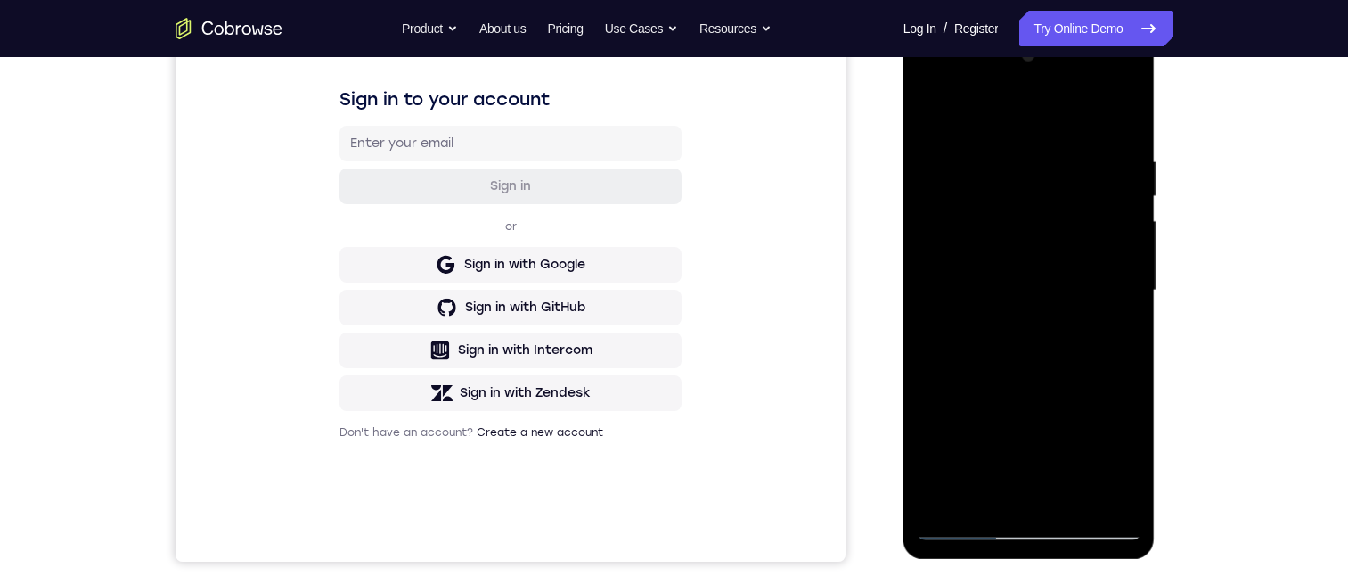
click at [930, 118] on div at bounding box center [1029, 290] width 225 height 499
drag, startPoint x: 993, startPoint y: 441, endPoint x: 991, endPoint y: 298, distance: 143.5
click at [993, 298] on div at bounding box center [1029, 290] width 225 height 499
drag, startPoint x: 995, startPoint y: 439, endPoint x: 998, endPoint y: 326, distance: 113.2
click at [1004, 341] on div at bounding box center [1029, 290] width 225 height 499
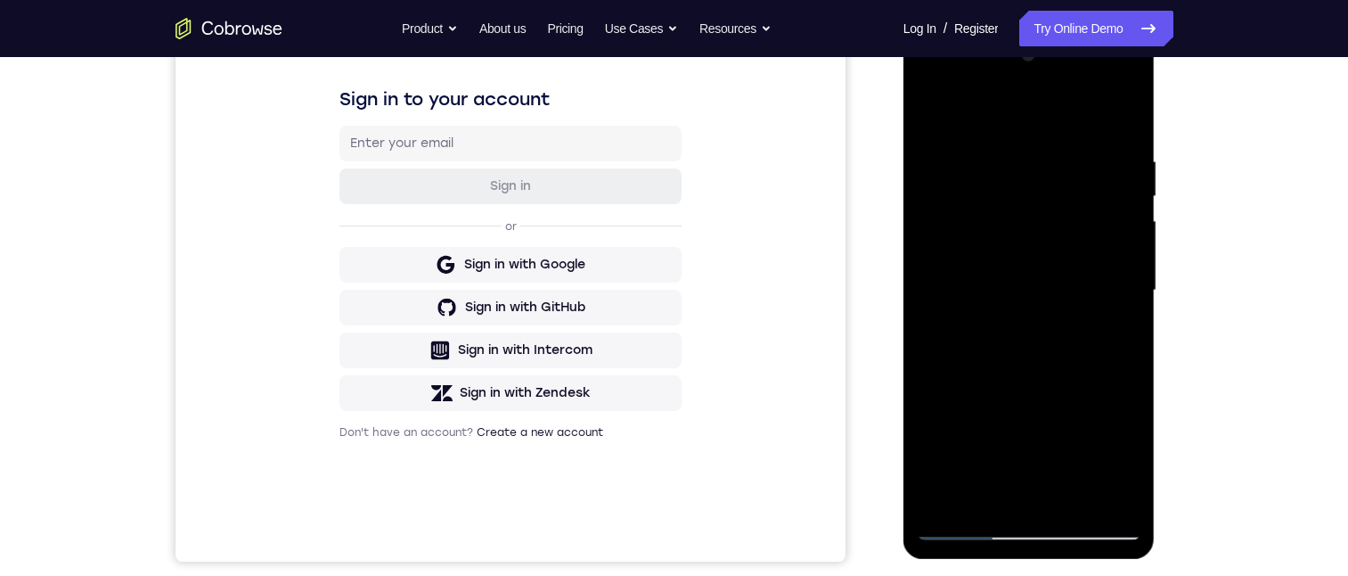
click at [1004, 327] on div at bounding box center [1029, 290] width 225 height 499
drag, startPoint x: 987, startPoint y: 444, endPoint x: 988, endPoint y: 395, distance: 49.0
click at [988, 314] on div at bounding box center [1029, 290] width 225 height 499
drag, startPoint x: 985, startPoint y: 472, endPoint x: 977, endPoint y: 333, distance: 139.2
click at [980, 336] on div at bounding box center [1029, 290] width 225 height 499
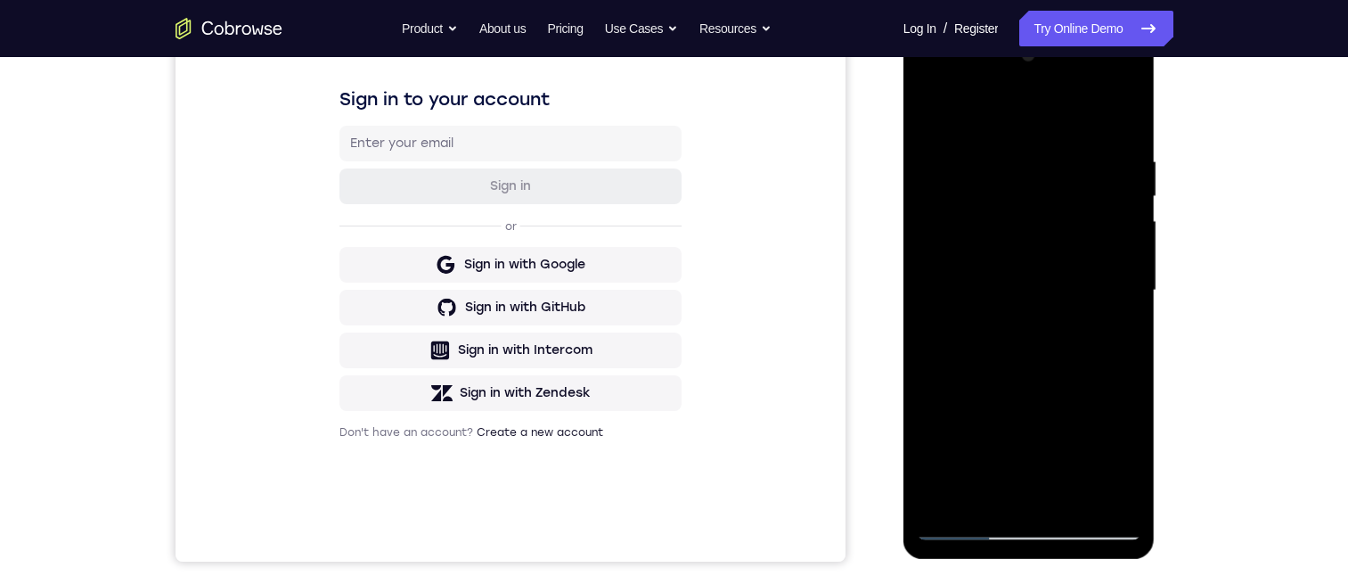
drag, startPoint x: 986, startPoint y: 448, endPoint x: 991, endPoint y: 352, distance: 96.4
click at [991, 352] on div at bounding box center [1029, 290] width 225 height 499
click at [974, 402] on div at bounding box center [1029, 290] width 225 height 499
click at [930, 110] on div at bounding box center [1029, 290] width 225 height 499
drag, startPoint x: 1014, startPoint y: 466, endPoint x: 1013, endPoint y: 274, distance: 191.6
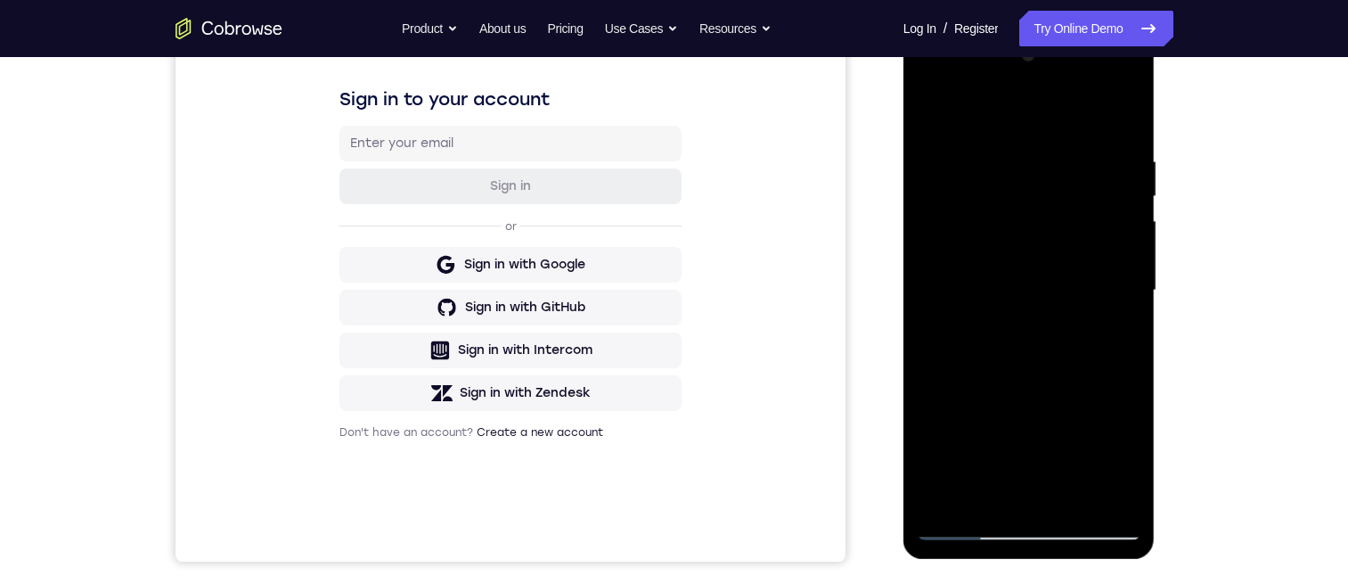
click at [1015, 279] on div at bounding box center [1029, 290] width 225 height 499
click at [1130, 195] on div at bounding box center [1029, 290] width 225 height 499
drag, startPoint x: 997, startPoint y: 426, endPoint x: 991, endPoint y: 323, distance: 103.6
click at [990, 328] on div at bounding box center [1029, 290] width 225 height 499
drag, startPoint x: 1027, startPoint y: 446, endPoint x: 1027, endPoint y: 372, distance: 74.9
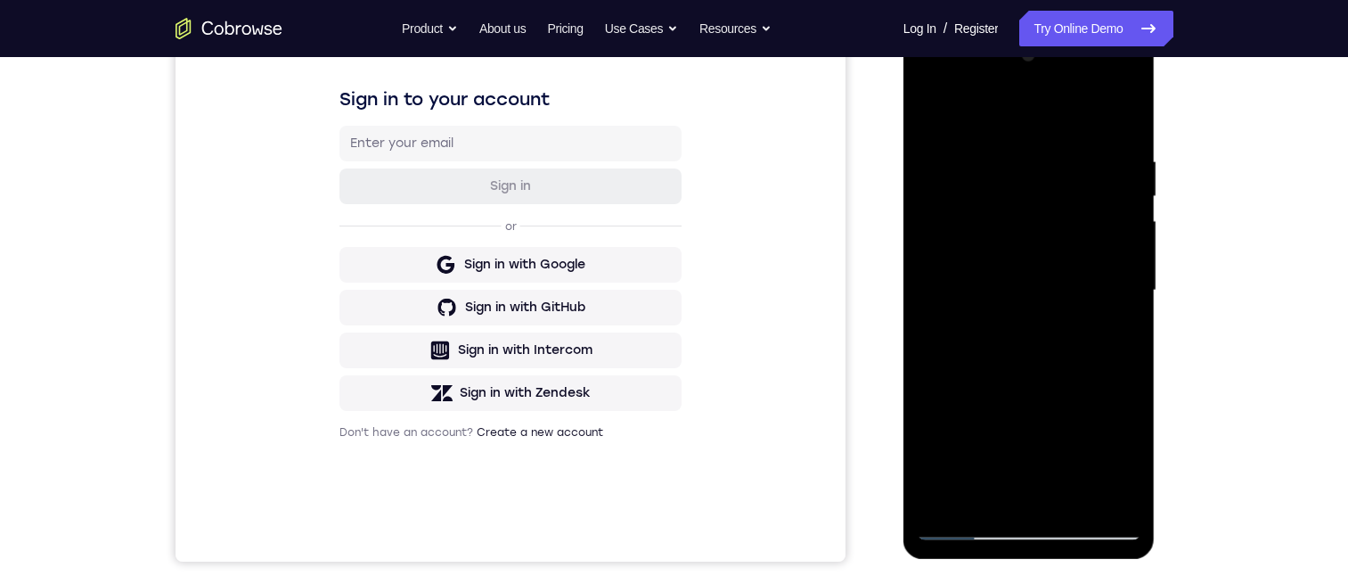
click at [1027, 377] on div at bounding box center [1029, 290] width 225 height 499
drag, startPoint x: 997, startPoint y: 464, endPoint x: 987, endPoint y: 326, distance: 138.5
click at [987, 334] on div at bounding box center [1029, 290] width 225 height 499
drag, startPoint x: 998, startPoint y: 473, endPoint x: 1002, endPoint y: 323, distance: 149.7
click at [1002, 337] on div at bounding box center [1029, 290] width 225 height 499
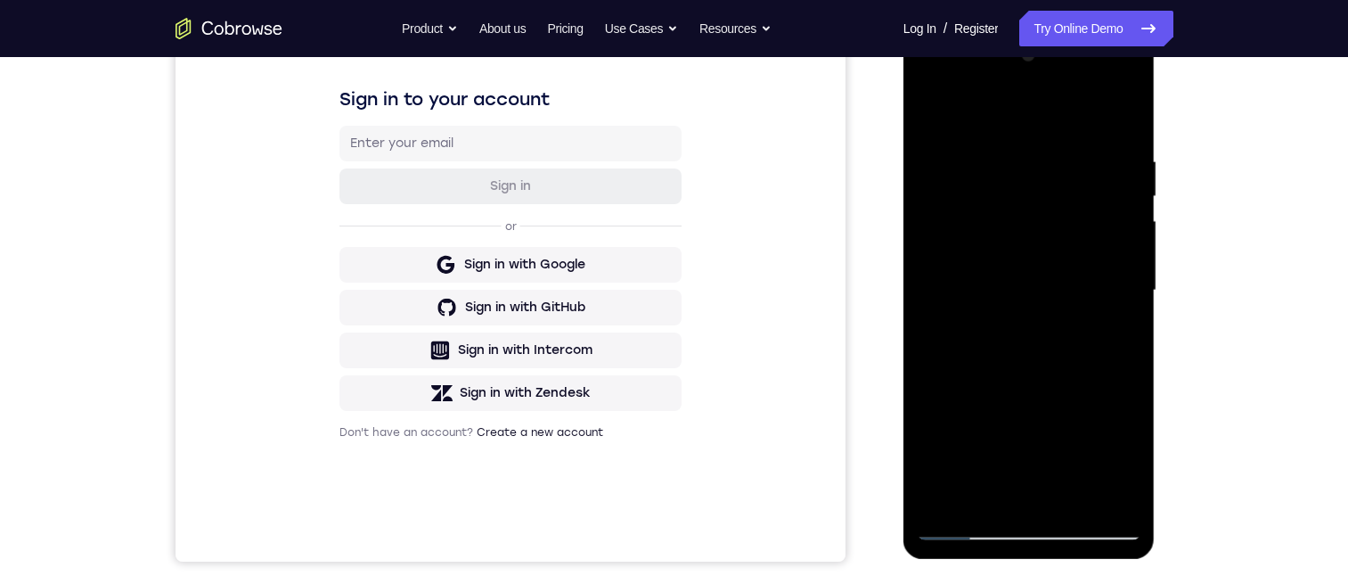
drag, startPoint x: 992, startPoint y: 408, endPoint x: 987, endPoint y: 313, distance: 95.5
click at [987, 338] on div at bounding box center [1029, 290] width 225 height 499
click at [977, 127] on div at bounding box center [1029, 290] width 225 height 499
drag, startPoint x: 1002, startPoint y: 301, endPoint x: 992, endPoint y: 184, distance: 117.1
click at [994, 184] on div at bounding box center [1029, 290] width 225 height 499
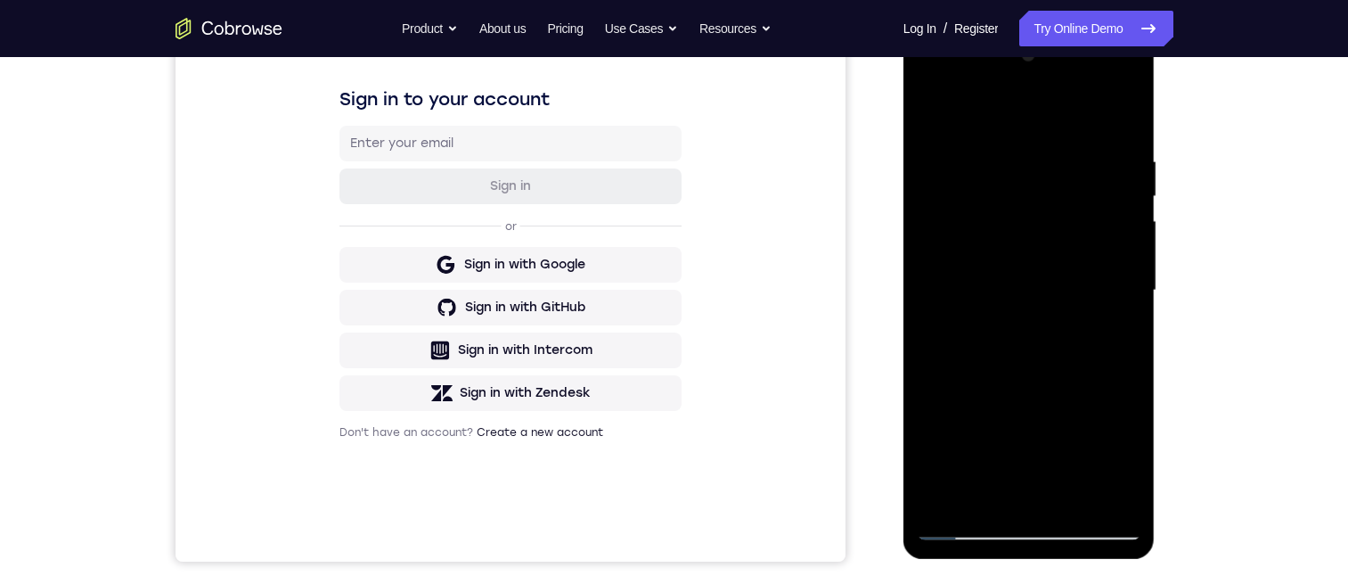
drag, startPoint x: 984, startPoint y: 276, endPoint x: 970, endPoint y: 177, distance: 99.8
click at [972, 186] on div at bounding box center [1029, 290] width 225 height 499
drag, startPoint x: 985, startPoint y: 256, endPoint x: 984, endPoint y: 187, distance: 68.6
click at [984, 190] on div at bounding box center [1029, 290] width 225 height 499
drag, startPoint x: 1002, startPoint y: 309, endPoint x: 982, endPoint y: 177, distance: 133.3
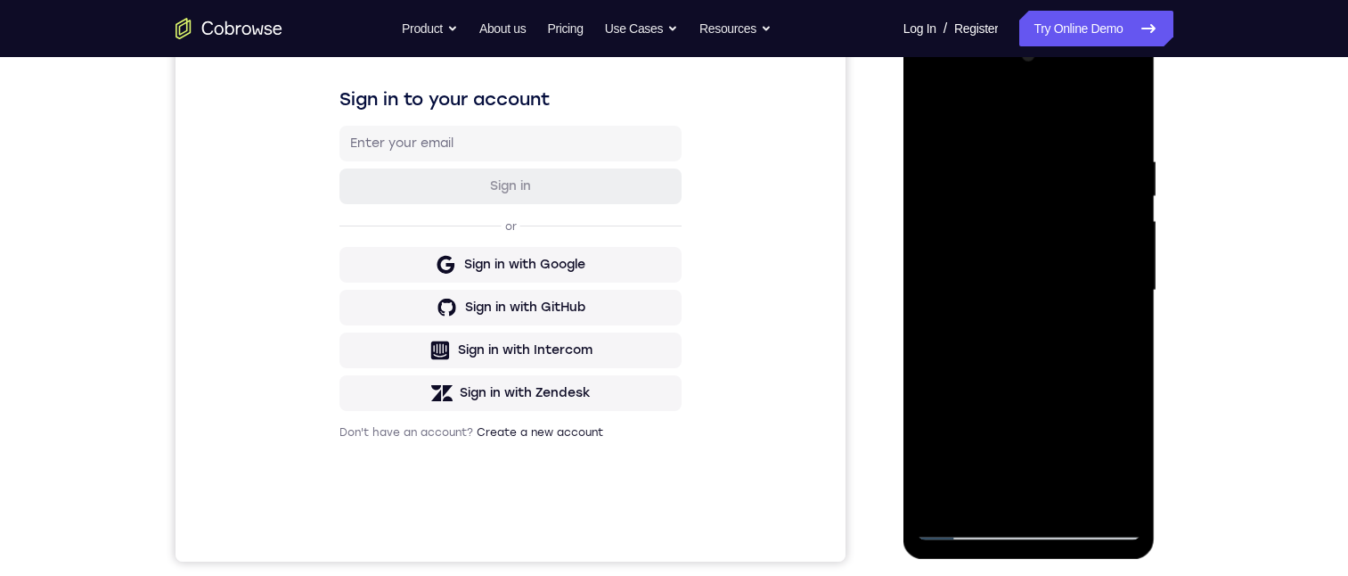
click at [994, 227] on div at bounding box center [1029, 290] width 225 height 499
click at [937, 135] on div at bounding box center [1029, 290] width 225 height 499
click at [933, 109] on div at bounding box center [1029, 290] width 225 height 499
click at [1005, 153] on div at bounding box center [1029, 290] width 225 height 499
click at [1120, 120] on div at bounding box center [1029, 290] width 225 height 499
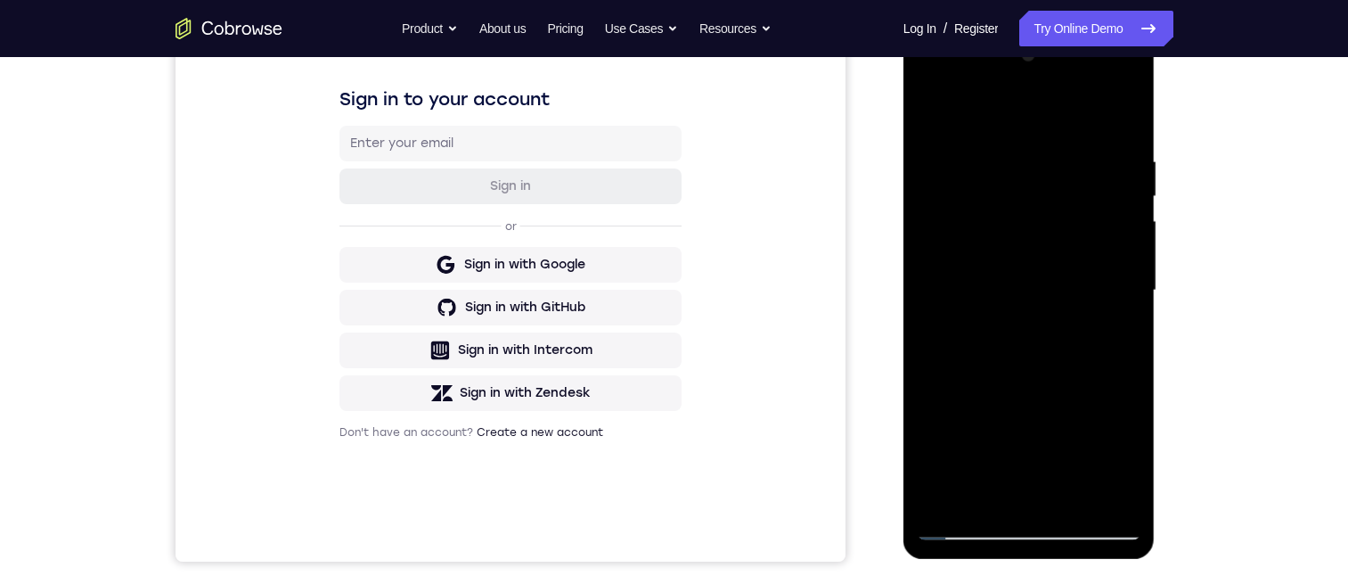
drag, startPoint x: 1076, startPoint y: 314, endPoint x: 1077, endPoint y: 280, distance: 33.9
click at [1077, 282] on div at bounding box center [1029, 290] width 225 height 499
drag, startPoint x: 932, startPoint y: 411, endPoint x: 977, endPoint y: 409, distance: 44.6
click at [934, 405] on div at bounding box center [1029, 290] width 225 height 499
drag, startPoint x: 1038, startPoint y: 430, endPoint x: 1033, endPoint y: 217, distance: 213.9
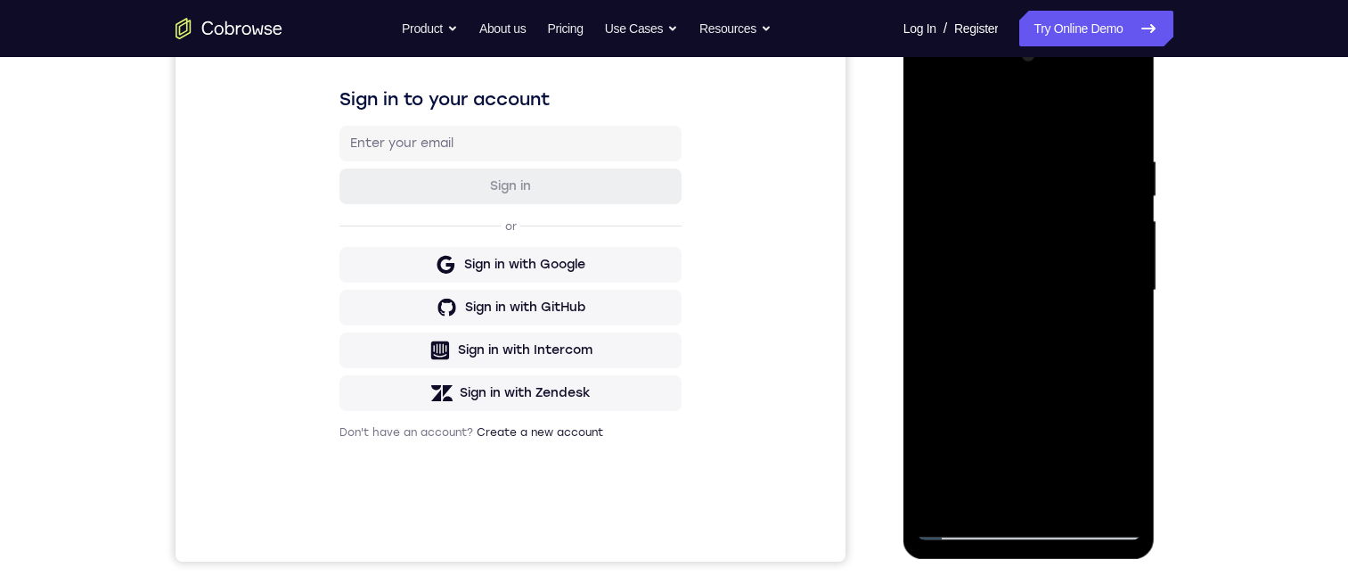
click at [1033, 225] on div at bounding box center [1029, 290] width 225 height 499
drag, startPoint x: 1034, startPoint y: 403, endPoint x: 1043, endPoint y: 256, distance: 147.3
click at [1043, 261] on div at bounding box center [1029, 290] width 225 height 499
click at [1133, 262] on div at bounding box center [1029, 290] width 225 height 499
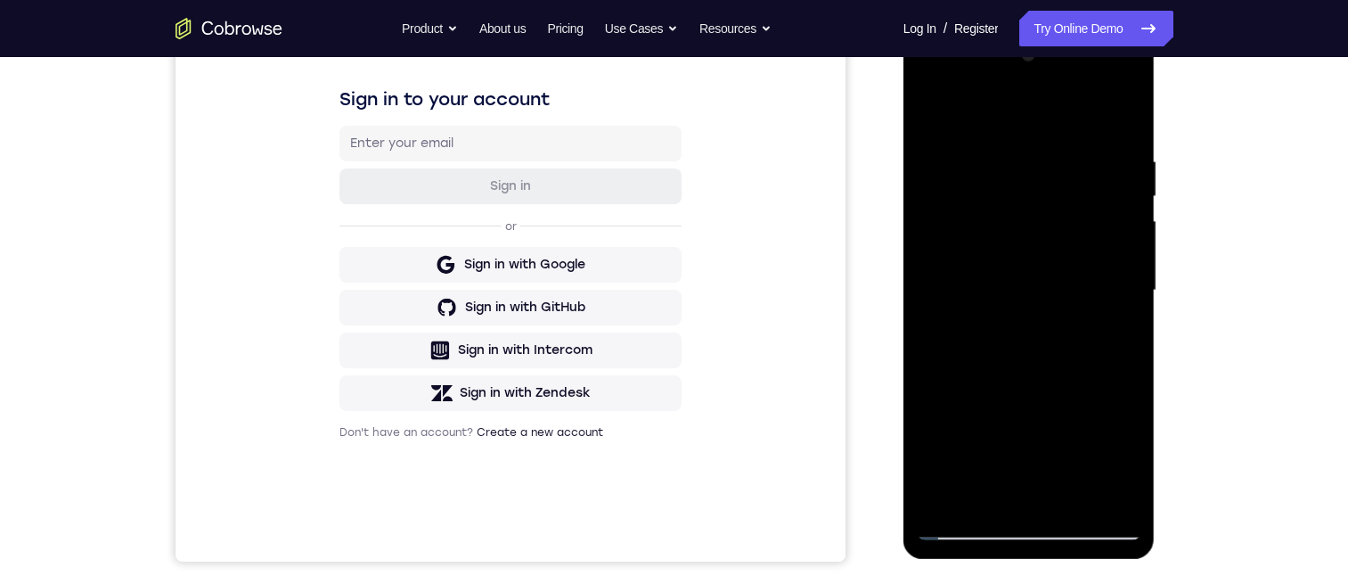
click at [1133, 262] on div at bounding box center [1029, 290] width 225 height 499
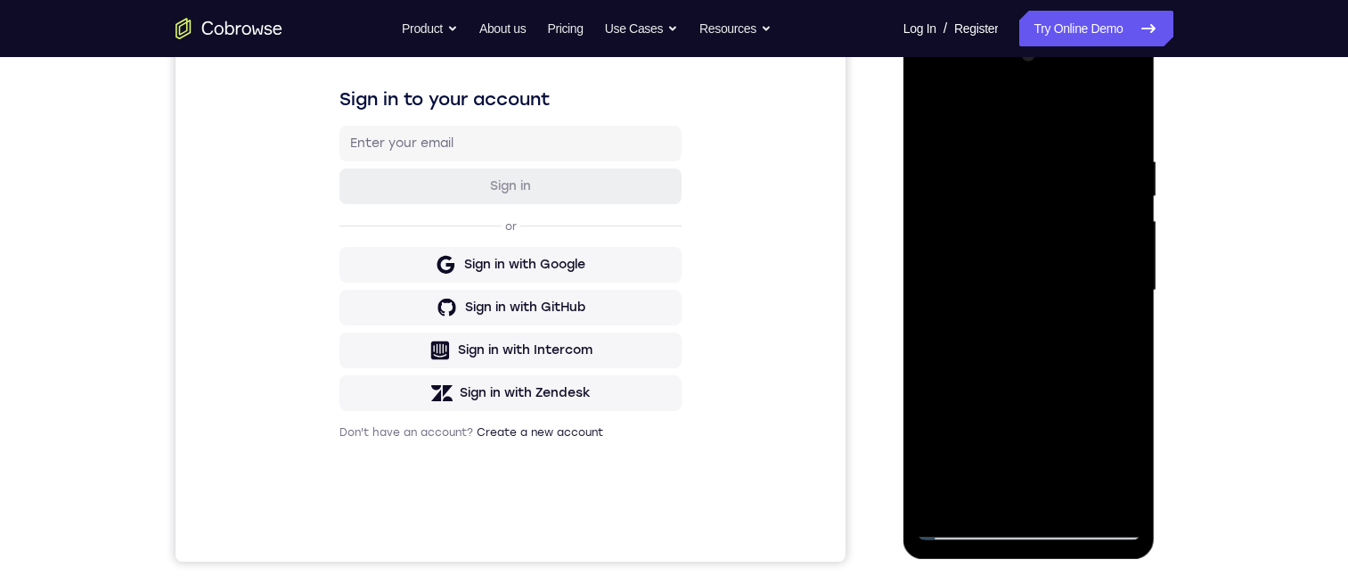
drag, startPoint x: 1134, startPoint y: 451, endPoint x: 1102, endPoint y: 268, distance: 185.5
click at [1109, 276] on div at bounding box center [1029, 290] width 225 height 499
drag, startPoint x: 1051, startPoint y: 386, endPoint x: 1039, endPoint y: 249, distance: 137.7
click at [1040, 252] on div at bounding box center [1029, 290] width 225 height 499
click at [1125, 262] on div at bounding box center [1029, 290] width 225 height 499
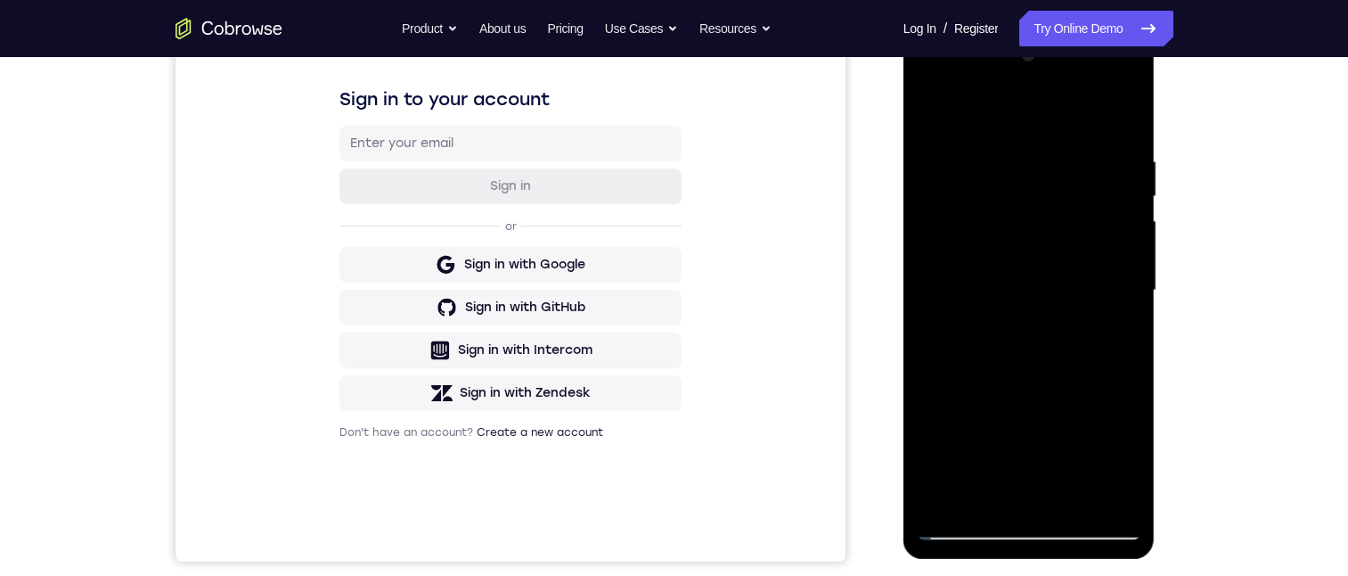
click at [1122, 262] on div at bounding box center [1029, 290] width 225 height 499
click at [1127, 256] on div at bounding box center [1029, 290] width 225 height 499
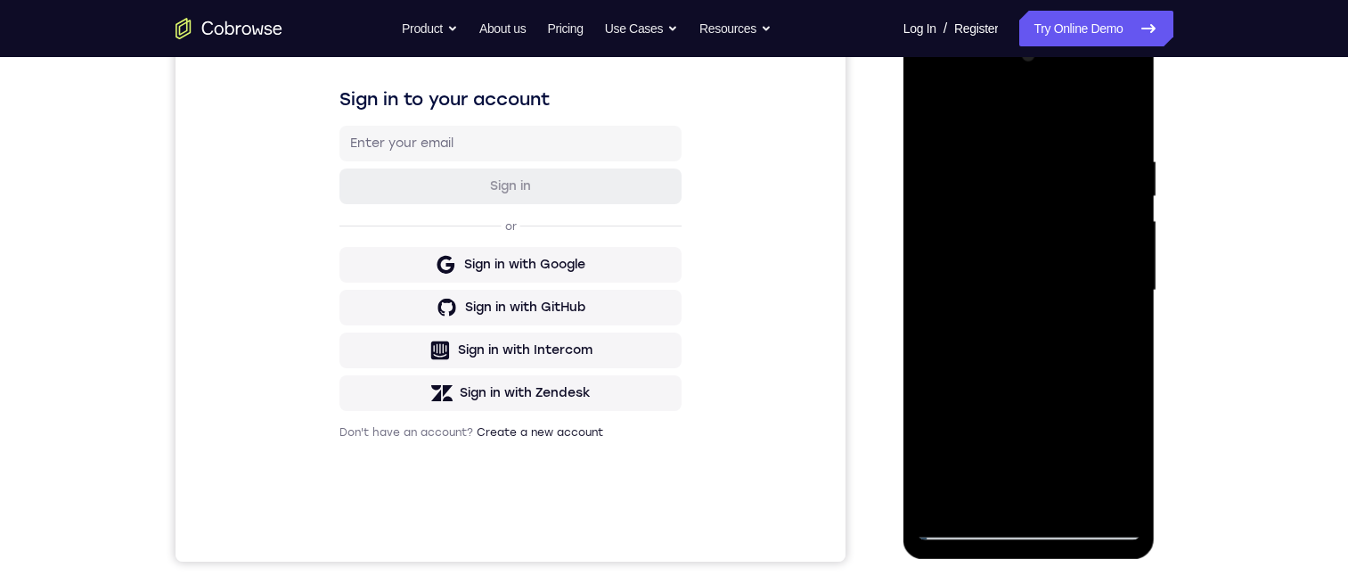
drag, startPoint x: 1060, startPoint y: 288, endPoint x: 1055, endPoint y: 244, distance: 44.0
click at [1058, 252] on div at bounding box center [1029, 290] width 225 height 499
click at [1133, 352] on div at bounding box center [1029, 290] width 225 height 499
drag, startPoint x: 1101, startPoint y: 430, endPoint x: 1076, endPoint y: 206, distance: 225.9
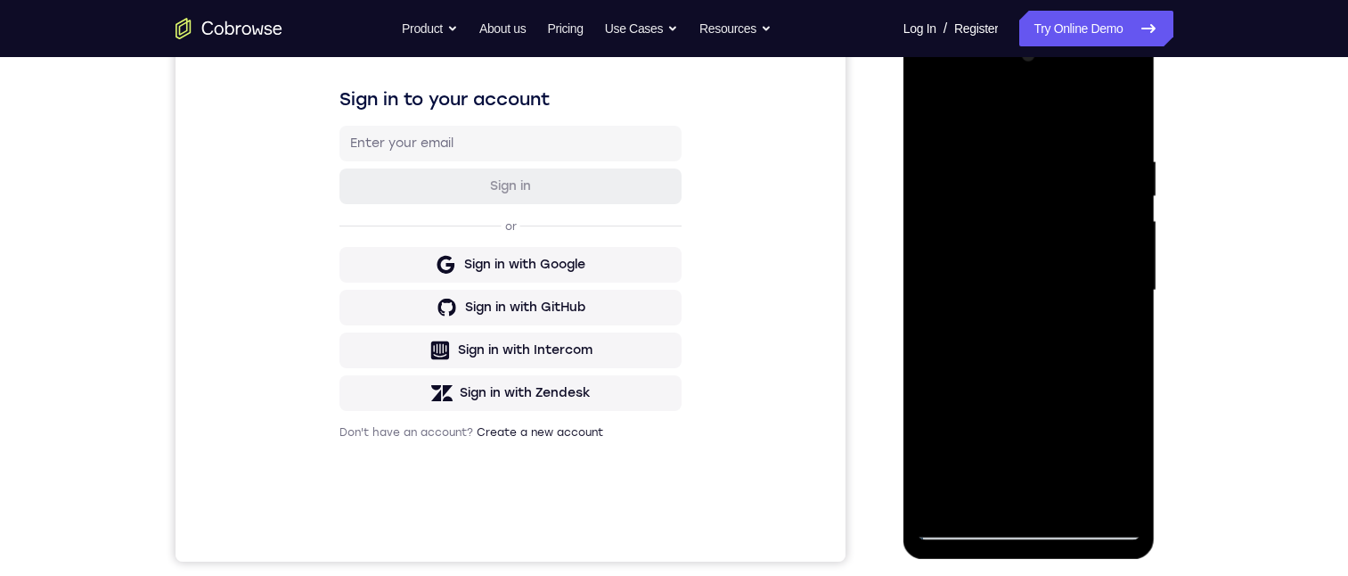
click at [1078, 215] on div at bounding box center [1029, 290] width 225 height 499
drag, startPoint x: 1052, startPoint y: 401, endPoint x: 1048, endPoint y: 247, distance: 154.2
click at [1048, 252] on div at bounding box center [1029, 290] width 225 height 499
click at [1124, 337] on div at bounding box center [1029, 290] width 225 height 499
click at [1126, 339] on div at bounding box center [1029, 290] width 225 height 499
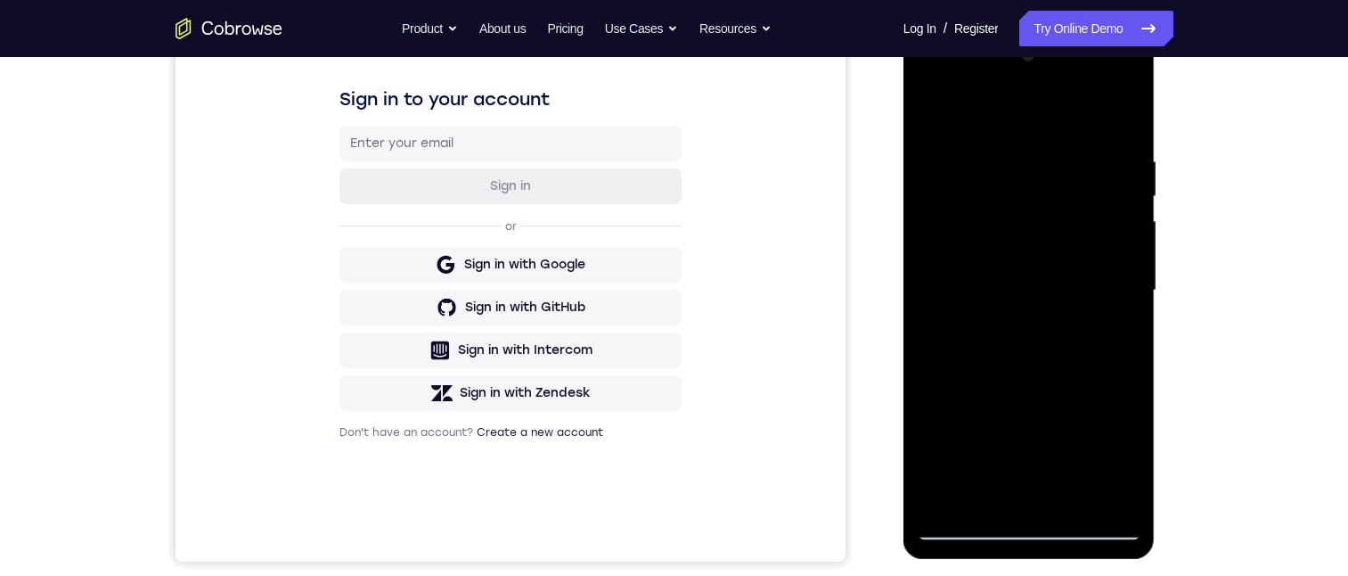
click at [1126, 343] on div at bounding box center [1029, 290] width 225 height 499
